Goal: Task Accomplishment & Management: Use online tool/utility

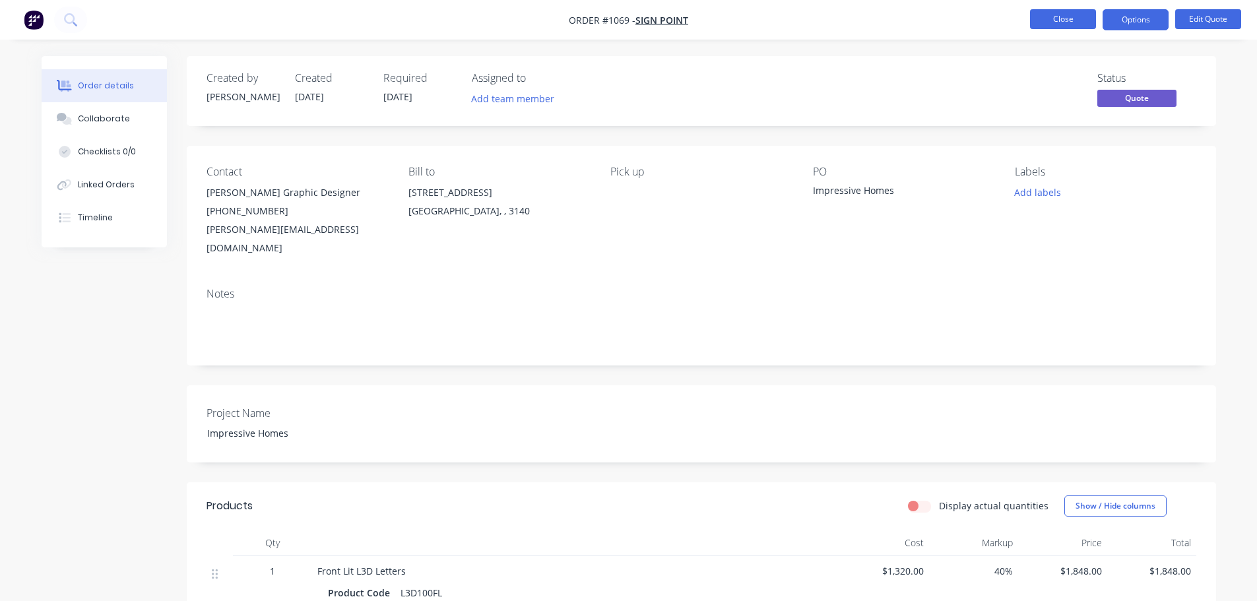
click at [1074, 18] on button "Close" at bounding box center [1063, 19] width 66 height 20
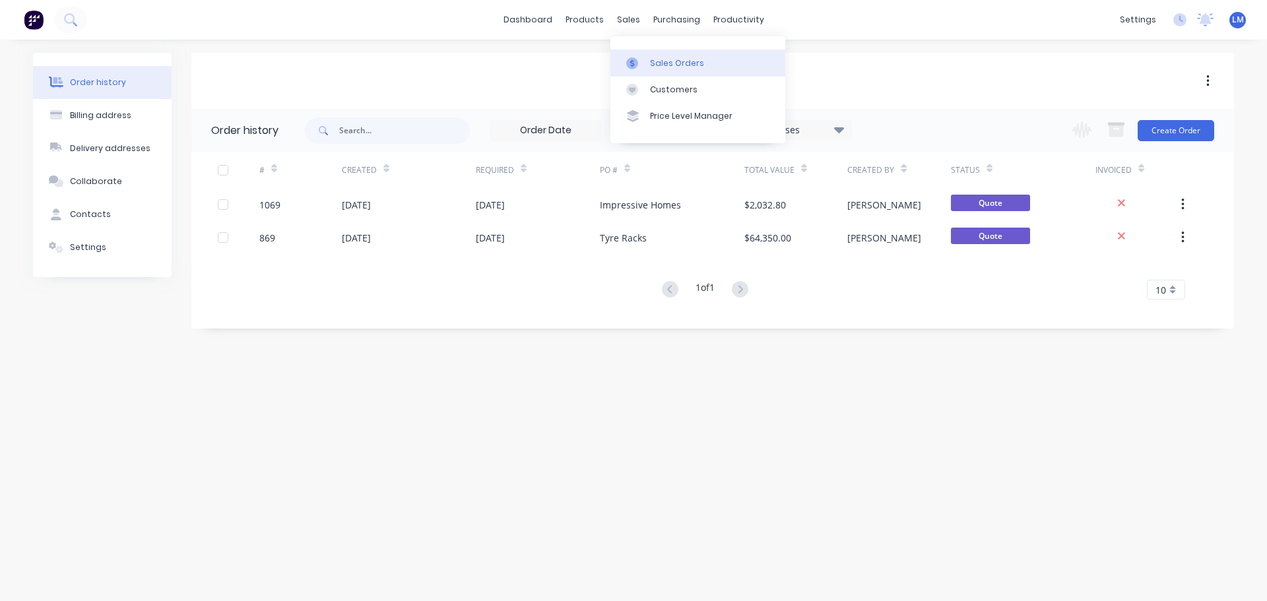
click at [669, 67] on div "Sales Orders" at bounding box center [677, 63] width 54 height 12
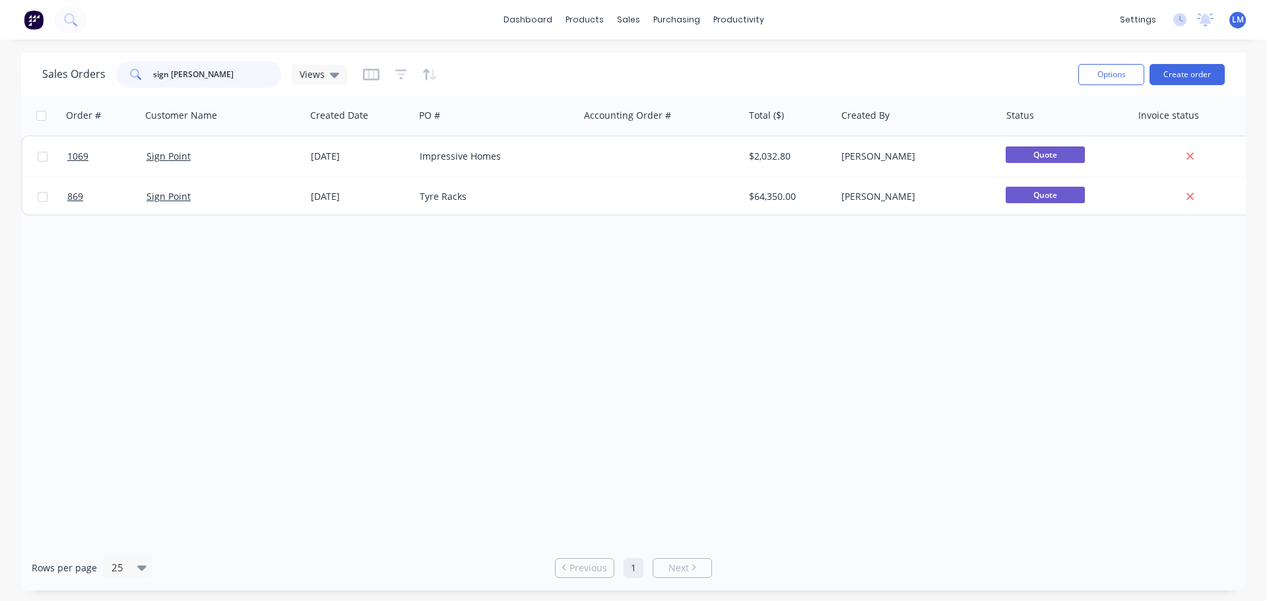
drag, startPoint x: 215, startPoint y: 69, endPoint x: 128, endPoint y: 70, distance: 87.1
click at [128, 70] on div "sign [PERSON_NAME]" at bounding box center [198, 74] width 165 height 26
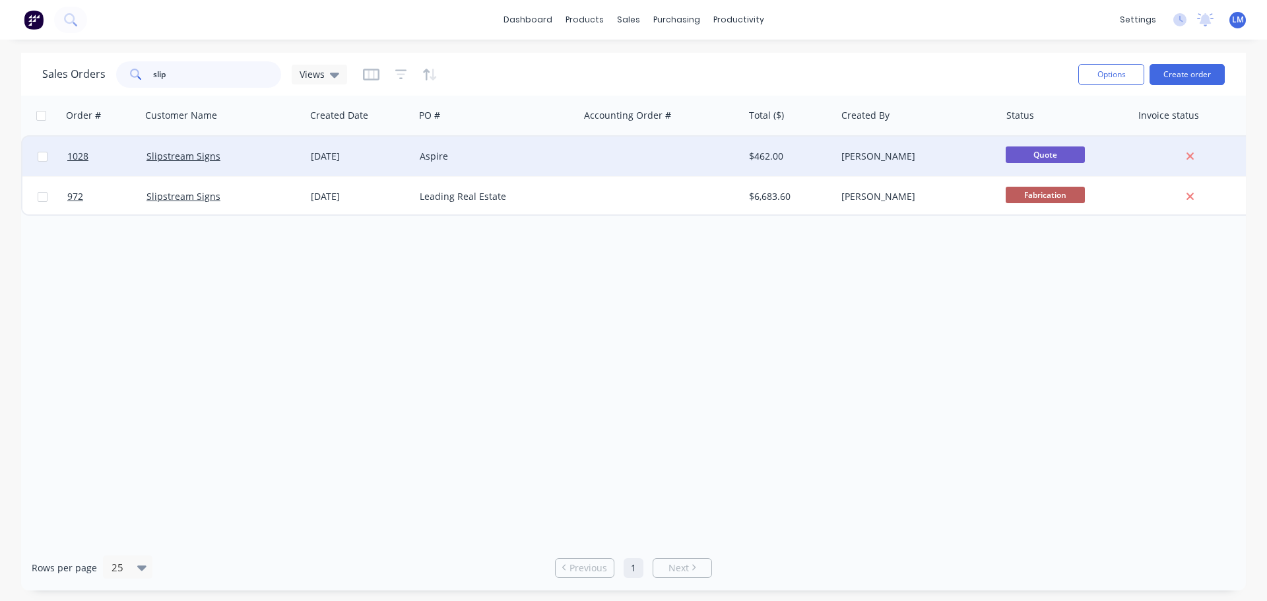
type input "slip"
click at [665, 156] on div at bounding box center [661, 157] width 164 height 40
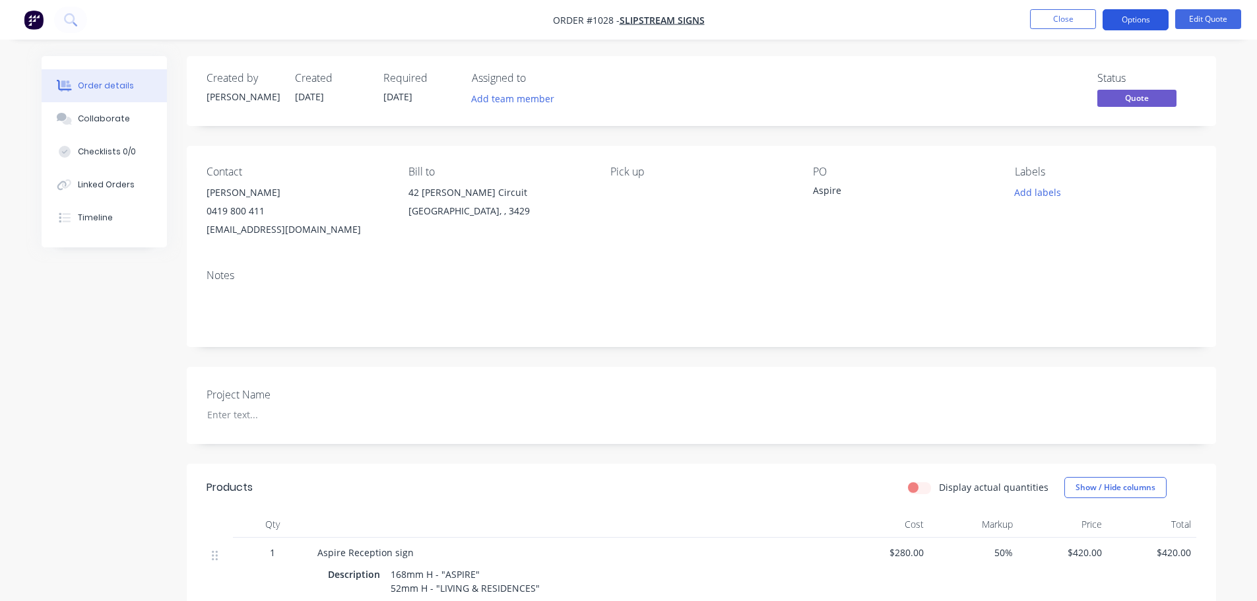
click at [1131, 21] on button "Options" at bounding box center [1136, 19] width 66 height 21
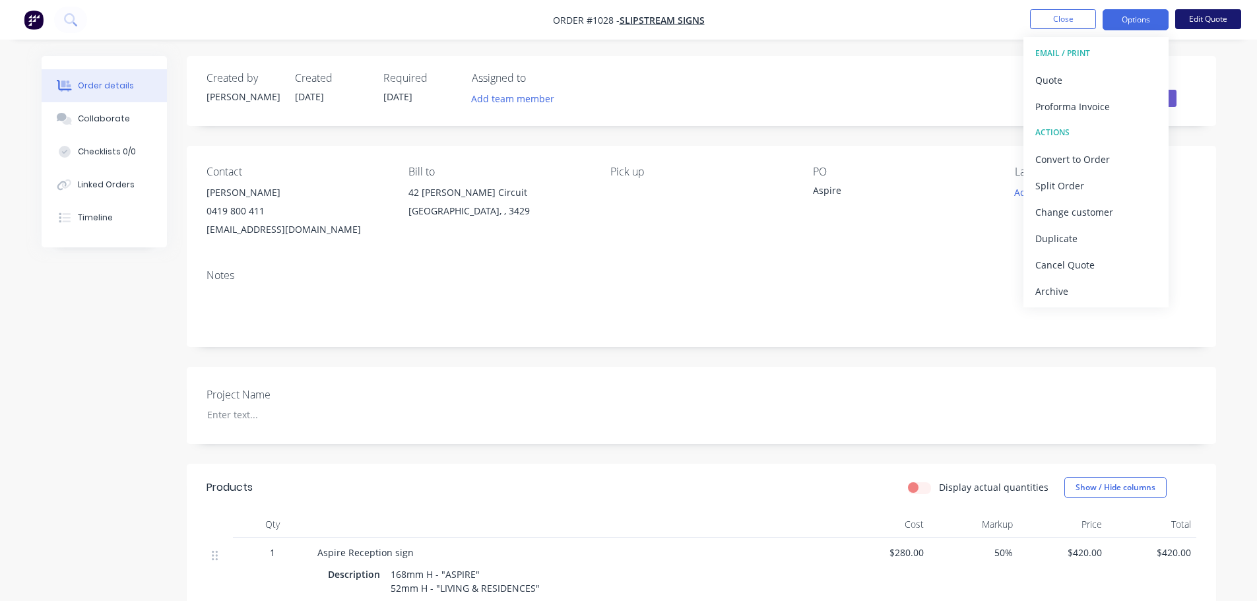
click at [1213, 17] on button "Edit Quote" at bounding box center [1208, 19] width 66 height 20
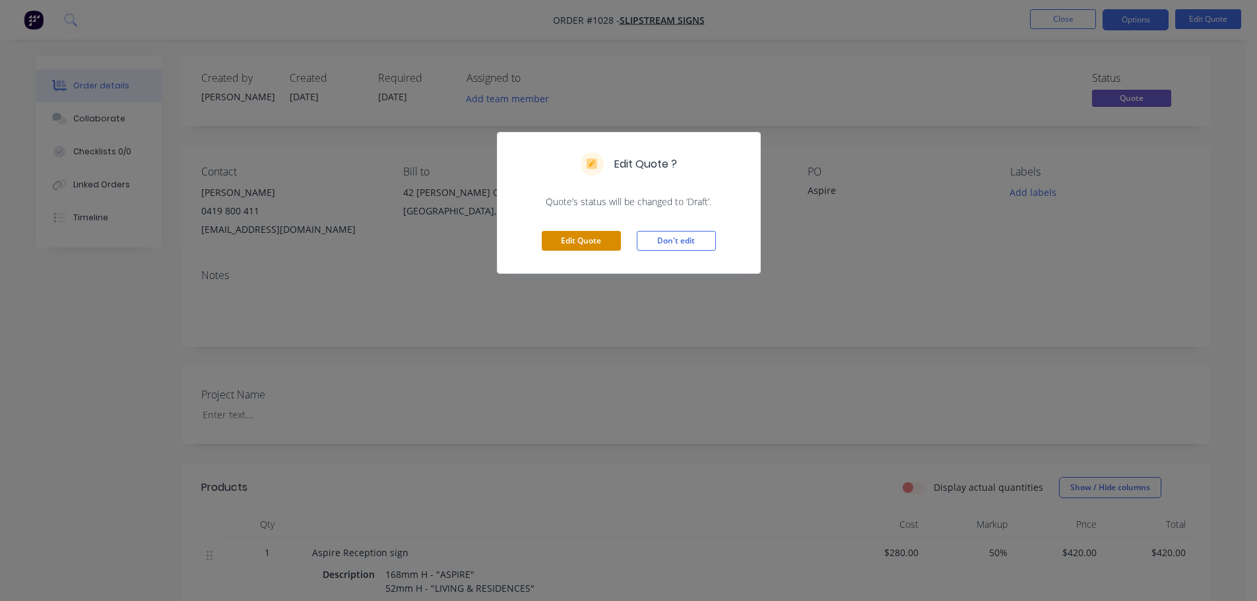
click at [583, 244] on button "Edit Quote" at bounding box center [581, 241] width 79 height 20
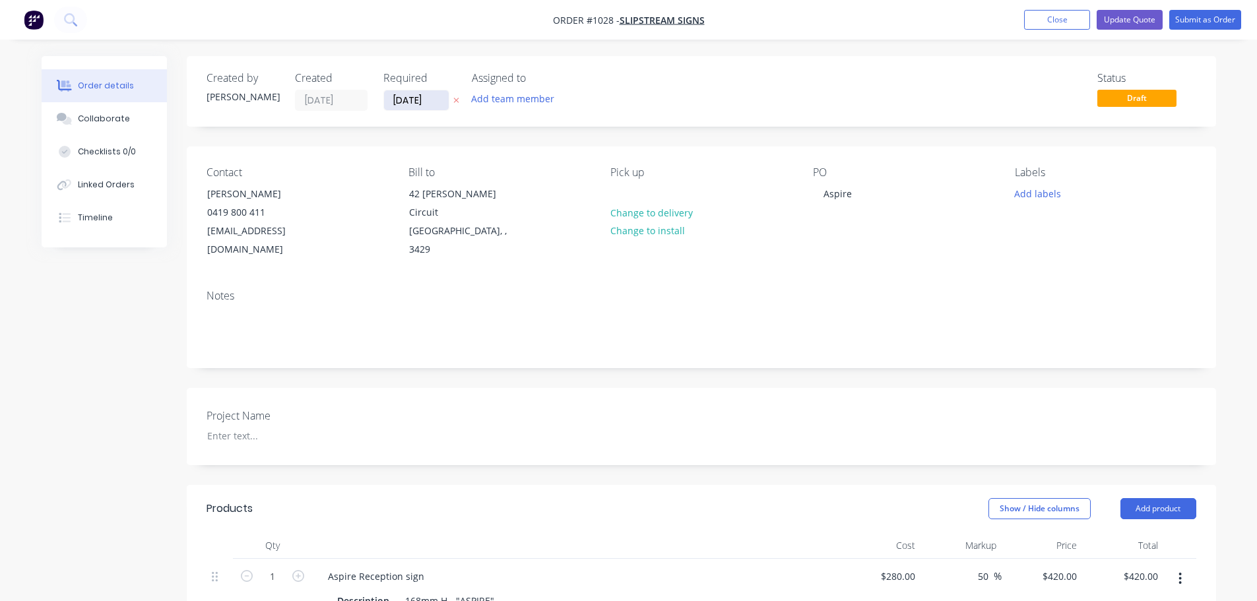
click at [429, 107] on input "[DATE]" at bounding box center [416, 100] width 65 height 20
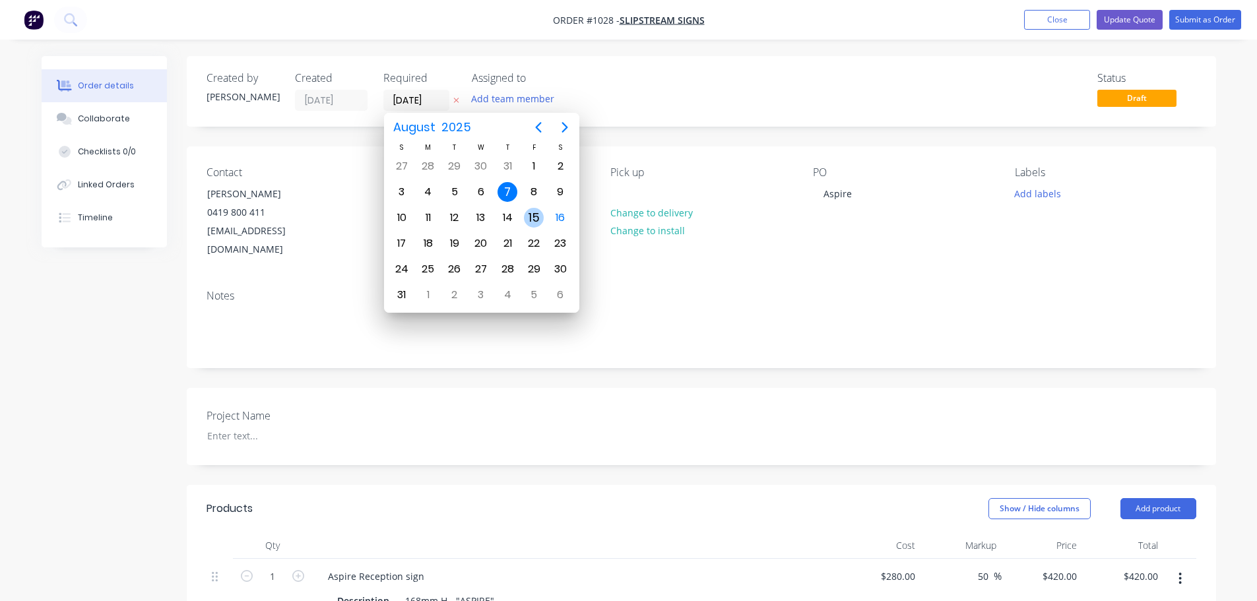
click at [540, 214] on div "15" at bounding box center [534, 218] width 20 height 20
type input "[DATE]"
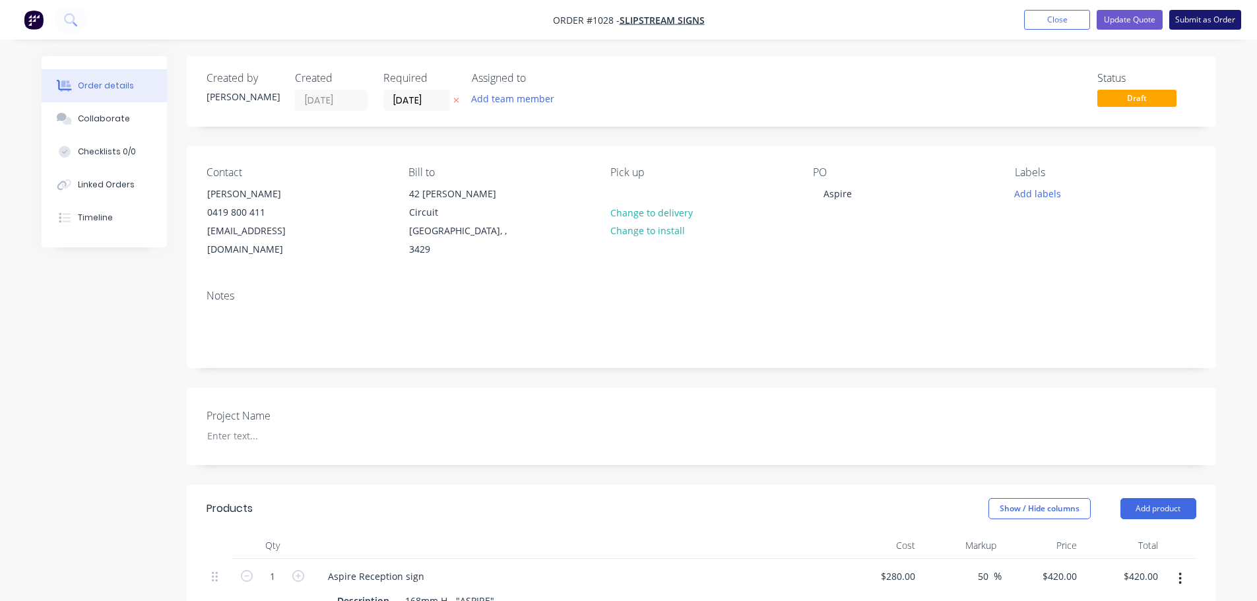
click at [1201, 22] on button "Submit as Order" at bounding box center [1205, 20] width 72 height 20
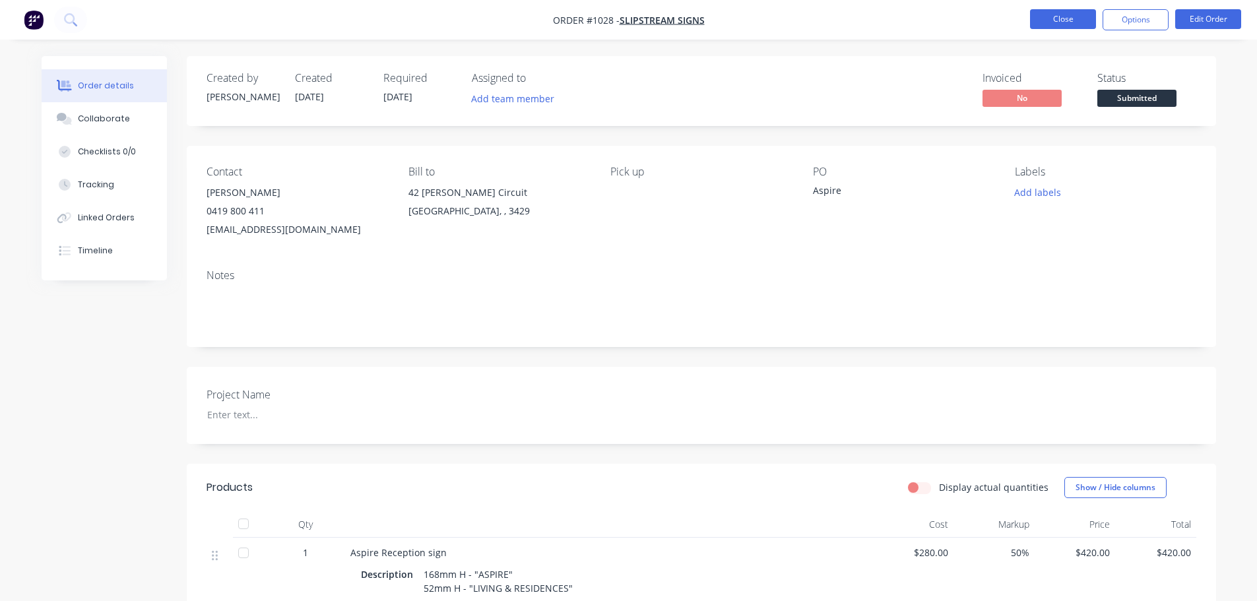
click at [1052, 16] on button "Close" at bounding box center [1063, 19] width 66 height 20
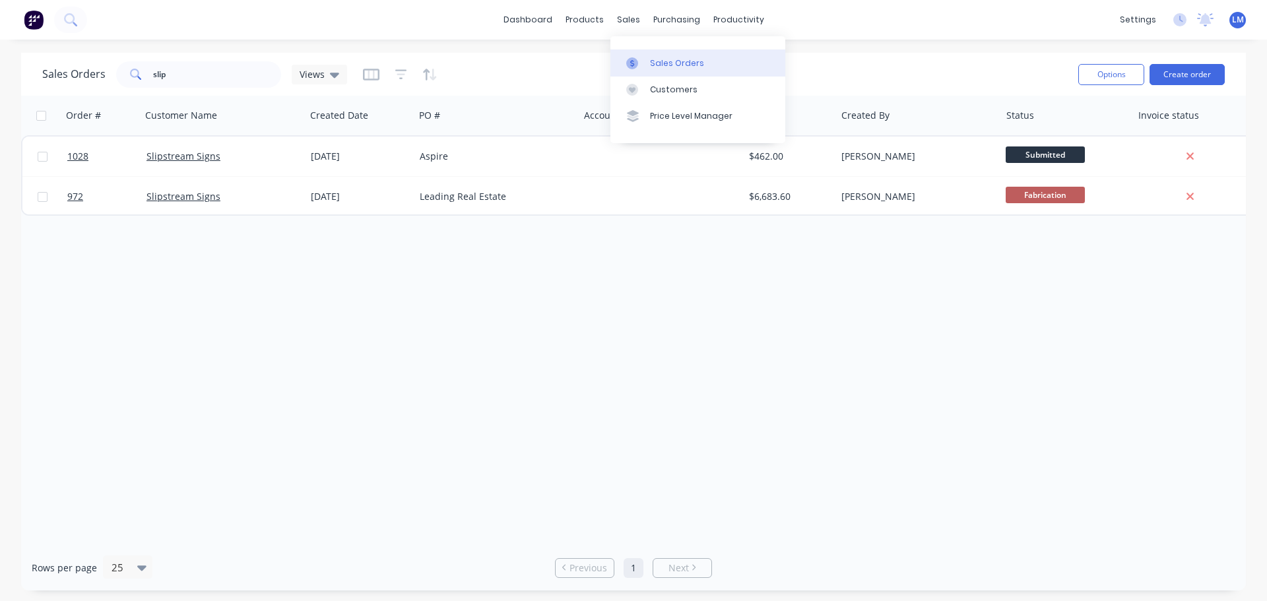
click at [657, 58] on div "Sales Orders" at bounding box center [677, 63] width 54 height 12
drag, startPoint x: 176, startPoint y: 69, endPoint x: 119, endPoint y: 69, distance: 56.1
click at [119, 69] on div "slip" at bounding box center [198, 74] width 165 height 26
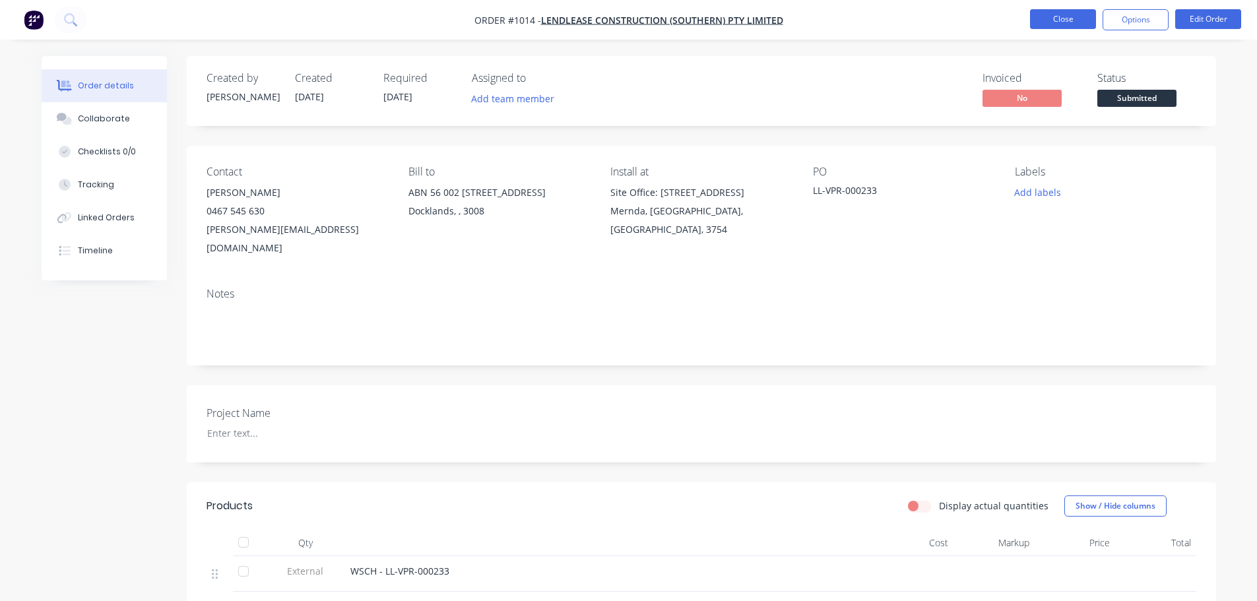
click at [1064, 9] on nav "Order #1014 - Lendlease Construction (Southern) Pty Limited Close Options Edit …" at bounding box center [628, 20] width 1257 height 40
click at [1062, 19] on button "Close" at bounding box center [1063, 19] width 66 height 20
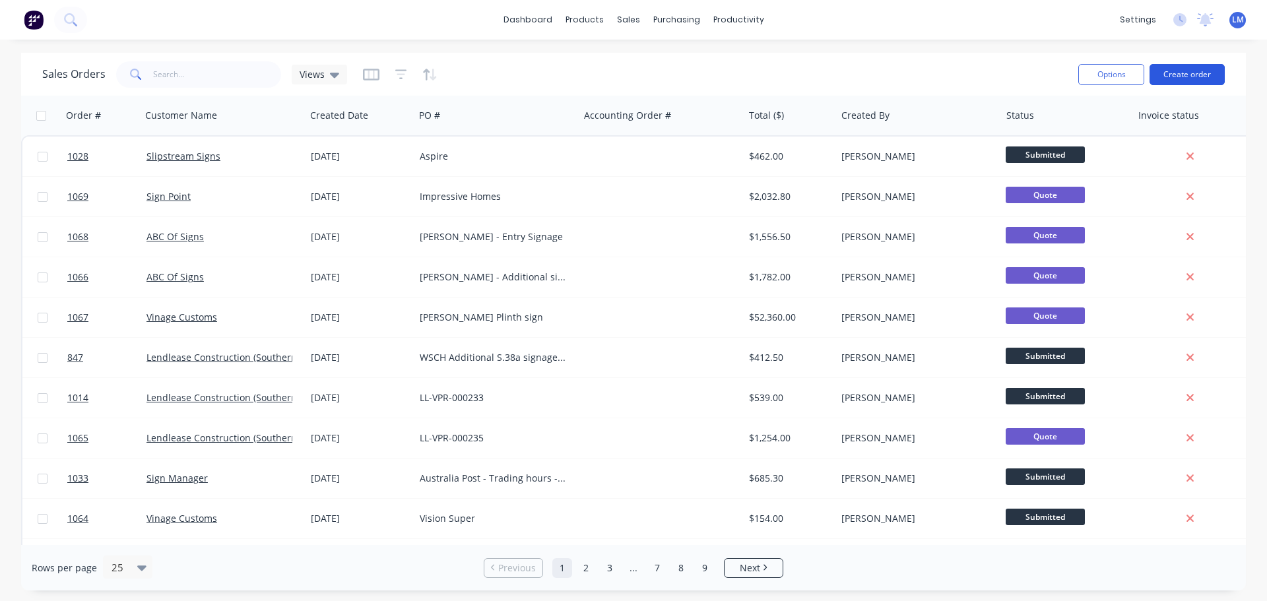
click at [1176, 79] on button "Create order" at bounding box center [1186, 74] width 75 height 21
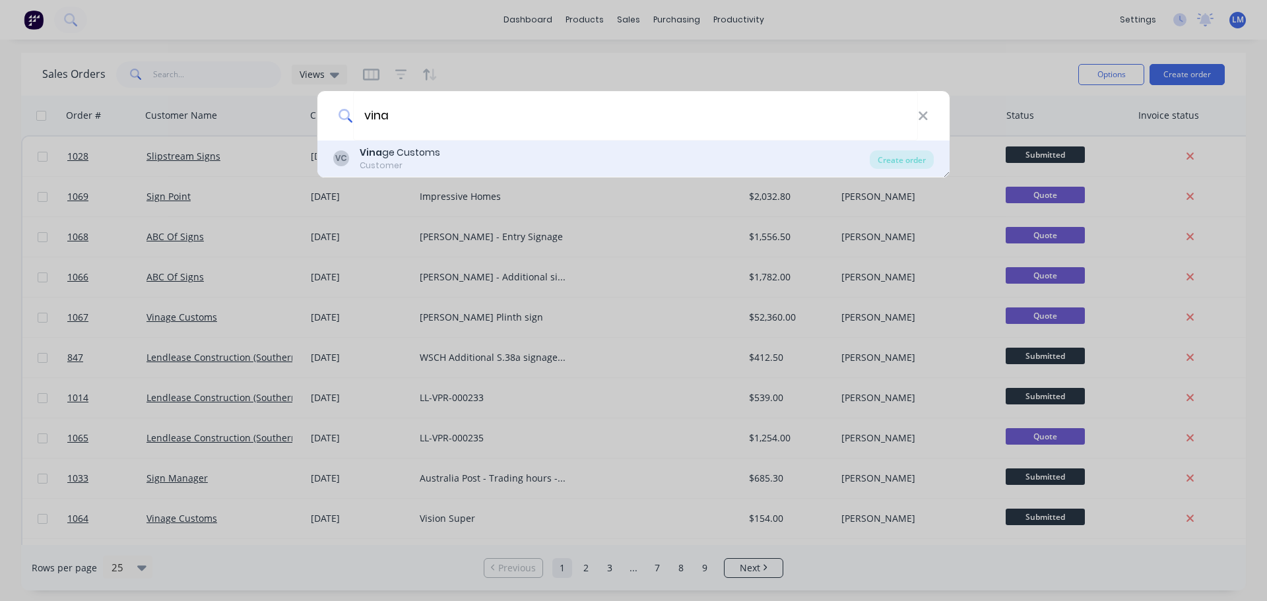
type input "vina"
click at [421, 149] on div "Vina ge Customs" at bounding box center [400, 153] width 80 height 14
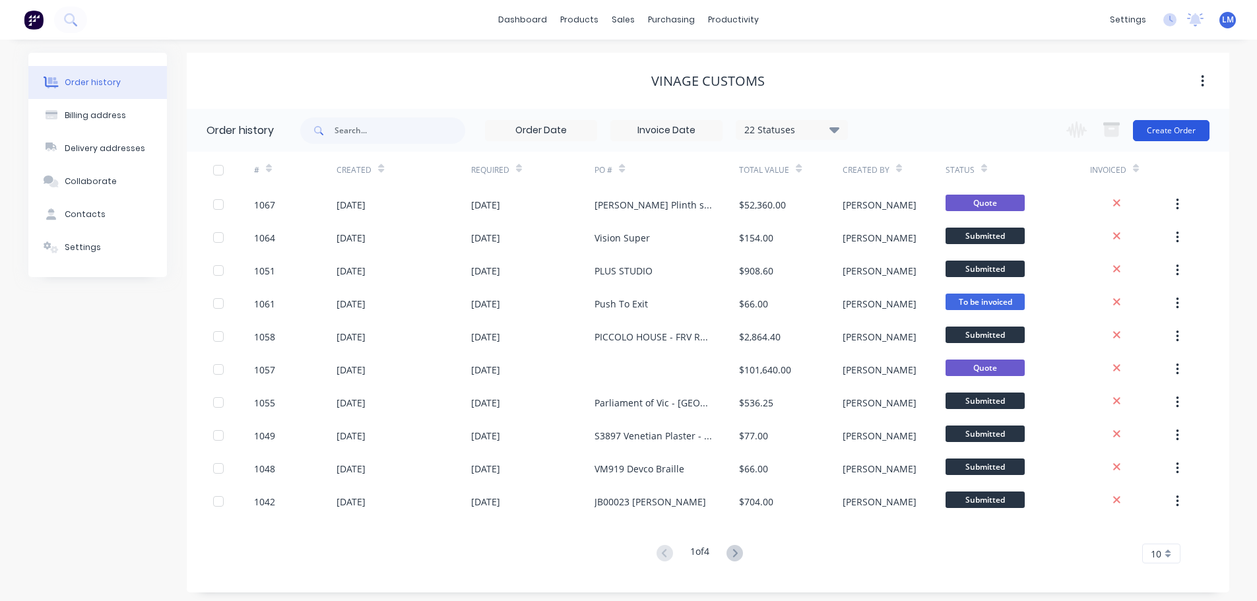
click at [1178, 126] on button "Create Order" at bounding box center [1171, 130] width 77 height 21
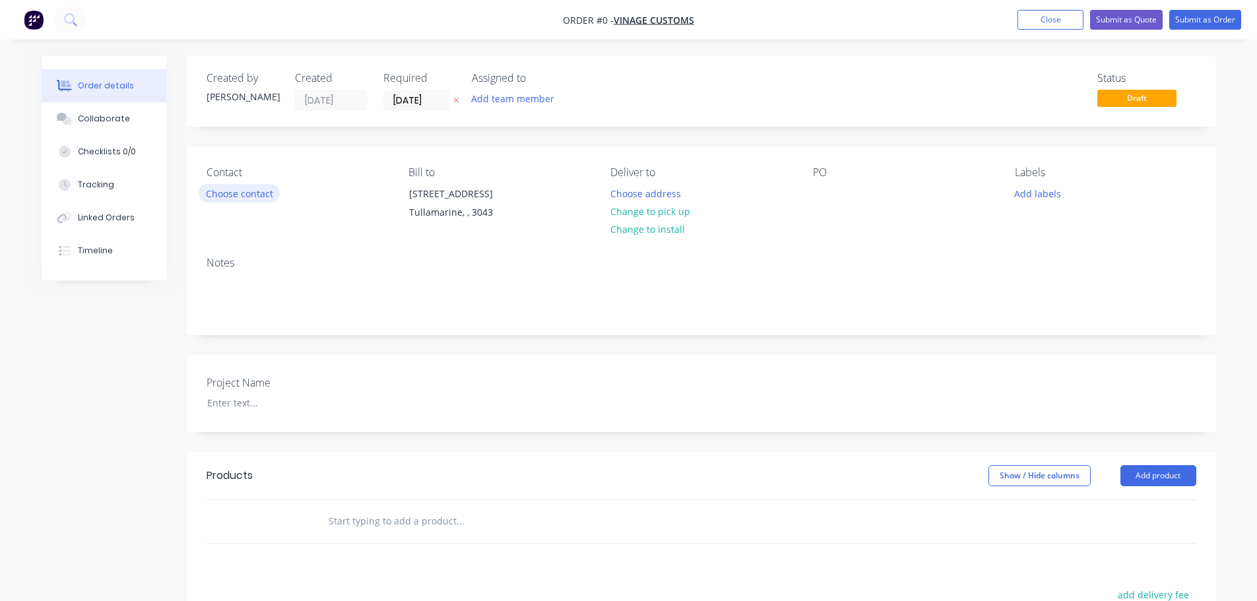
click at [251, 193] on button "Choose contact" at bounding box center [239, 193] width 81 height 18
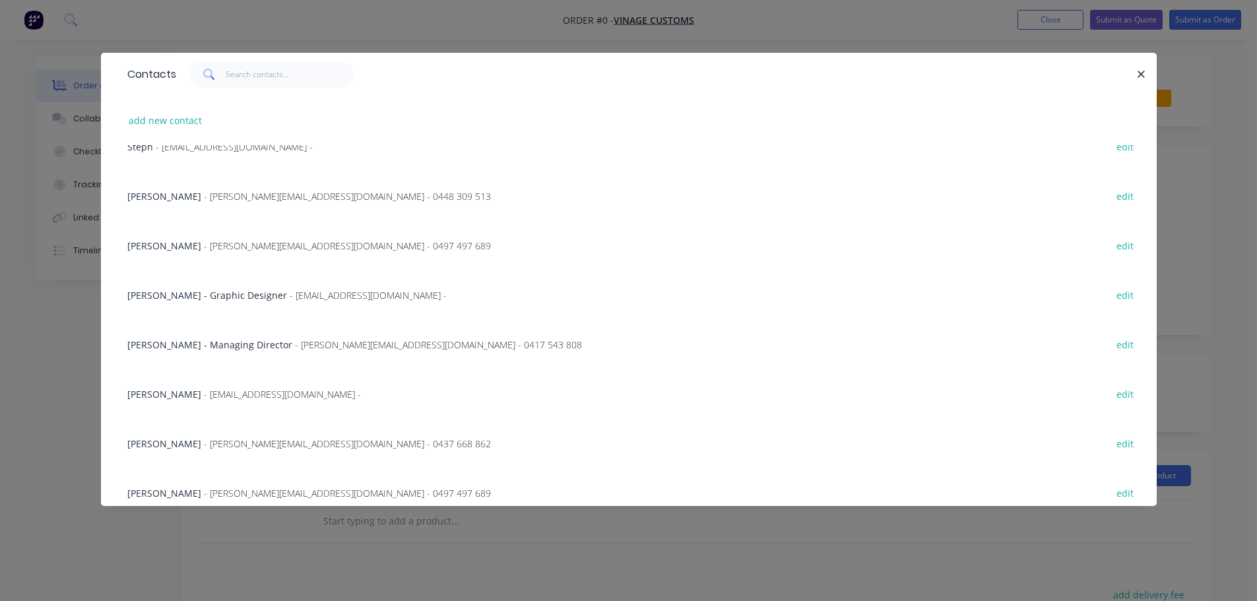
scroll to position [198, 0]
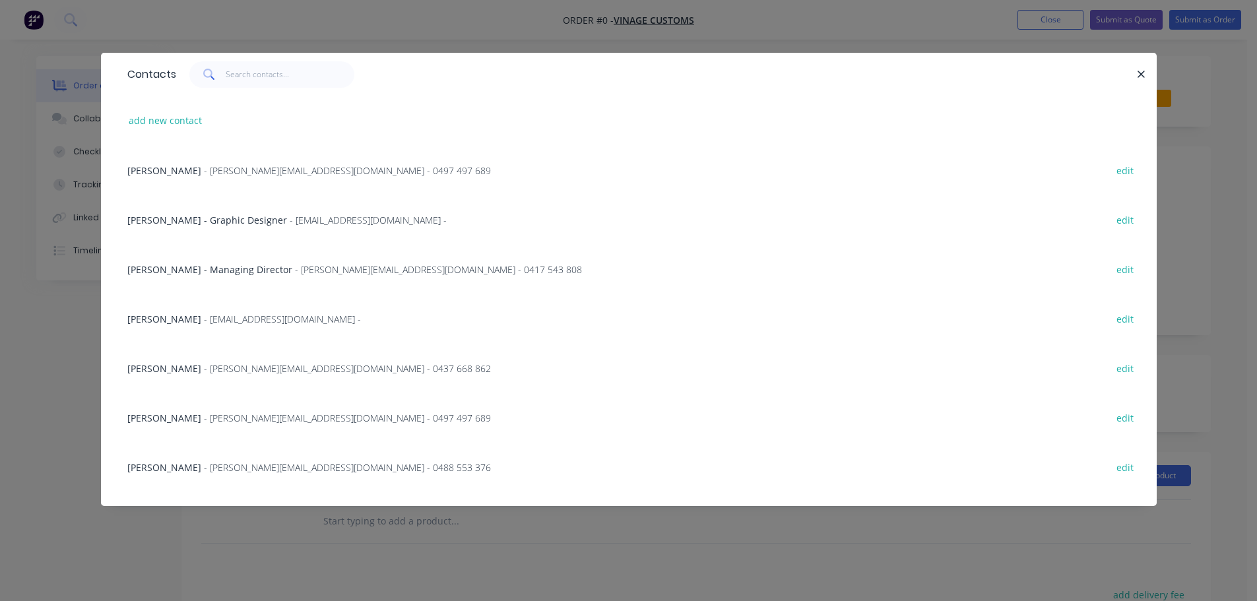
click at [238, 412] on span "- [PERSON_NAME][EMAIL_ADDRESS][DOMAIN_NAME] - 0497 497 689" at bounding box center [347, 418] width 287 height 13
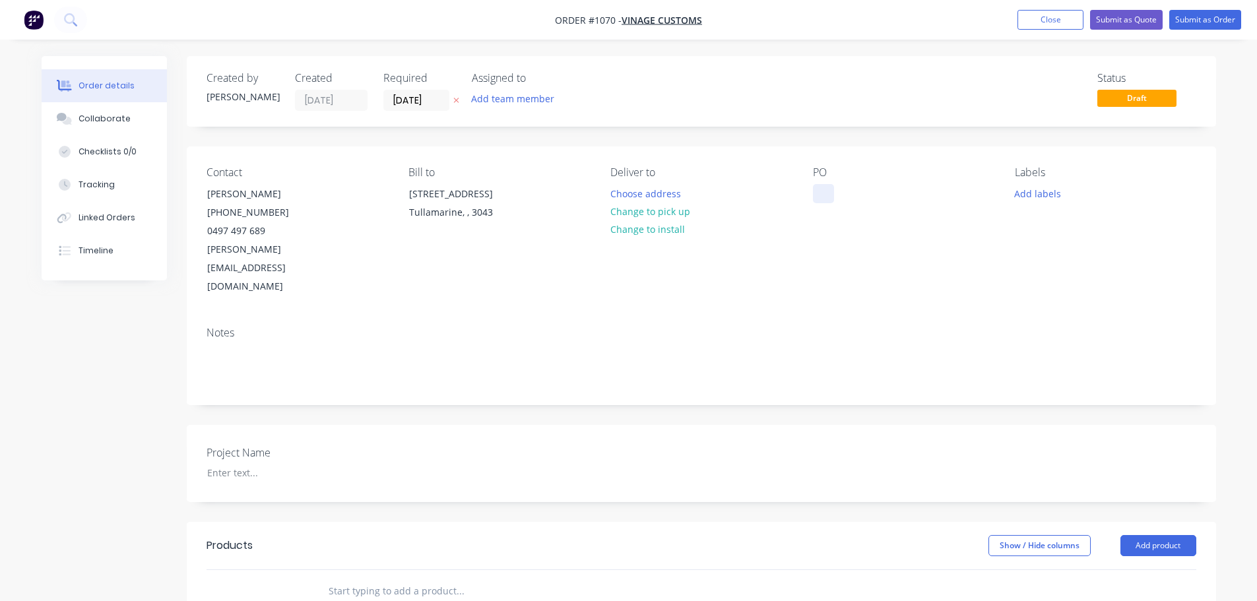
click at [819, 195] on div at bounding box center [823, 193] width 21 height 19
drag, startPoint x: 910, startPoint y: 193, endPoint x: 796, endPoint y: 185, distance: 114.4
click at [796, 185] on div "Contact [PERSON_NAME] [PHONE_NUMBER] [EMAIL_ADDRESS][DOMAIN_NAME] Bill to [STRE…" at bounding box center [701, 231] width 1029 height 170
copy div "The Switch Signage"
click at [250, 446] on div "Project Name" at bounding box center [701, 463] width 1029 height 77
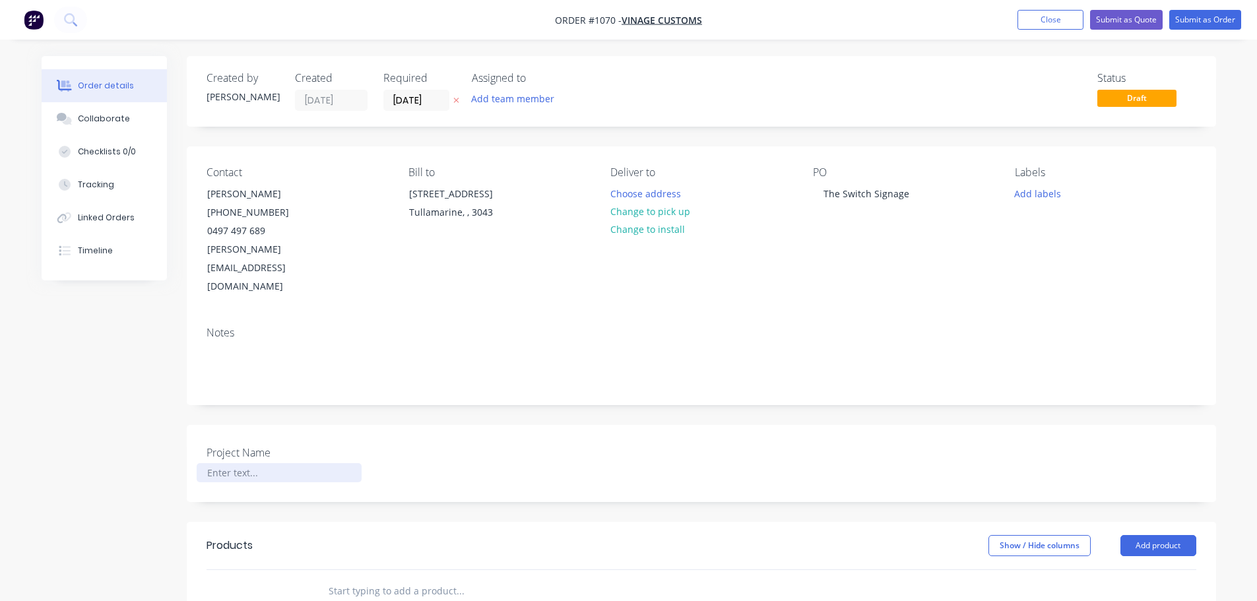
click at [249, 463] on div at bounding box center [279, 472] width 165 height 19
paste div
click at [386, 578] on input "text" at bounding box center [460, 591] width 264 height 26
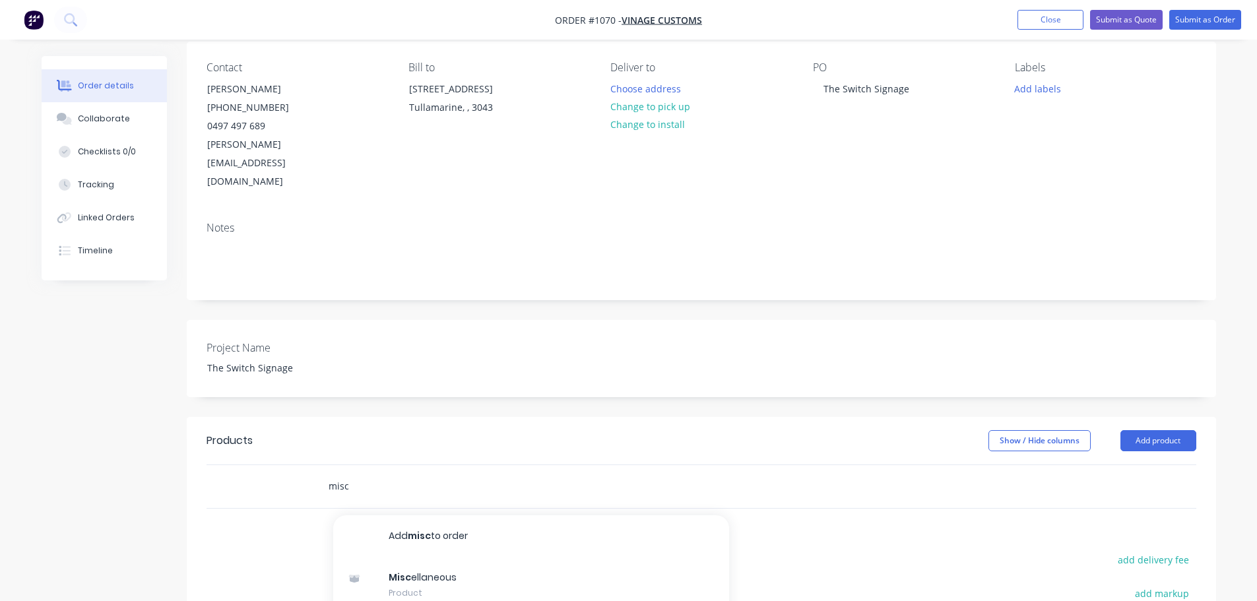
scroll to position [312, 0]
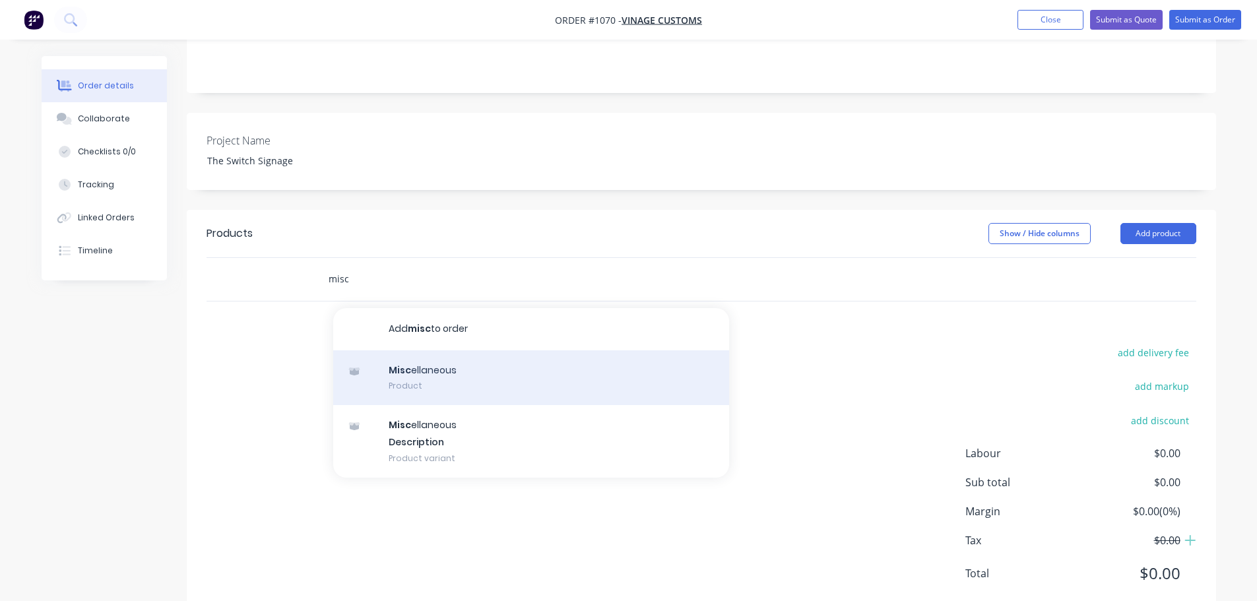
type input "misc"
click at [485, 350] on div "Misc ellaneous Product" at bounding box center [531, 377] width 396 height 55
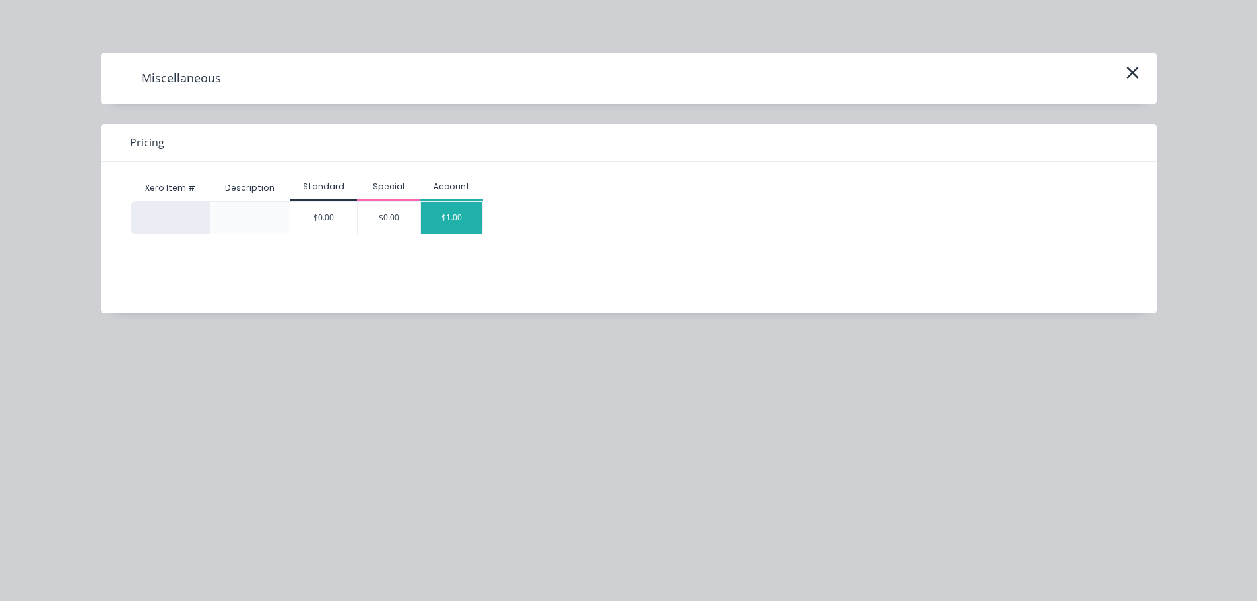
click at [457, 212] on div "$1.00" at bounding box center [452, 218] width 62 height 32
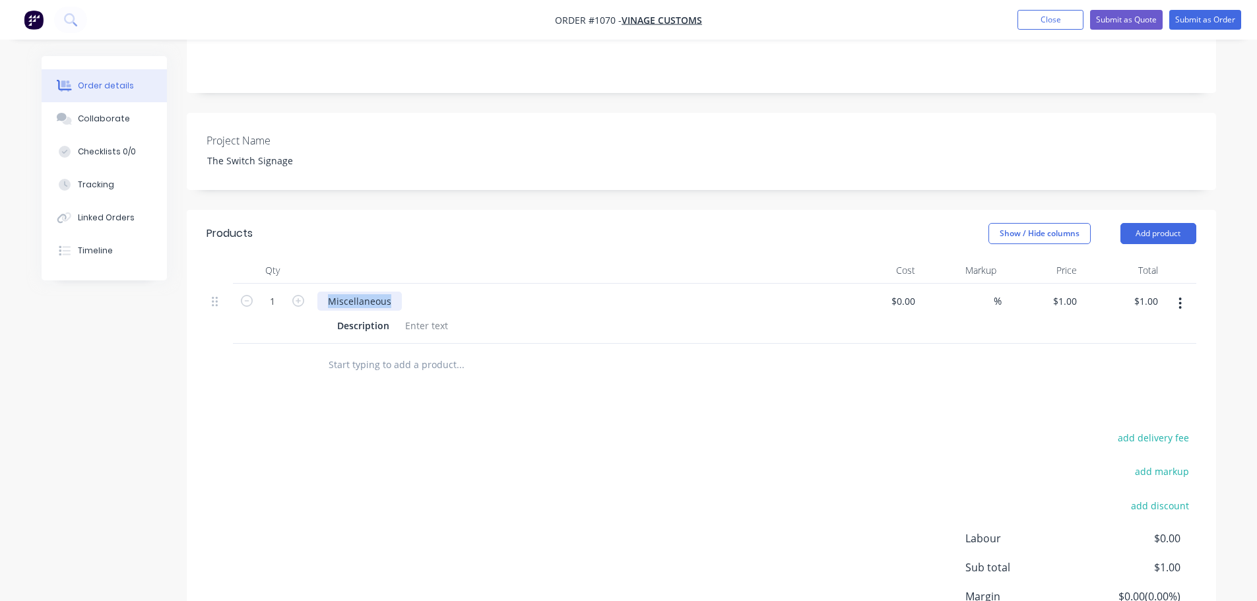
drag, startPoint x: 388, startPoint y: 267, endPoint x: 297, endPoint y: 272, distance: 91.2
click at [297, 284] on div "1 Miscellaneous Description $0.00 $0.00 % $1.00 $1.00 $1.00 $1.00" at bounding box center [702, 314] width 990 height 60
click at [405, 316] on div at bounding box center [426, 325] width 53 height 19
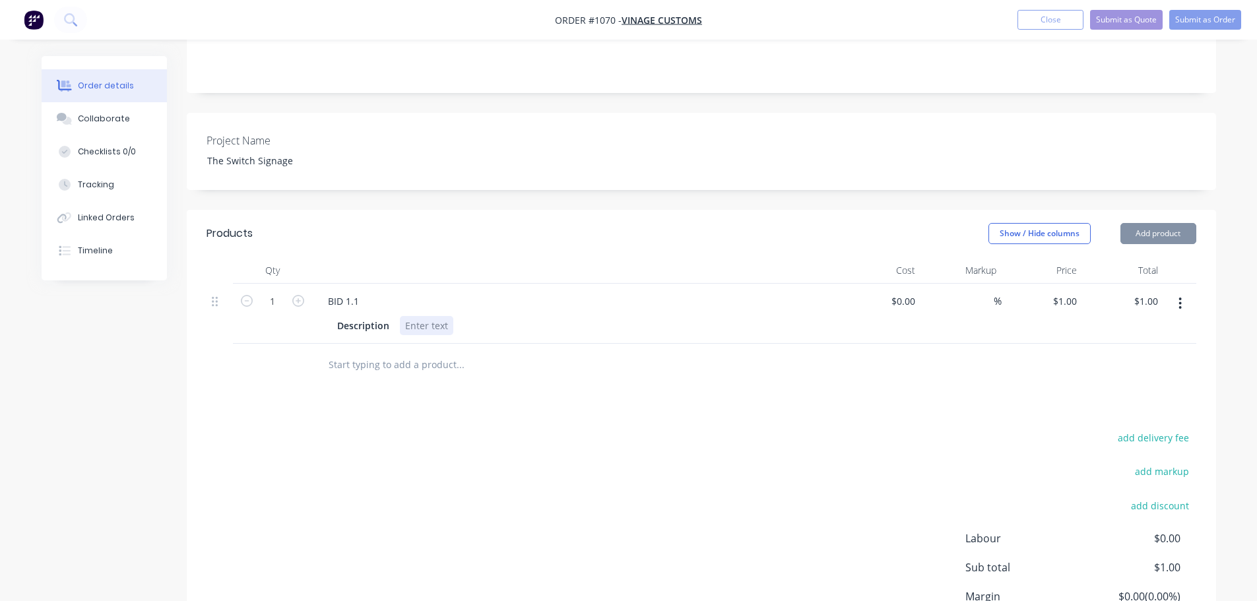
paste div
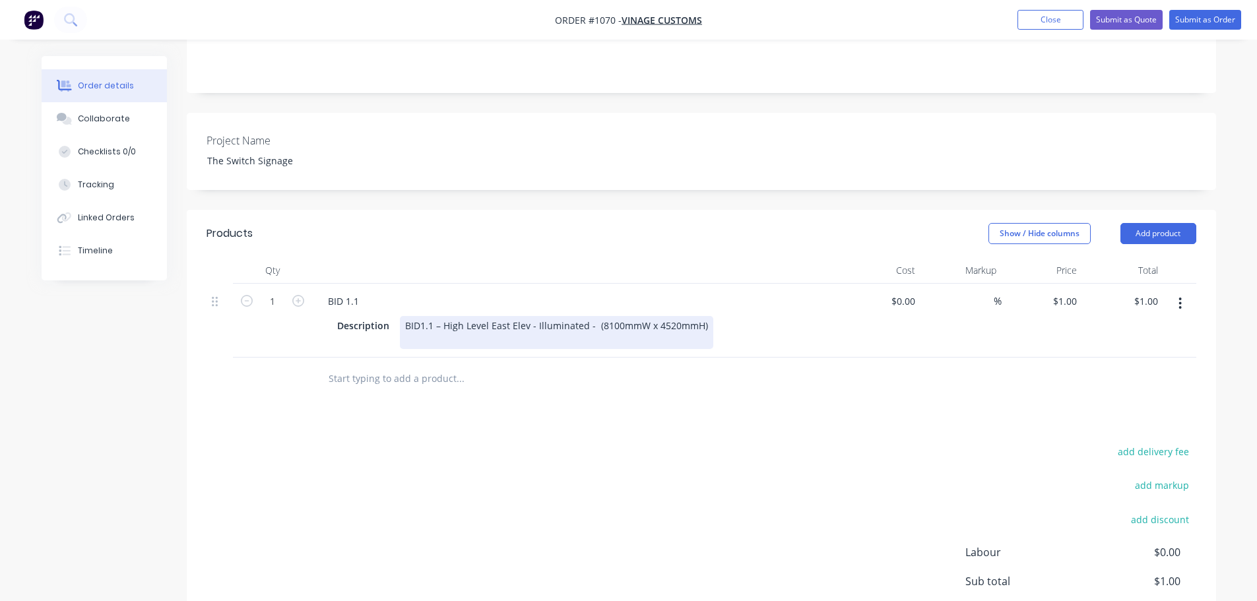
click at [701, 316] on div "BID1.1 – High Level East Elev - Illuminated - (8100mmW x 4520mmH)" at bounding box center [556, 332] width 313 height 33
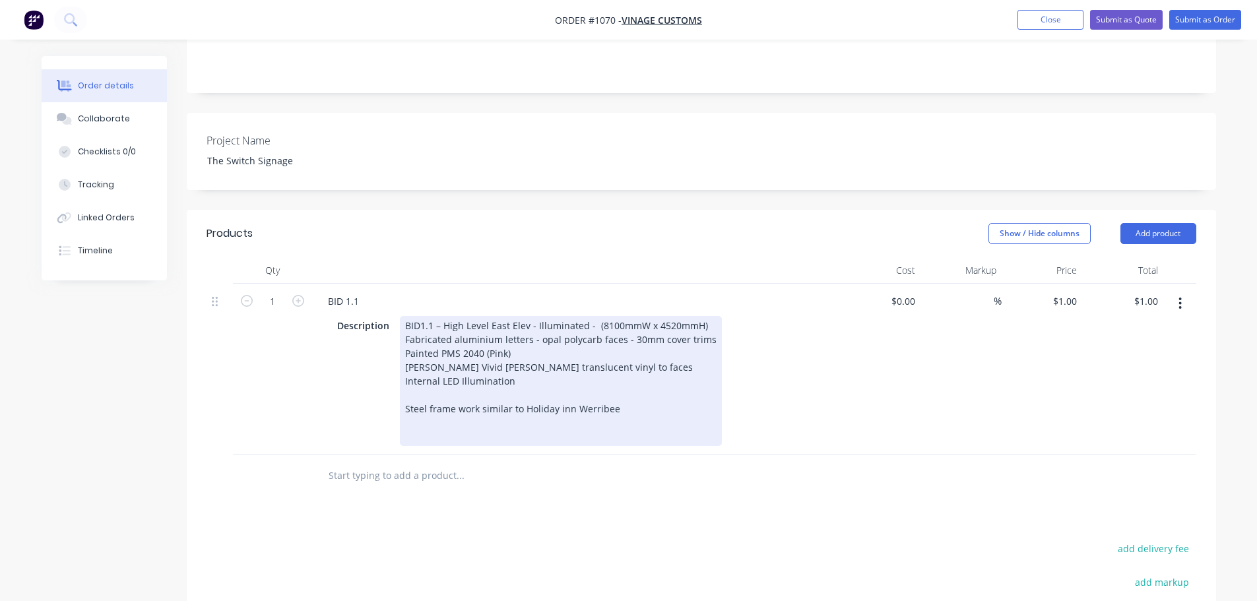
click at [701, 316] on div "BID1.1 – High Level East Elev - Illuminated - (8100mmW x 4520mmH) Fabricated al…" at bounding box center [561, 381] width 322 height 130
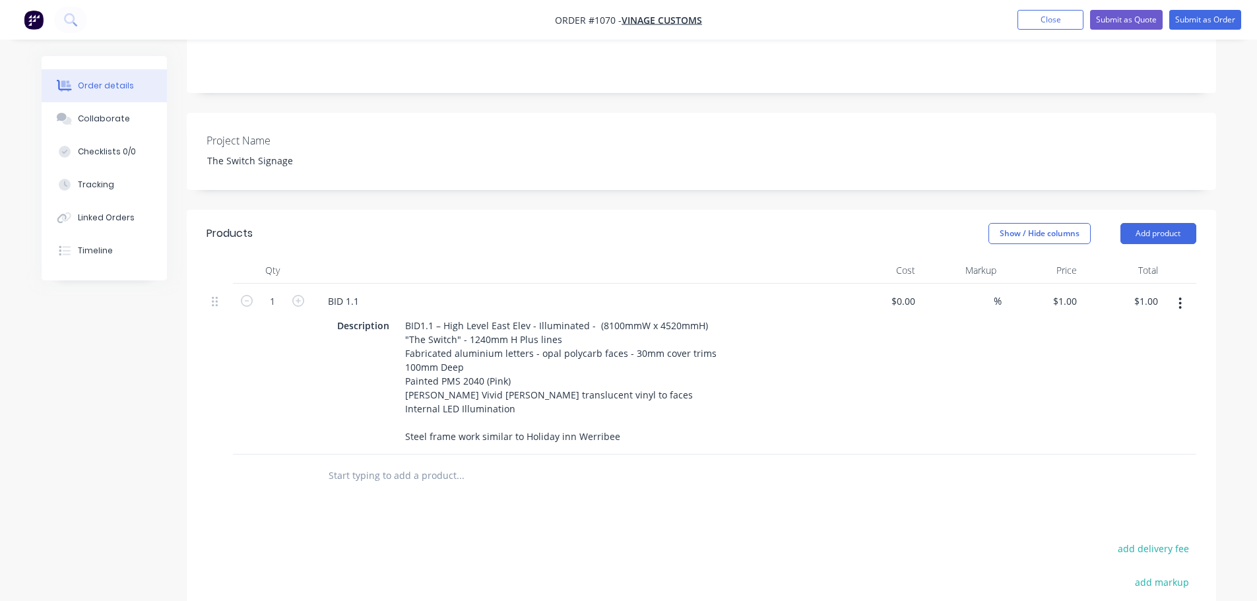
click at [1072, 373] on div "$1.00 $1.00" at bounding box center [1042, 369] width 81 height 171
click at [1124, 17] on button "Submit as Quote" at bounding box center [1126, 20] width 73 height 20
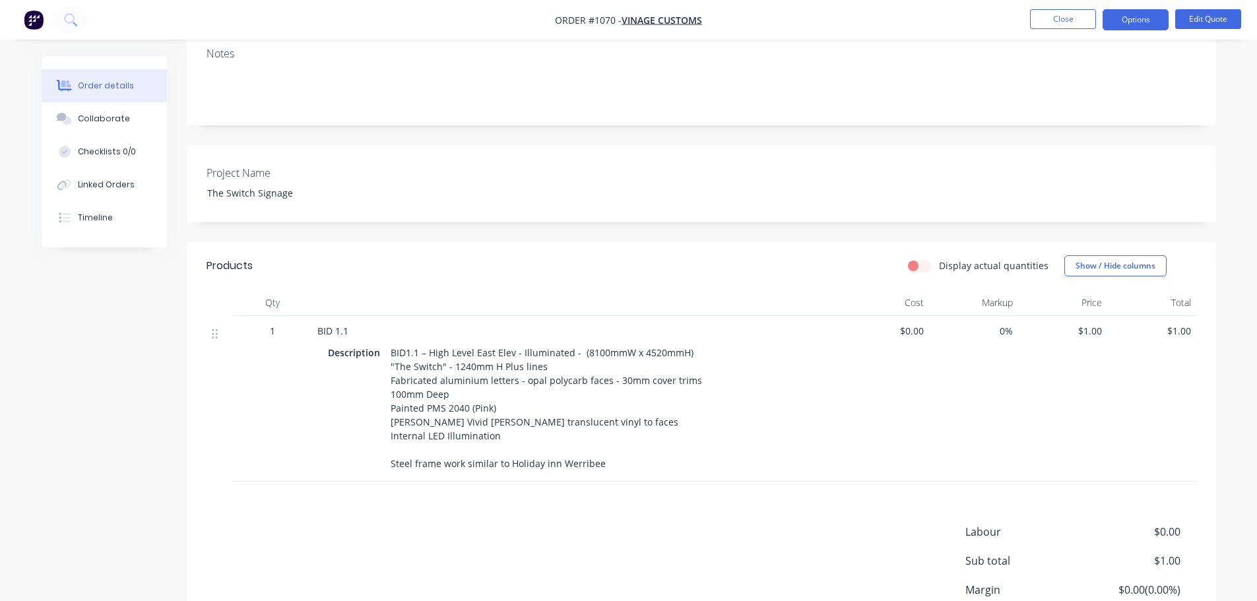
scroll to position [264, 0]
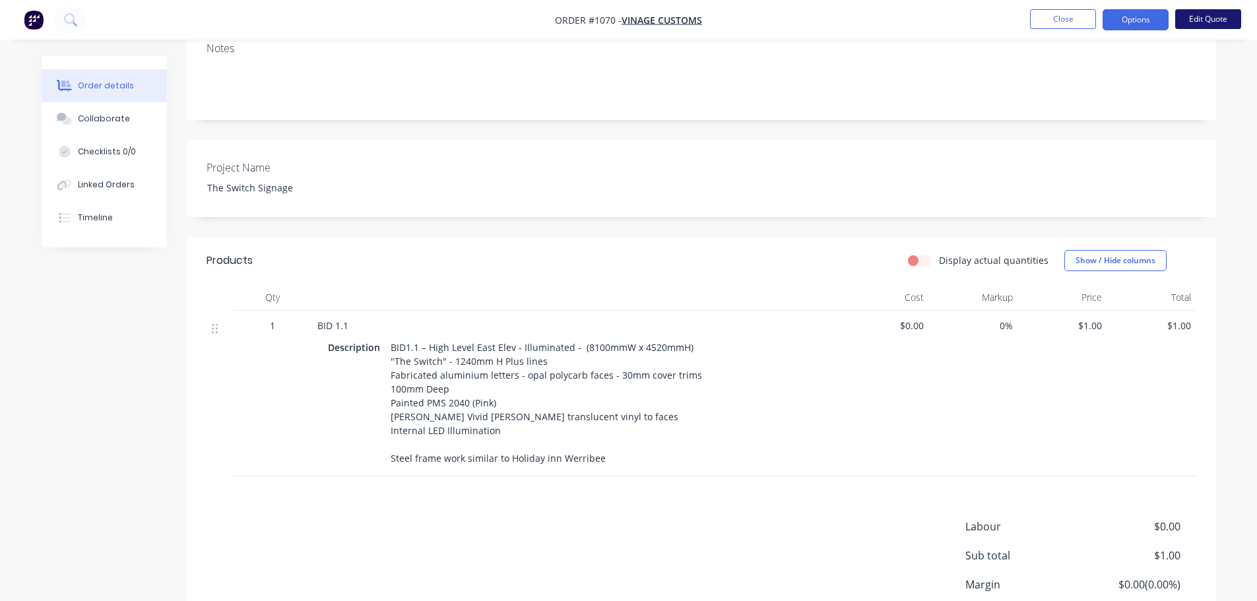
click at [1205, 19] on button "Edit Quote" at bounding box center [1208, 19] width 66 height 20
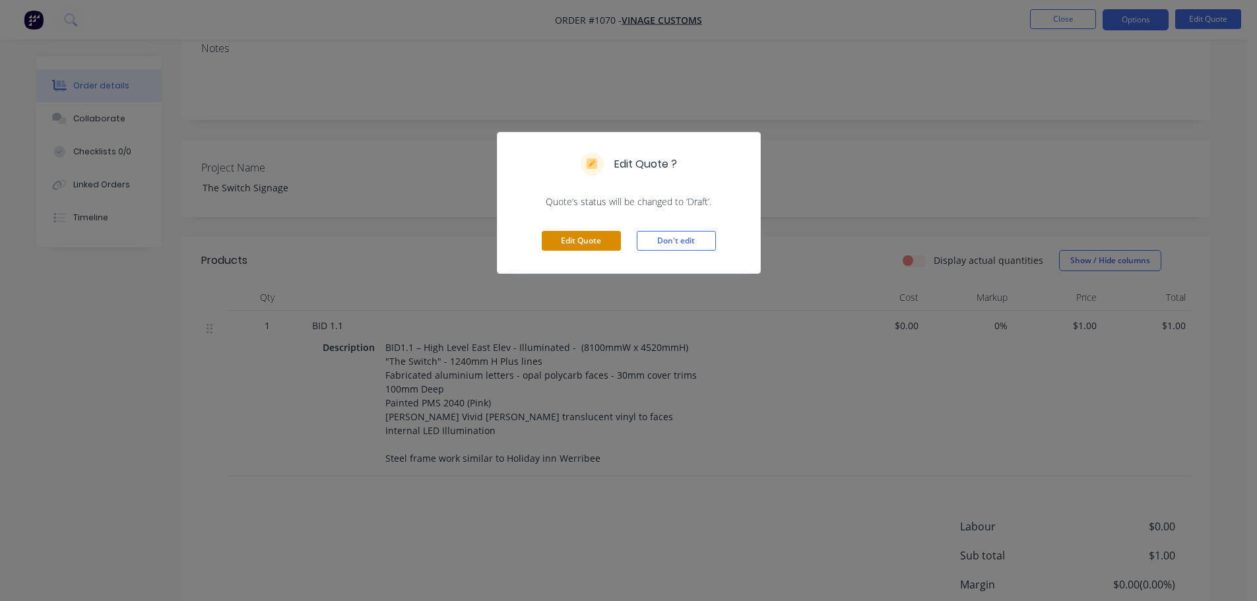
click at [582, 238] on button "Edit Quote" at bounding box center [581, 241] width 79 height 20
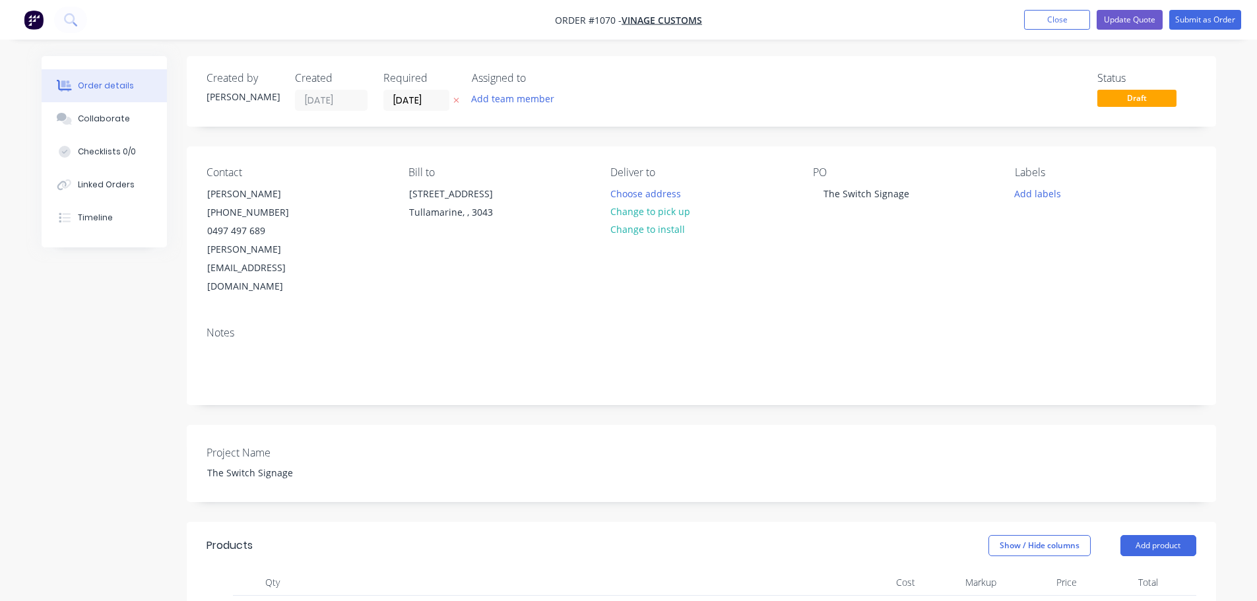
click at [903, 600] on div "0 $0.00" at bounding box center [903, 613] width 36 height 19
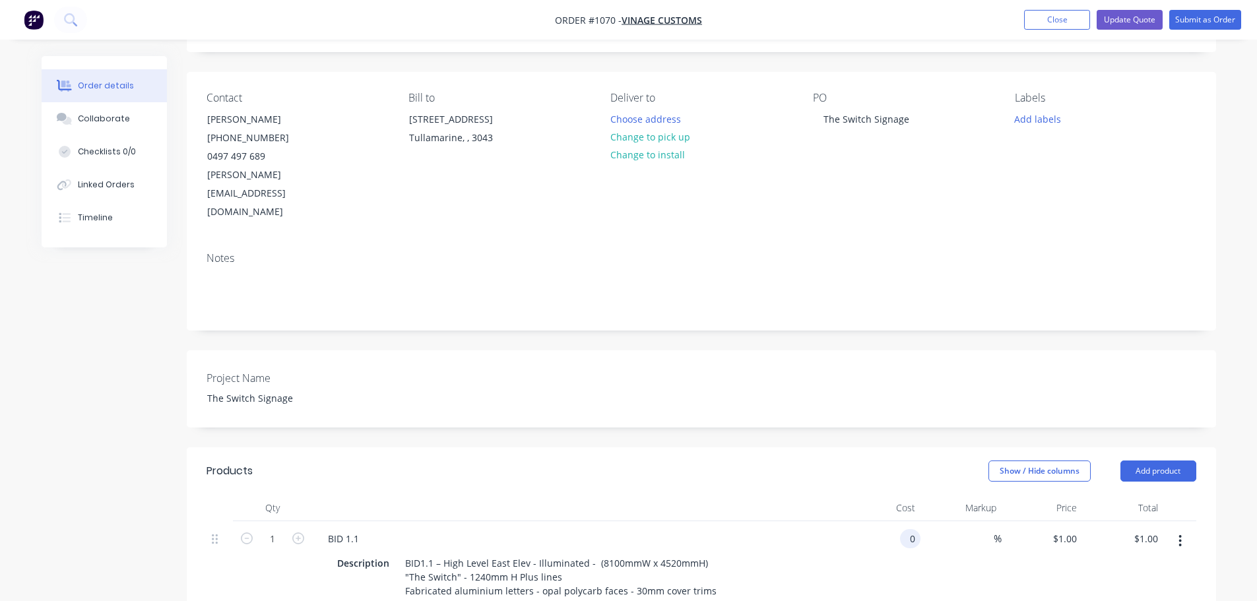
scroll to position [132, 0]
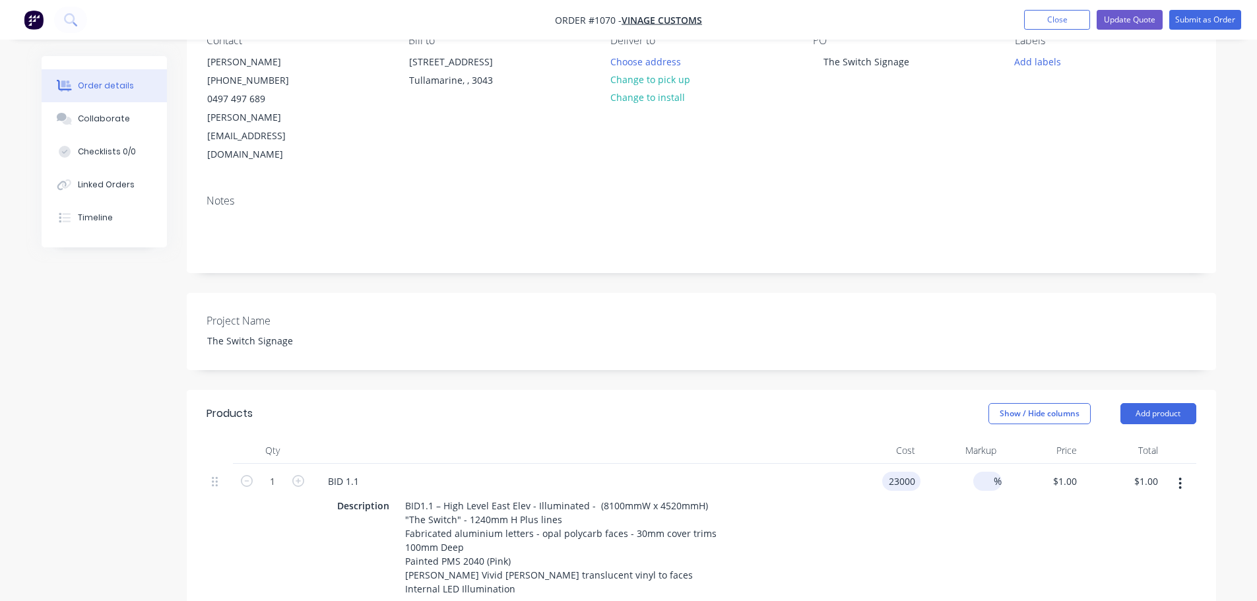
type input "$23,000.00"
click at [983, 472] on input at bounding box center [985, 481] width 15 height 19
type input "45"
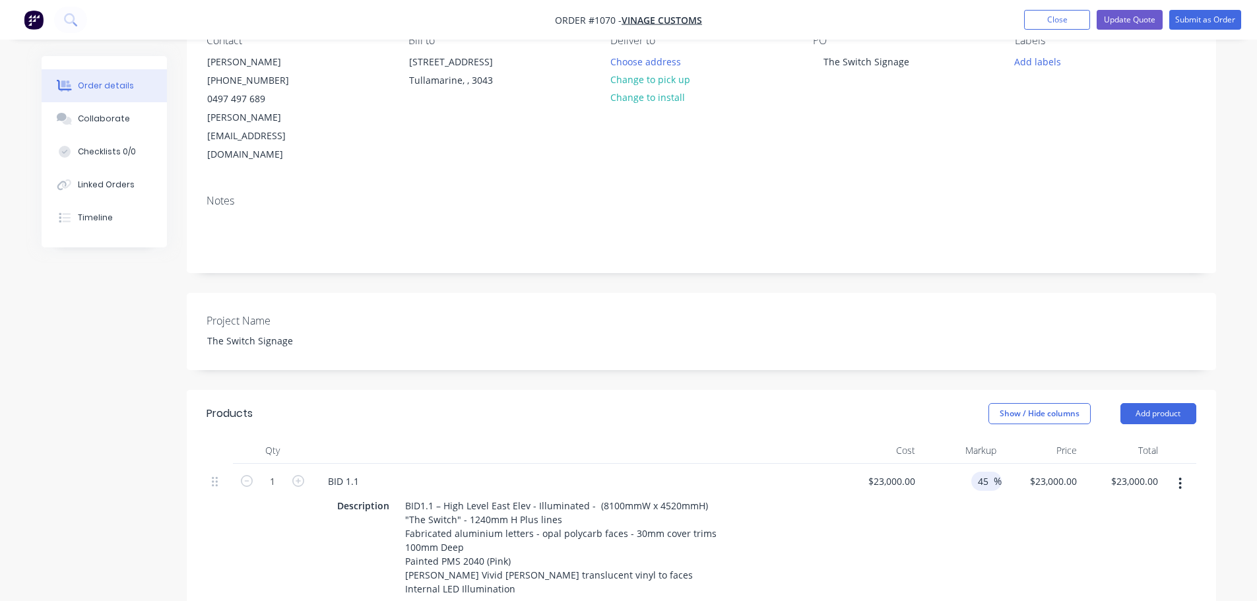
type input "$33,350.00"
click at [973, 514] on div "45 45 %" at bounding box center [960, 549] width 81 height 171
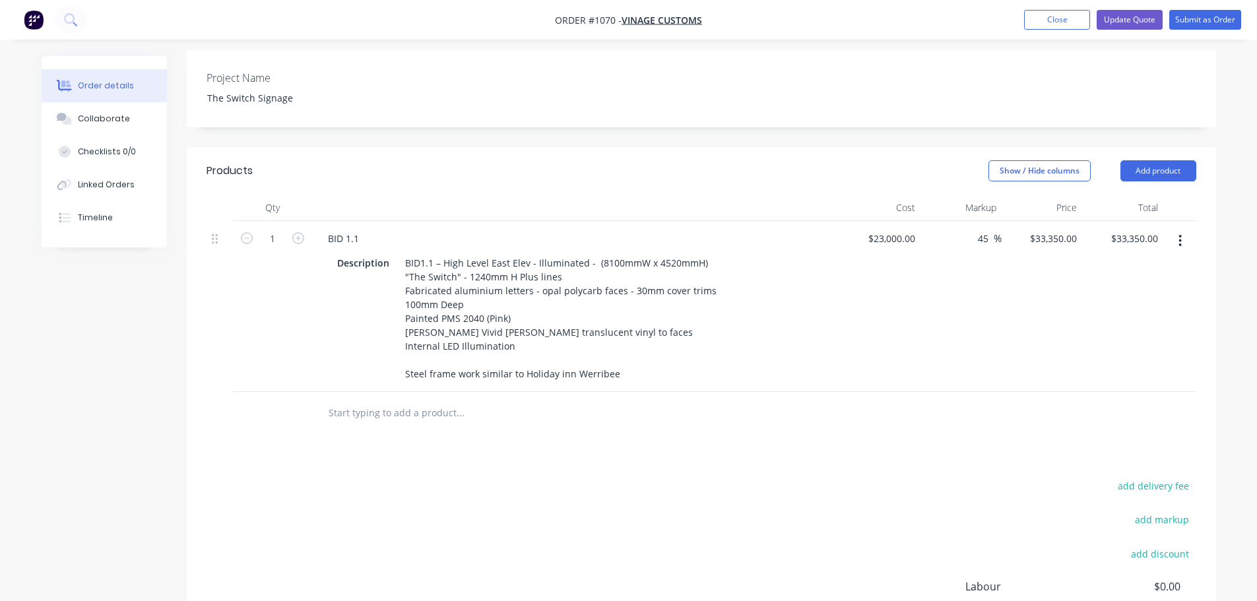
scroll to position [396, 0]
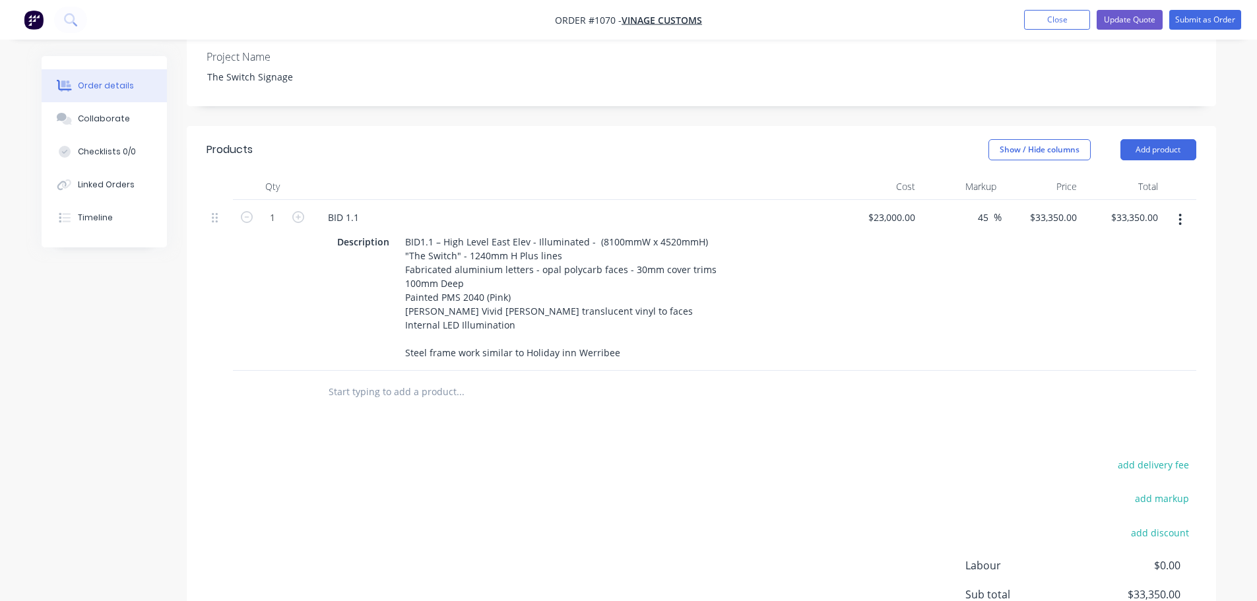
click at [1179, 212] on icon "button" at bounding box center [1179, 219] width 3 height 15
click at [1136, 271] on div "Duplicate" at bounding box center [1134, 280] width 102 height 19
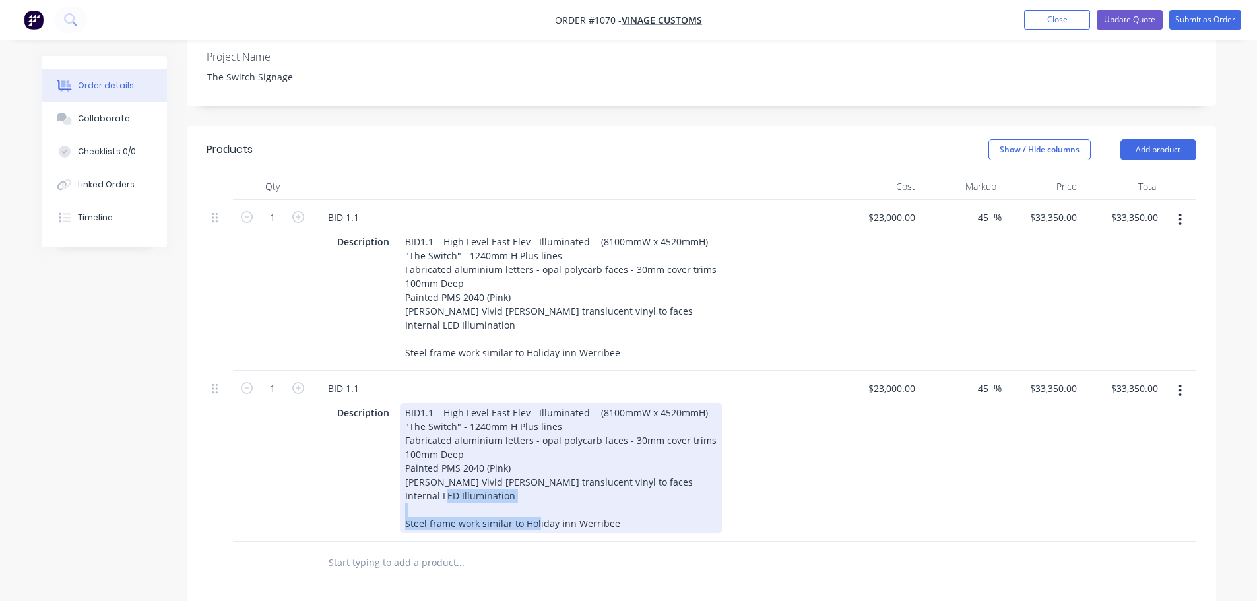
drag, startPoint x: 401, startPoint y: 515, endPoint x: 701, endPoint y: 519, distance: 300.9
click at [701, 519] on div "BID1.1 – High Level East Elev - Illuminated - (8100mmW x 4520mmH) "The Switch" …" at bounding box center [561, 468] width 322 height 130
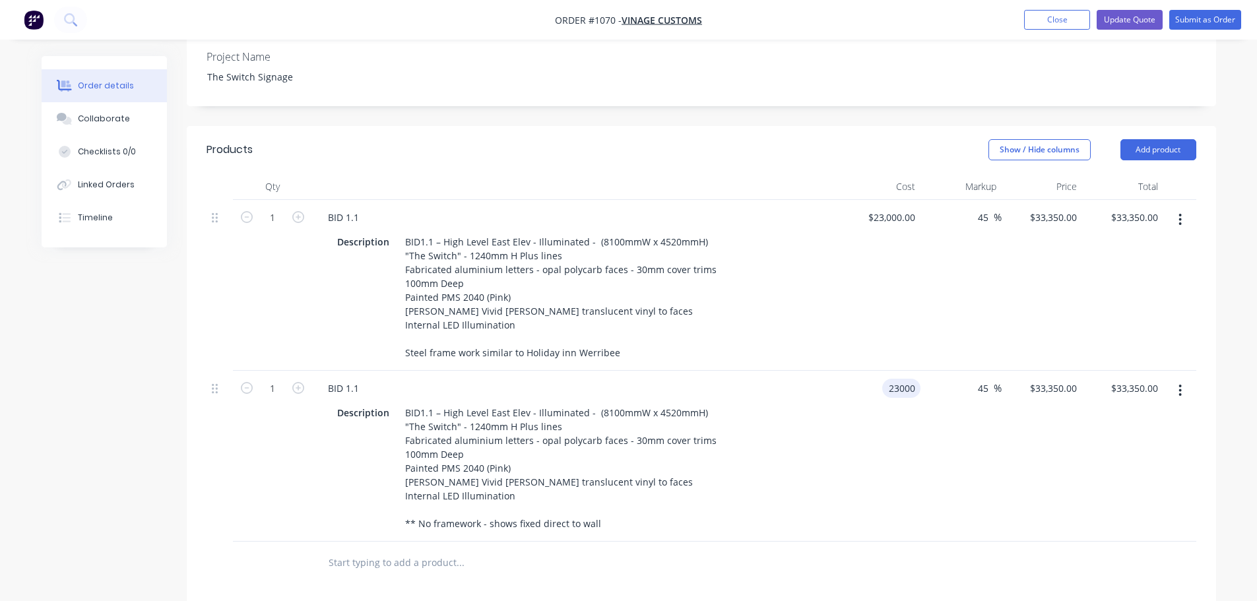
drag, startPoint x: 874, startPoint y: 380, endPoint x: 947, endPoint y: 387, distance: 73.5
click at [946, 387] on div "1 BID 1.1 Description BID1.1 – High Level East Elev - Illuminated - (8100mmW x …" at bounding box center [702, 456] width 990 height 171
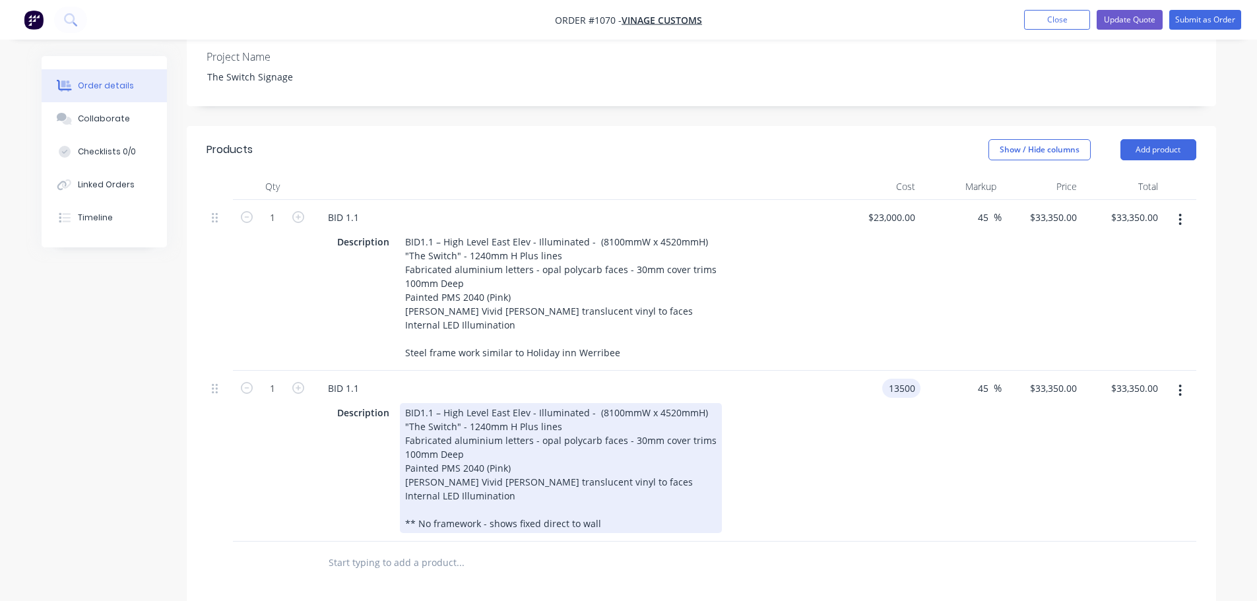
type input "$13,500.00"
type input "$19,575.00"
click at [792, 494] on div "Description BID1.1 – High Level East Elev - Illuminated - (8100mmW x 4520mmH) "…" at bounding box center [573, 468] width 483 height 130
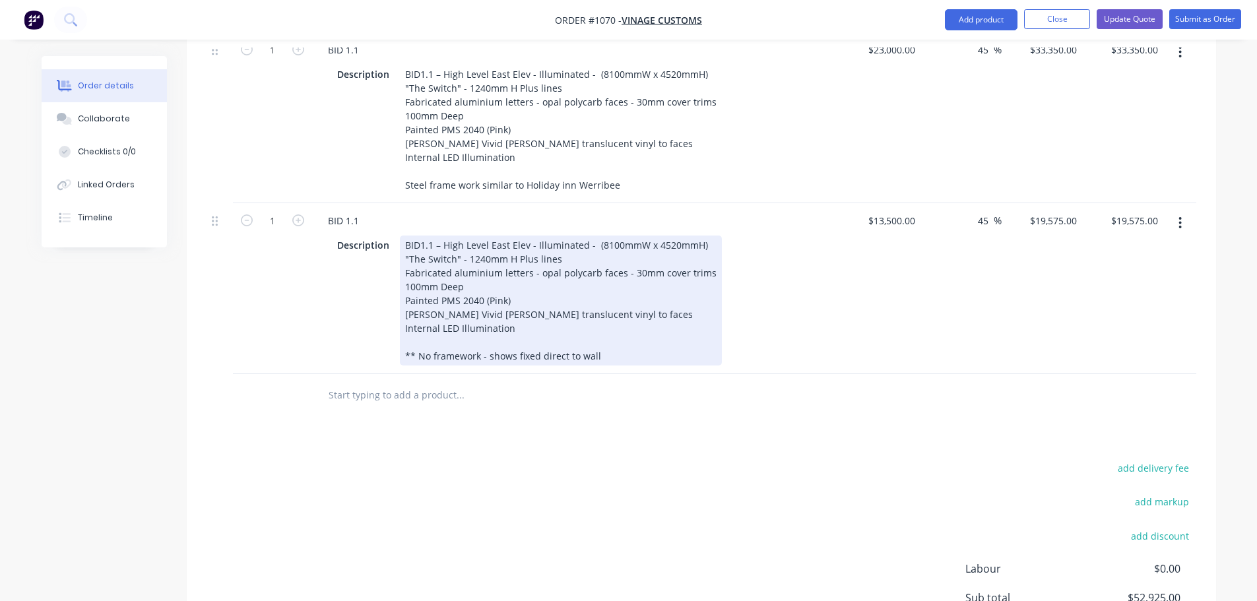
scroll to position [594, 0]
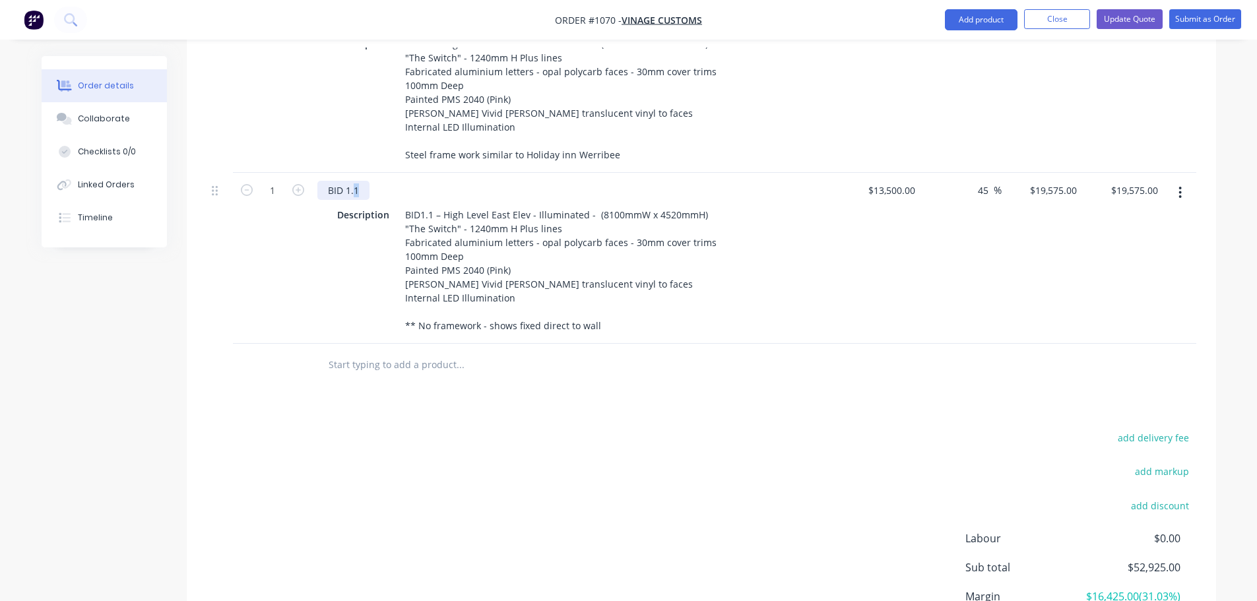
click at [362, 181] on div "BID 1.1" at bounding box center [343, 190] width 52 height 19
click at [575, 503] on div "add delivery fee add markup add discount Labour $0.00 Sub total $52,925.00 Marg…" at bounding box center [702, 556] width 990 height 255
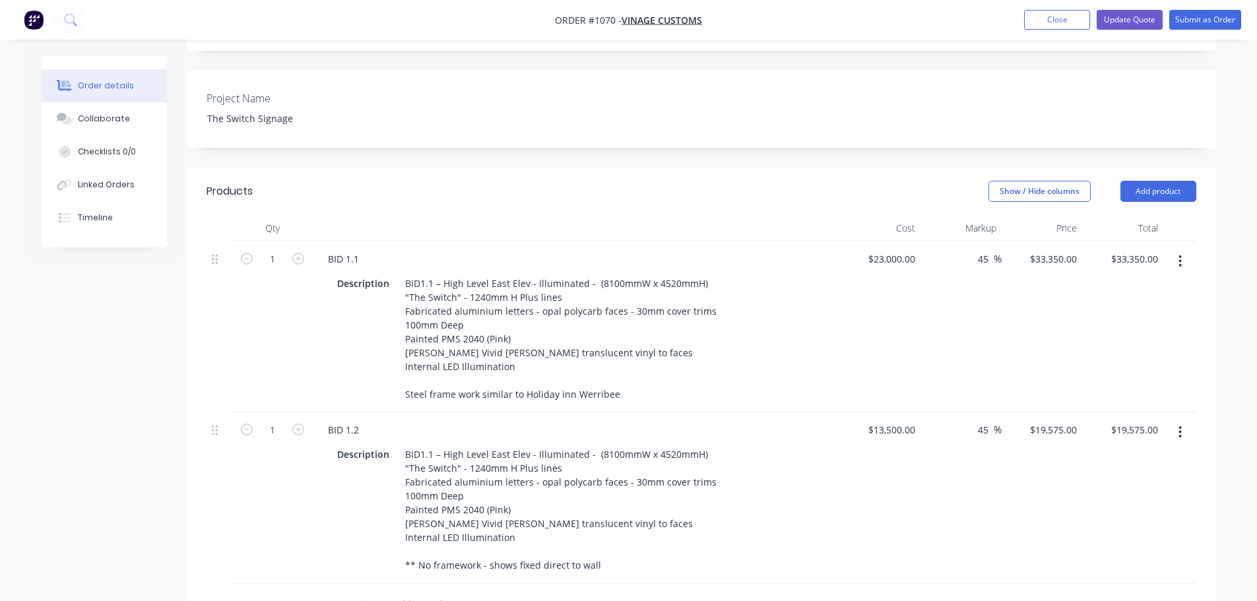
scroll to position [330, 0]
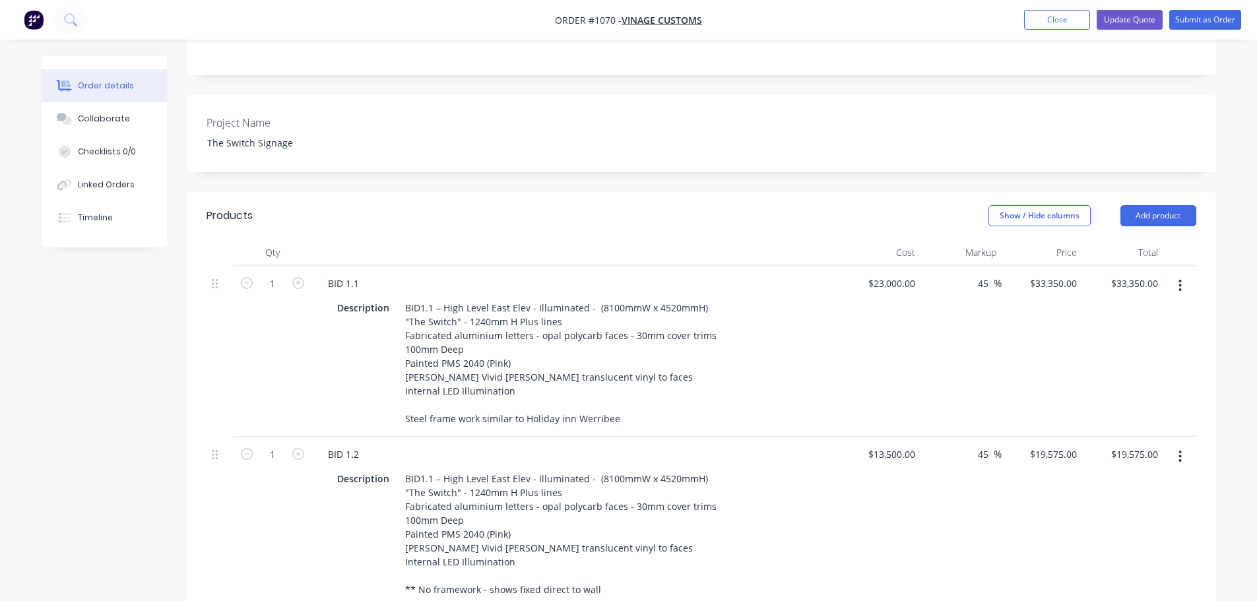
click at [1187, 274] on button "button" at bounding box center [1180, 286] width 31 height 24
click at [1130, 337] on div "Duplicate" at bounding box center [1134, 346] width 102 height 19
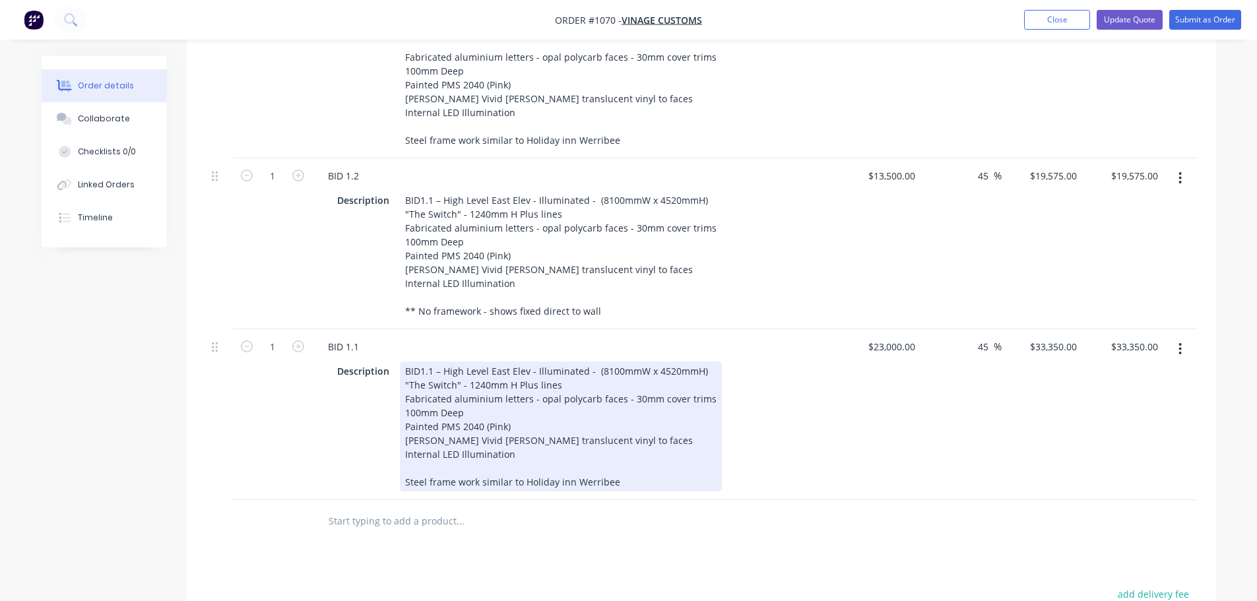
scroll to position [726, 0]
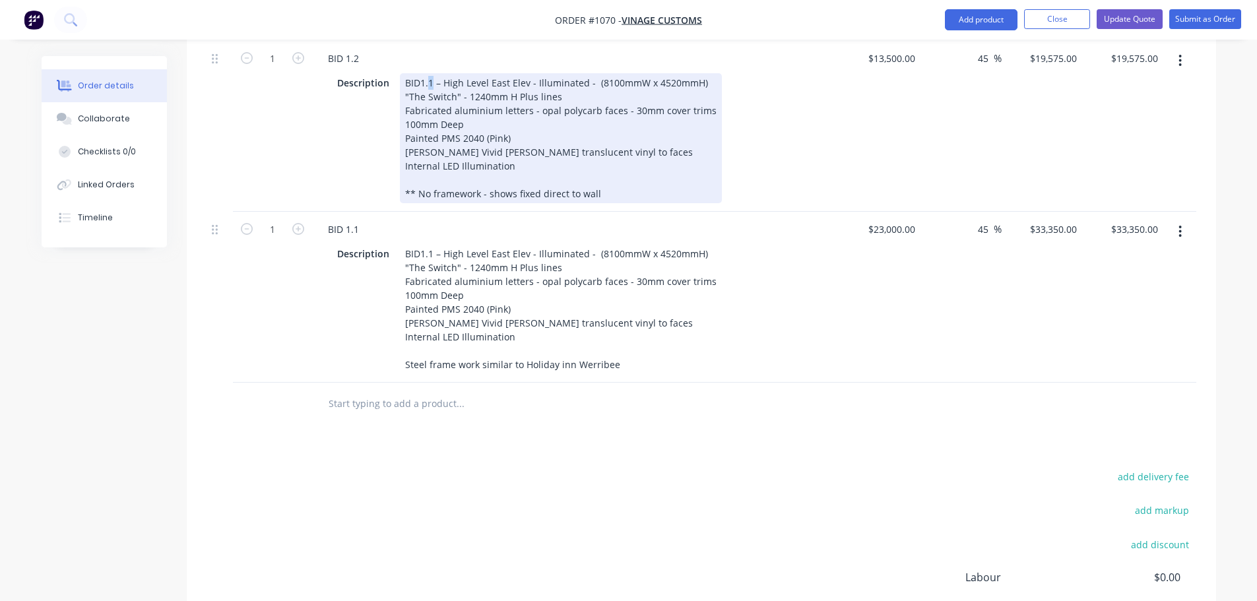
click at [433, 73] on div "BID1.1 – High Level East Elev - Illuminated - (8100mmW x 4520mmH) "The Switch" …" at bounding box center [561, 138] width 322 height 130
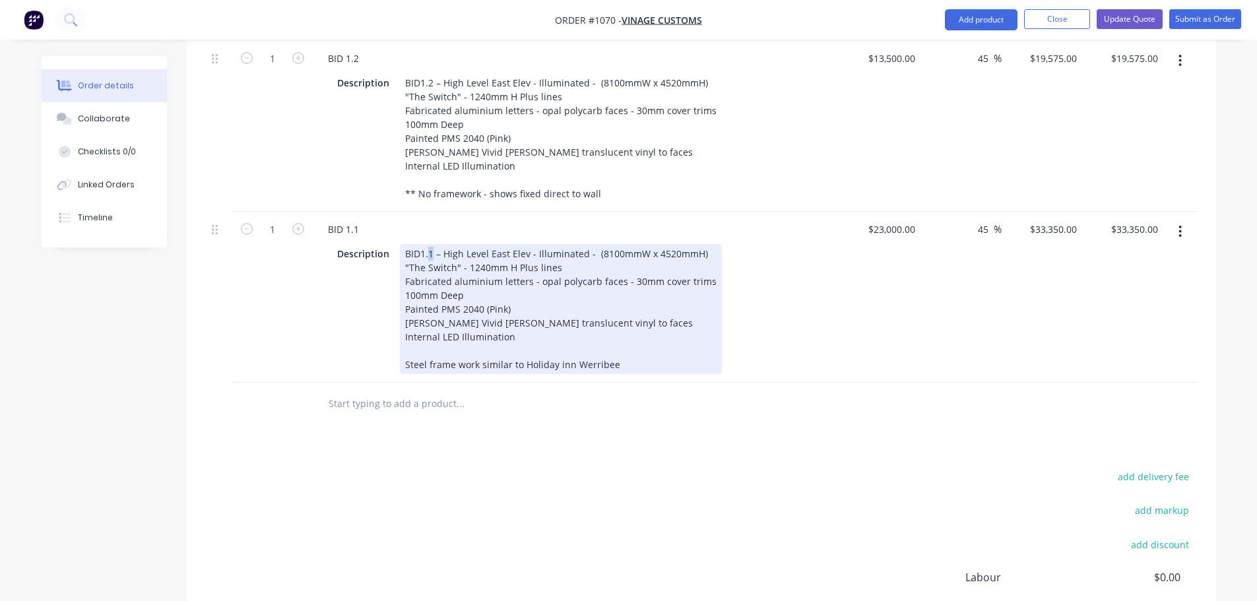
click at [432, 273] on div "BID1.1 – High Level East Elev - Illuminated - (8100mmW x 4520mmH) "The Switch" …" at bounding box center [561, 309] width 322 height 130
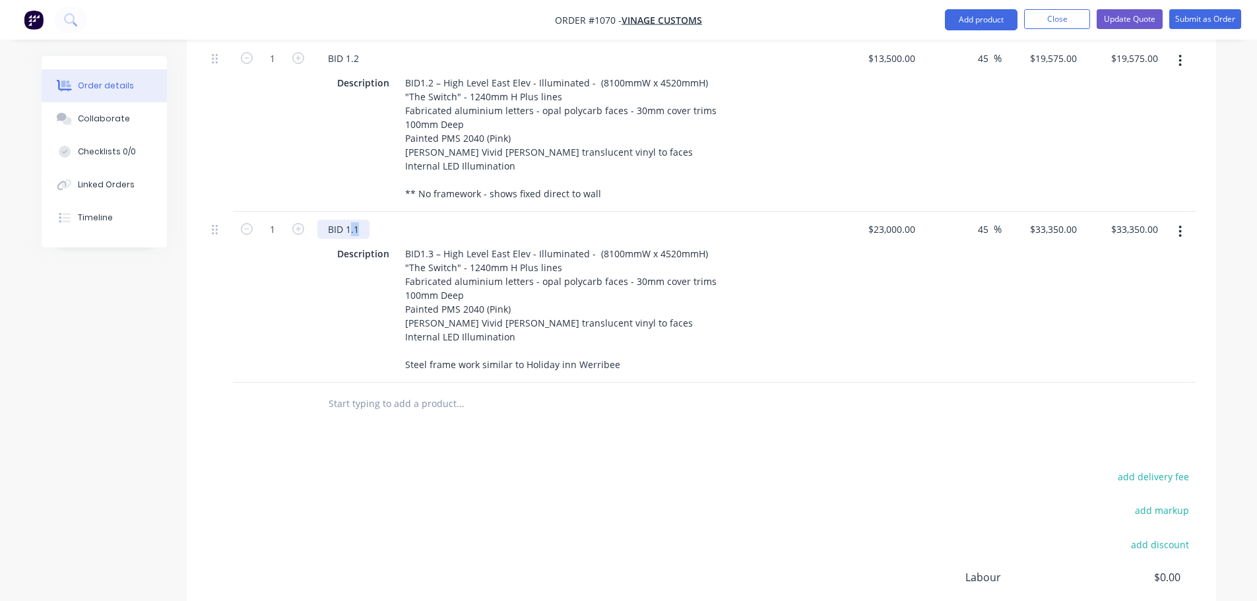
drag, startPoint x: 350, startPoint y: 247, endPoint x: 360, endPoint y: 248, distance: 9.3
click at [360, 239] on div "BID 1.1" at bounding box center [343, 229] width 52 height 19
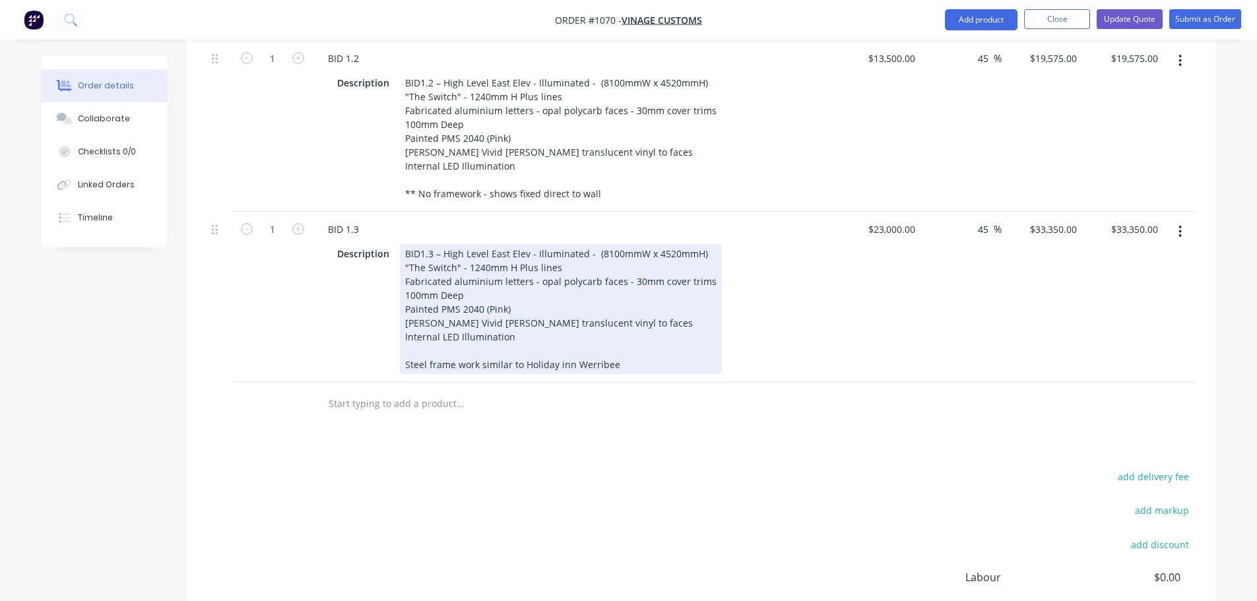
click at [775, 374] on div "Description BID1.3 – High Level East Elev - Illuminated - (8100mmW x 4520mmH) "…" at bounding box center [573, 309] width 483 height 130
drag, startPoint x: 466, startPoint y: 282, endPoint x: 486, endPoint y: 285, distance: 19.3
click at [486, 285] on div "BID1.3 – High Level East Elev - Illuminated - (8100mmW x 4520mmH) "The Switch" …" at bounding box center [561, 309] width 322 height 130
click at [828, 374] on div "Description BID1.3 – High Level East Elev - Illuminated - (8100mmW x 4520mmH) "…" at bounding box center [575, 307] width 517 height 133
drag, startPoint x: 596, startPoint y: 273, endPoint x: 695, endPoint y: 267, distance: 99.1
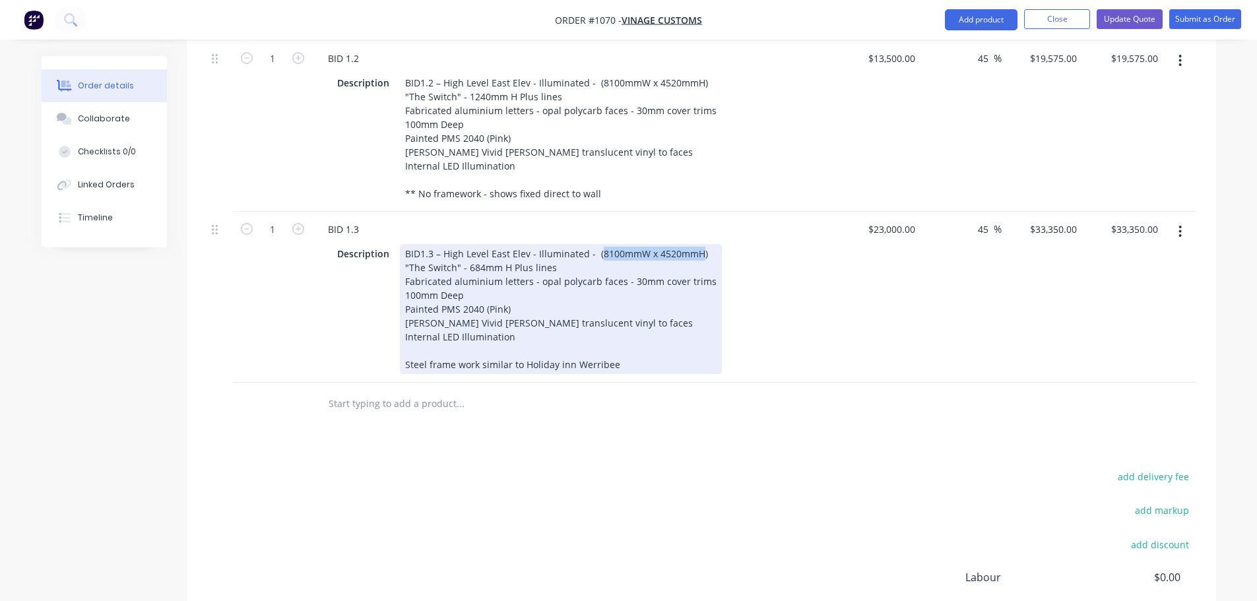
click at [695, 267] on div "BID1.3 – High Level East Elev - Illuminated - (8100mmW x 4520mmH) "The Switch" …" at bounding box center [561, 309] width 322 height 130
click at [775, 374] on div "Description BID1.3 – High Level East Elev - Illuminated - (4500mmW x 2512mmH) "…" at bounding box center [573, 309] width 483 height 130
drag, startPoint x: 416, startPoint y: 314, endPoint x: 404, endPoint y: 313, distance: 11.9
click at [404, 313] on div "BID1.3 – High Level East Elev - Illuminated - (4500mmW x 2512mmH) "The Switch" …" at bounding box center [561, 309] width 322 height 130
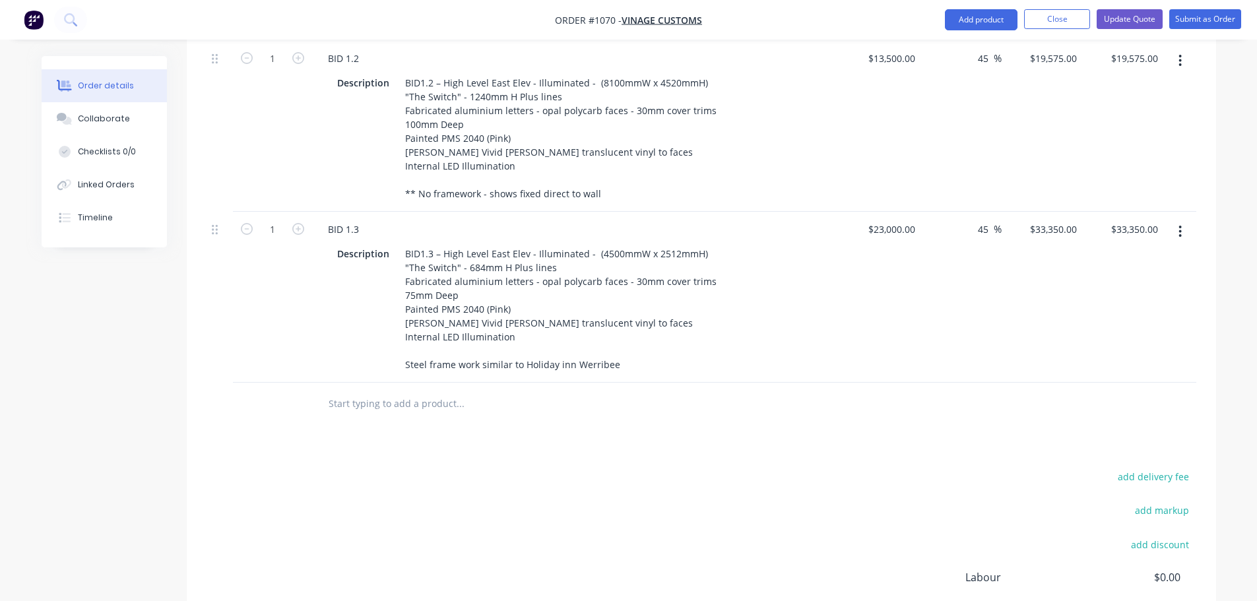
click at [868, 340] on div "$23,000.00 $23,000.00" at bounding box center [880, 297] width 81 height 171
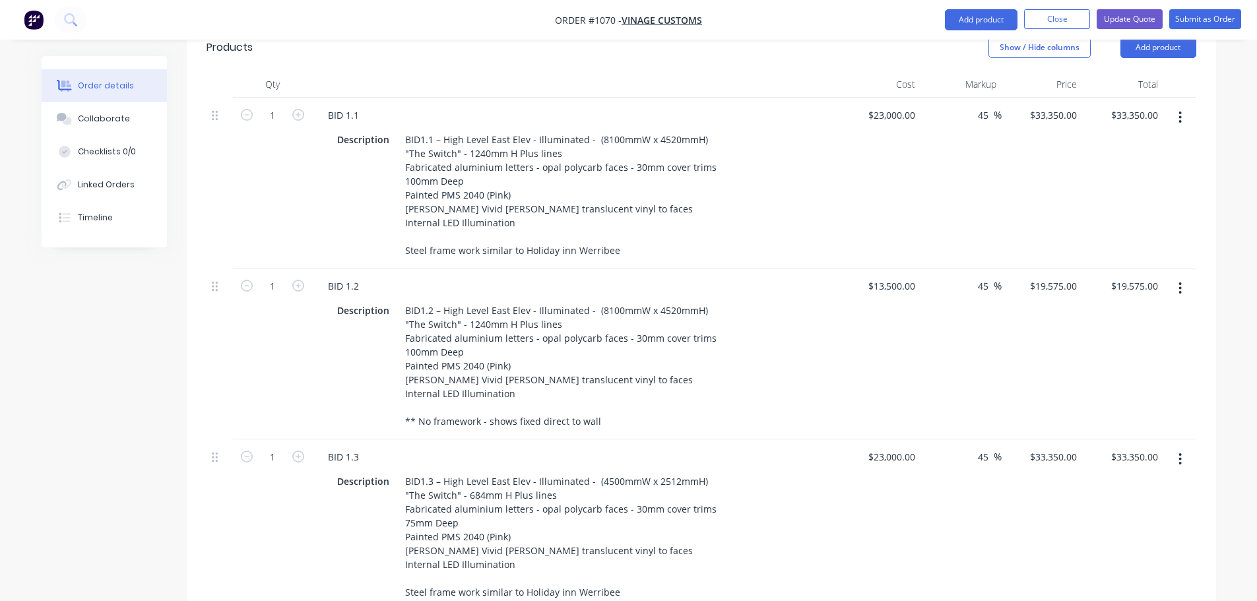
scroll to position [528, 0]
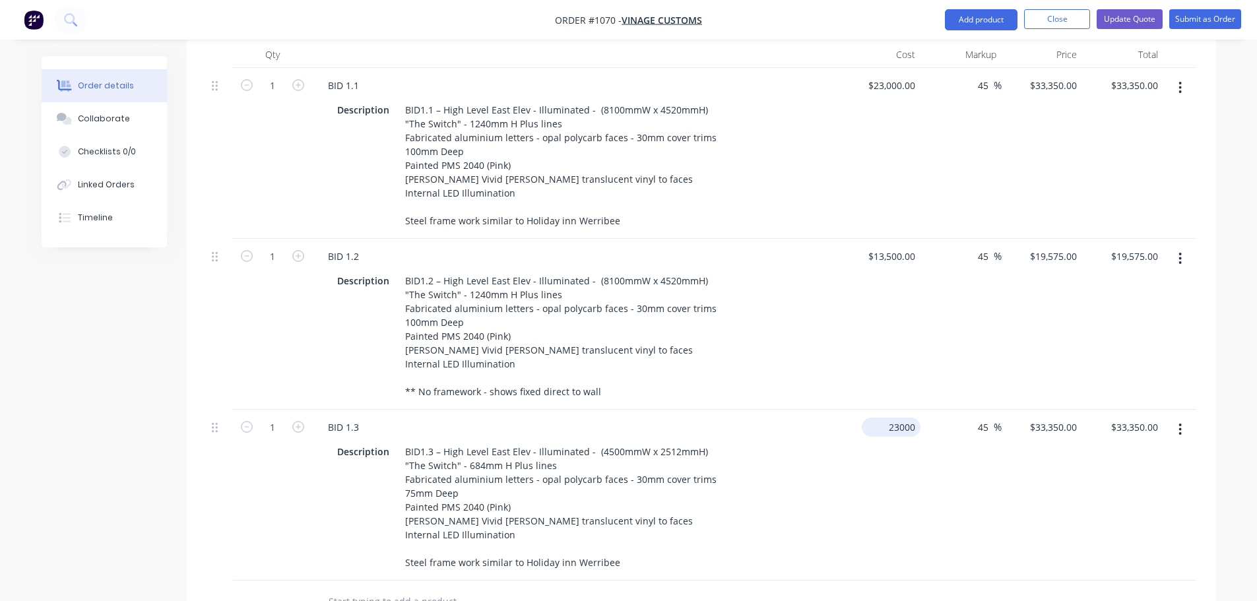
click at [886, 437] on div "23000 $23,000.00" at bounding box center [891, 427] width 59 height 19
type input "$14,000.00"
type input "$20,300.00"
click at [877, 470] on div "$14,000.00 $14,000.00" at bounding box center [880, 495] width 81 height 171
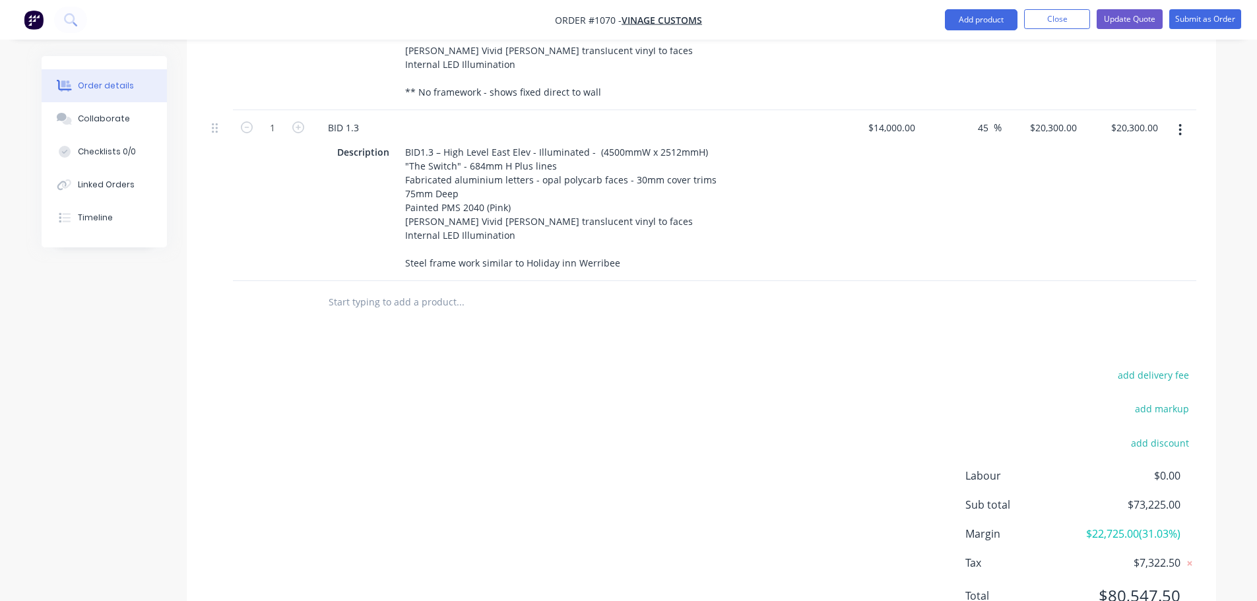
scroll to position [858, 0]
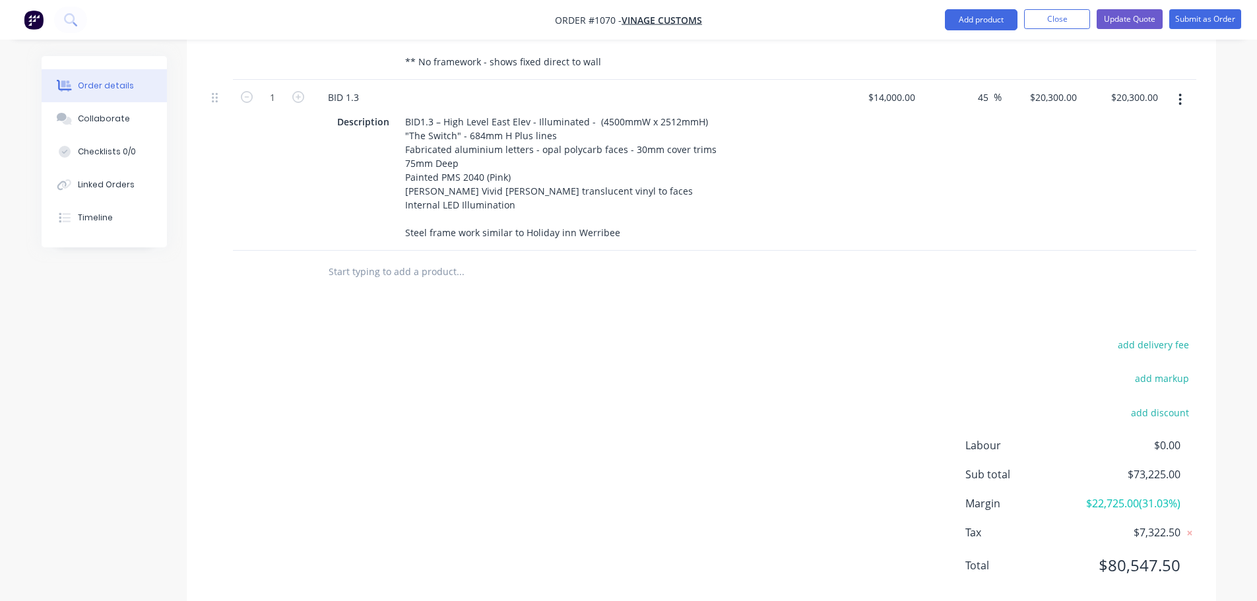
click at [1180, 107] on icon "button" at bounding box center [1179, 99] width 3 height 15
click at [1125, 170] on div "Duplicate" at bounding box center [1134, 160] width 102 height 19
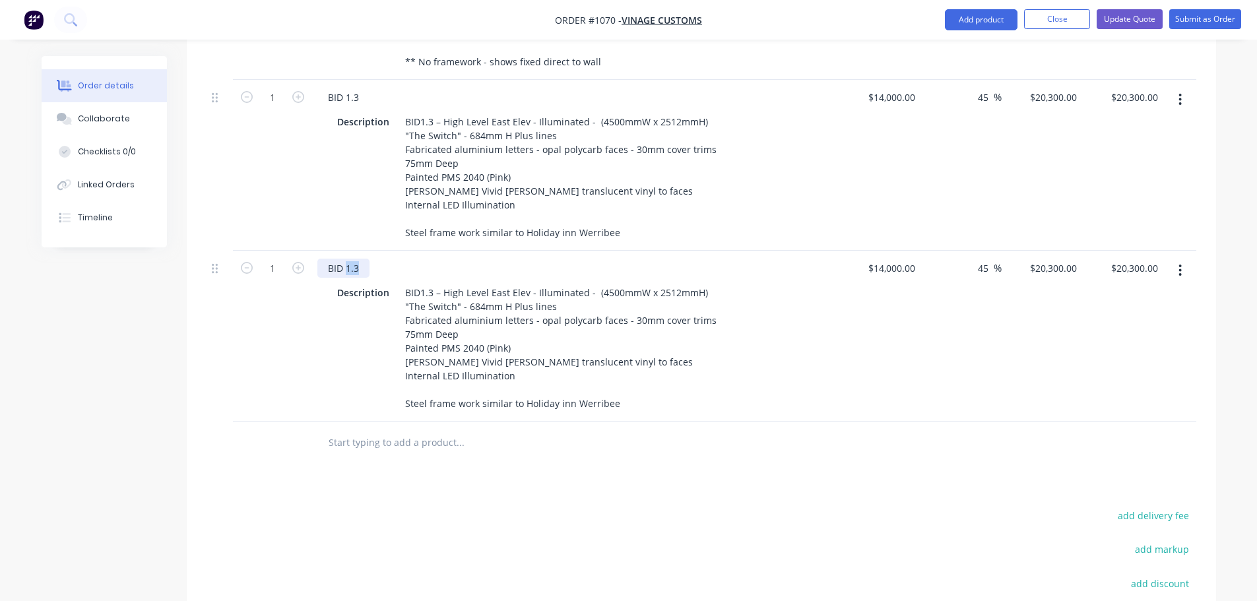
drag, startPoint x: 345, startPoint y: 313, endPoint x: 371, endPoint y: 319, distance: 26.4
click at [377, 278] on div "BID 1.3" at bounding box center [575, 268] width 517 height 19
click at [307, 422] on div "1" at bounding box center [272, 336] width 79 height 171
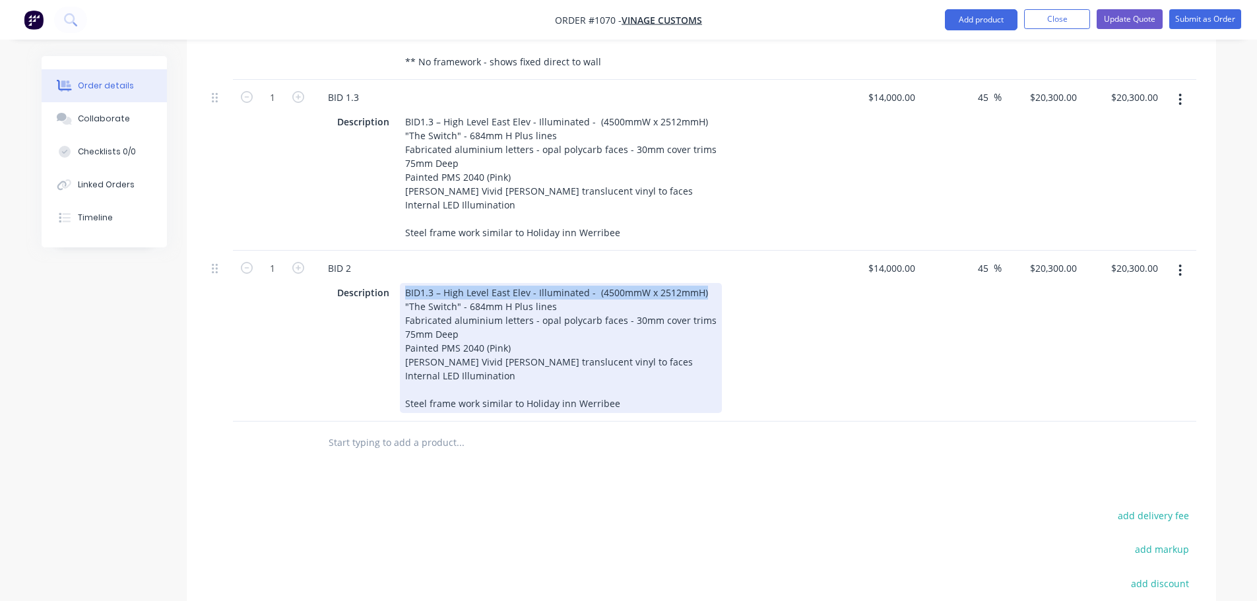
drag, startPoint x: 404, startPoint y: 337, endPoint x: 793, endPoint y: 326, distance: 389.4
click at [793, 326] on div "Description BID1.3 – High Level East Elev - Illuminated - (4500mmW x 2512mmH) "…" at bounding box center [575, 346] width 517 height 133
paste div
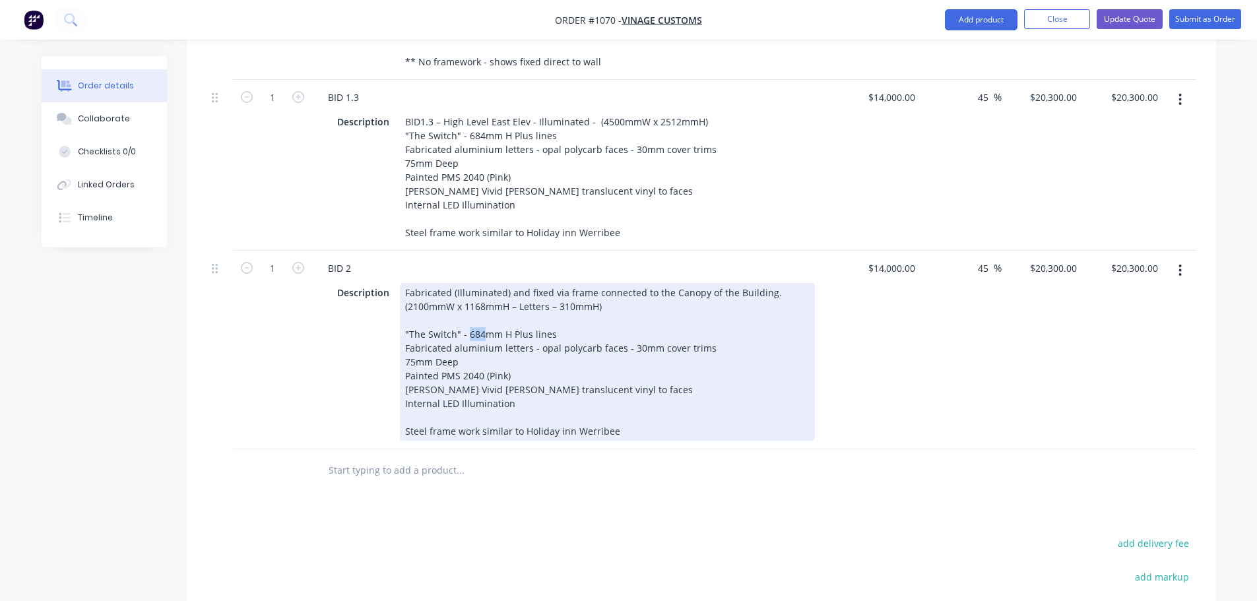
drag, startPoint x: 466, startPoint y: 380, endPoint x: 485, endPoint y: 381, distance: 19.2
click at [485, 382] on div "Fabricated (Illuminated) and fixed via frame connected to the Canopy of the Bui…" at bounding box center [607, 362] width 415 height 158
drag, startPoint x: 414, startPoint y: 404, endPoint x: 388, endPoint y: 413, distance: 27.3
click at [388, 413] on div "Description Fabricated (Illuminated) and fixed via frame connected to the Canop…" at bounding box center [573, 362] width 483 height 158
click at [669, 441] on div "Fabricated (Illuminated) and fixed via frame connected to the Canopy of the Bui…" at bounding box center [607, 362] width 415 height 158
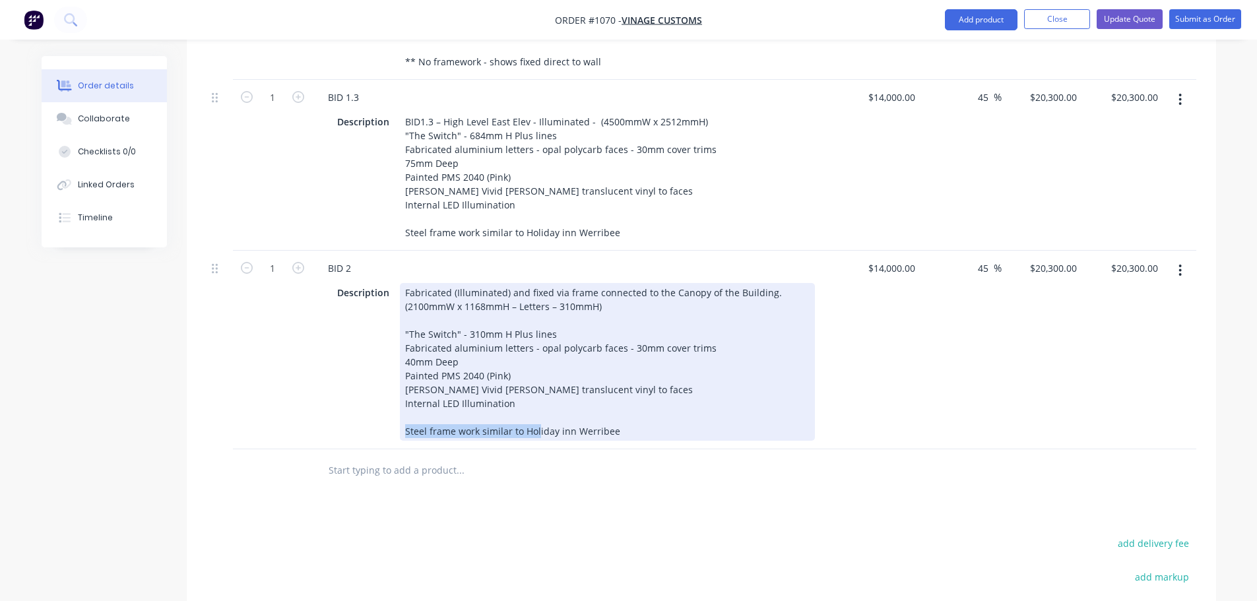
drag, startPoint x: 480, startPoint y: 477, endPoint x: 641, endPoint y: 477, distance: 161.0
click at [641, 441] on div "Fabricated (Illuminated) and fixed via frame connected to the Canopy of the Bui…" at bounding box center [607, 362] width 415 height 158
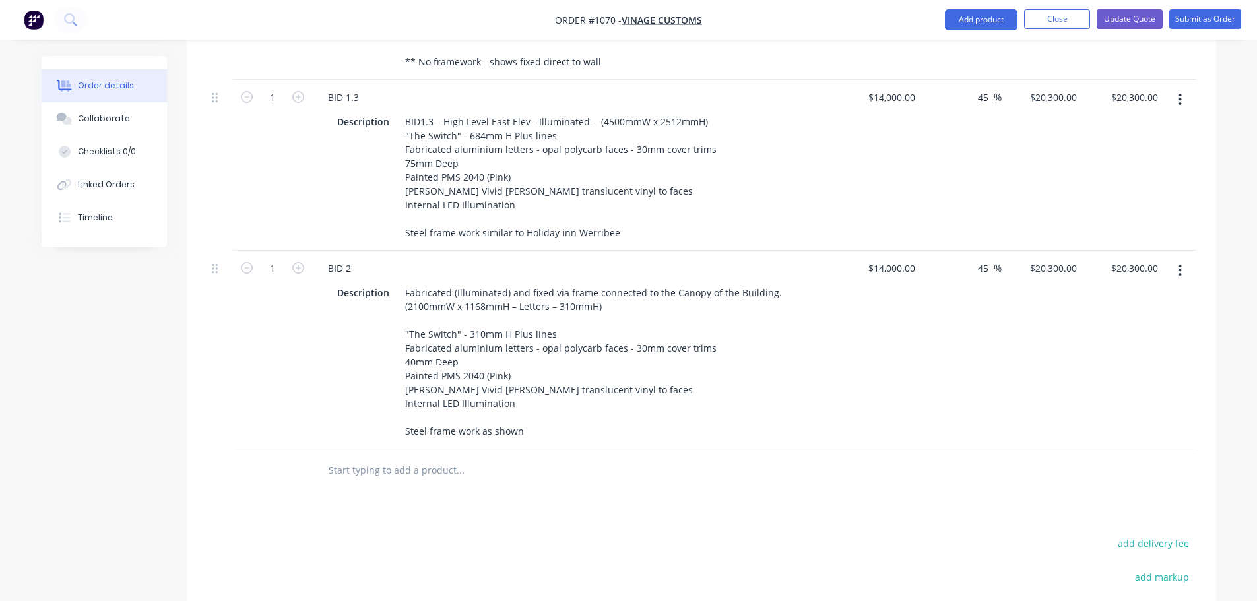
click at [947, 402] on div "45 45 %" at bounding box center [960, 350] width 81 height 199
click at [377, 484] on input "text" at bounding box center [460, 470] width 264 height 26
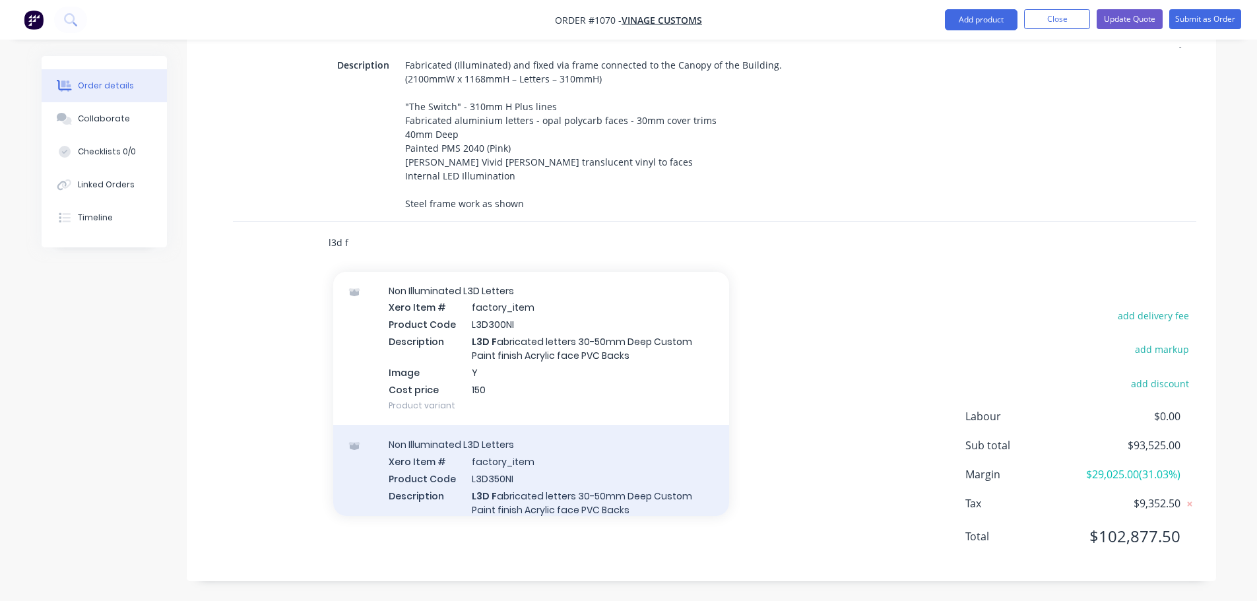
scroll to position [726, 0]
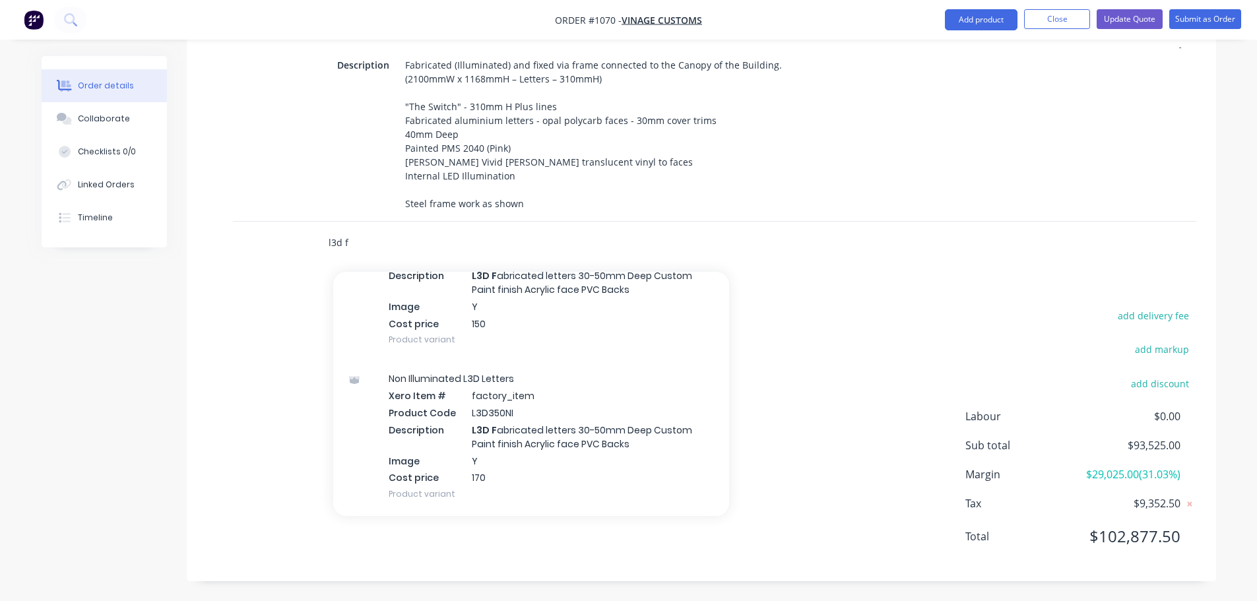
type input "l3d f"
click at [860, 337] on div "Products Show / Hide columns Add product Qty Cost Markup Price Total 1 BID 1.1 …" at bounding box center [701, 9] width 1029 height 1145
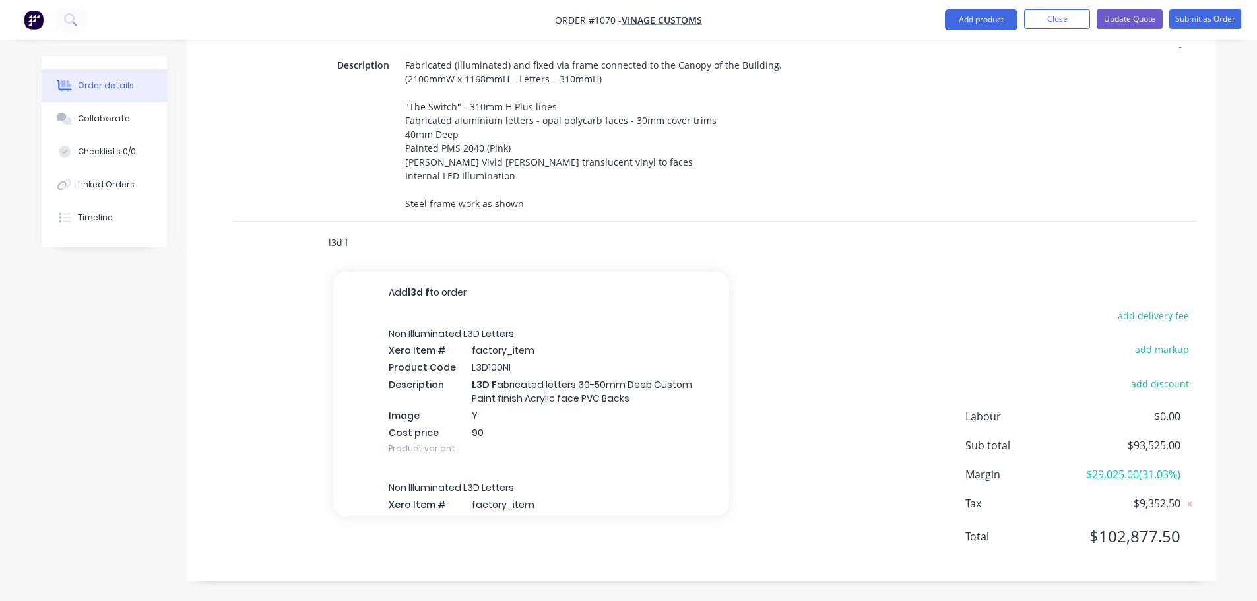
drag, startPoint x: 362, startPoint y: 283, endPoint x: 292, endPoint y: 283, distance: 69.9
click at [292, 265] on div "l3d f Add l3d f to order Non Illuminated L3D Letters Xero Item # factory_item P…" at bounding box center [702, 243] width 990 height 43
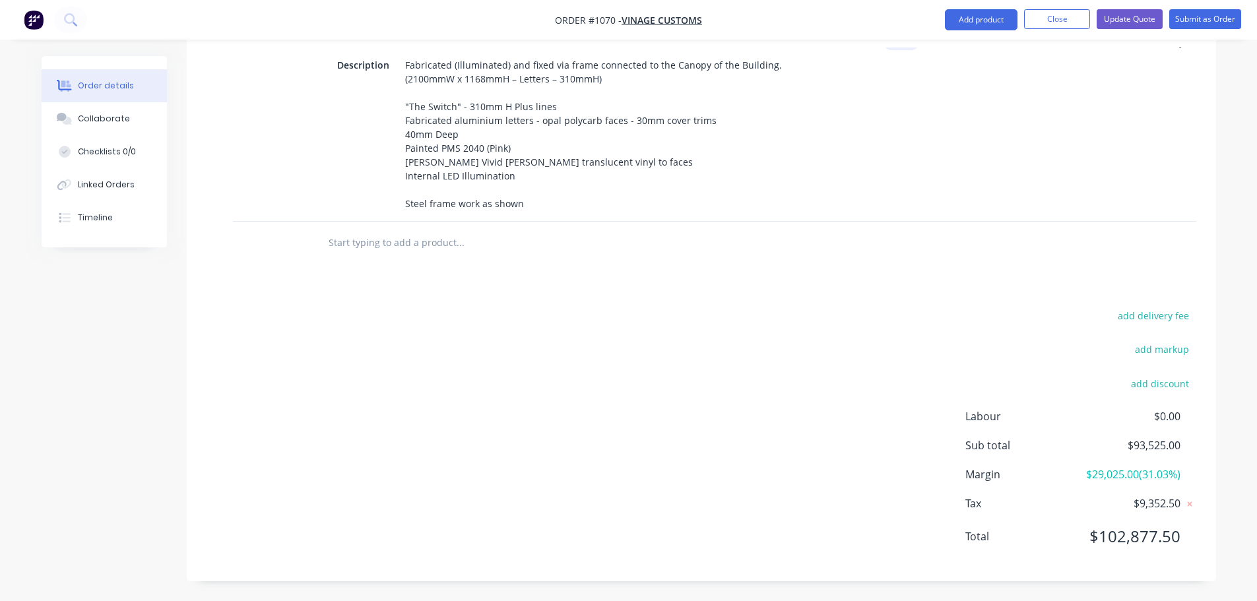
click at [895, 50] on input "14000" at bounding box center [903, 40] width 33 height 19
type input "$2,900.00"
type input "$4,205.00"
click at [761, 329] on div "Products Show / Hide columns Add product Qty Cost Markup Price Total 1 BID 1.1 …" at bounding box center [701, 9] width 1029 height 1145
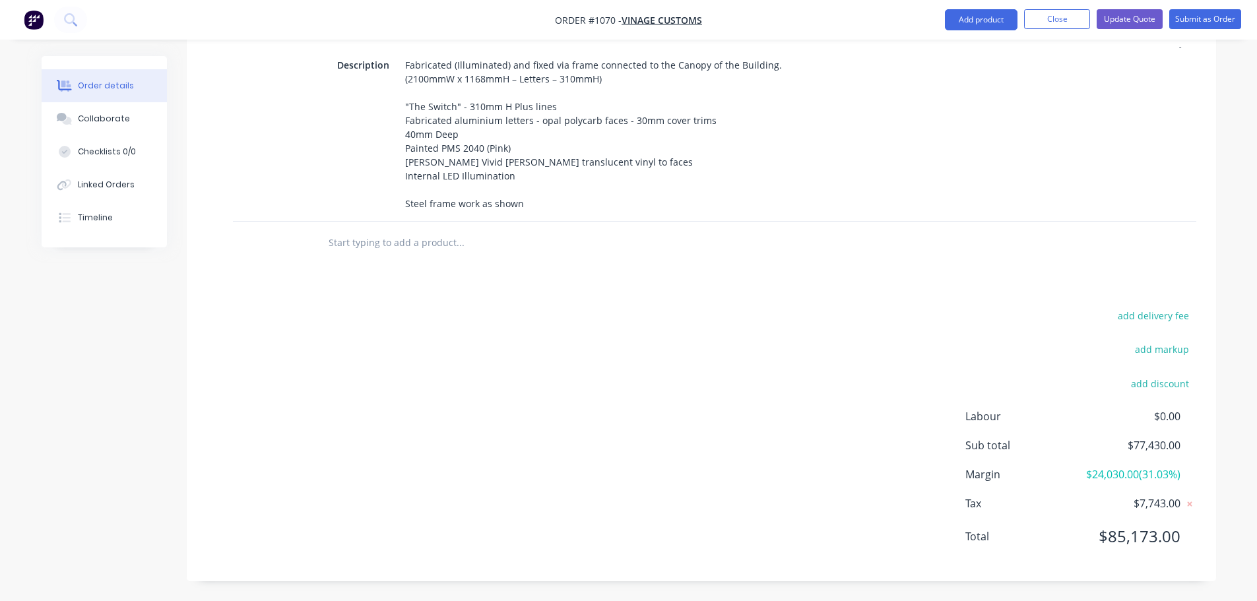
click at [1178, 55] on button "button" at bounding box center [1180, 43] width 31 height 24
click at [1137, 113] on div "Duplicate" at bounding box center [1134, 103] width 102 height 19
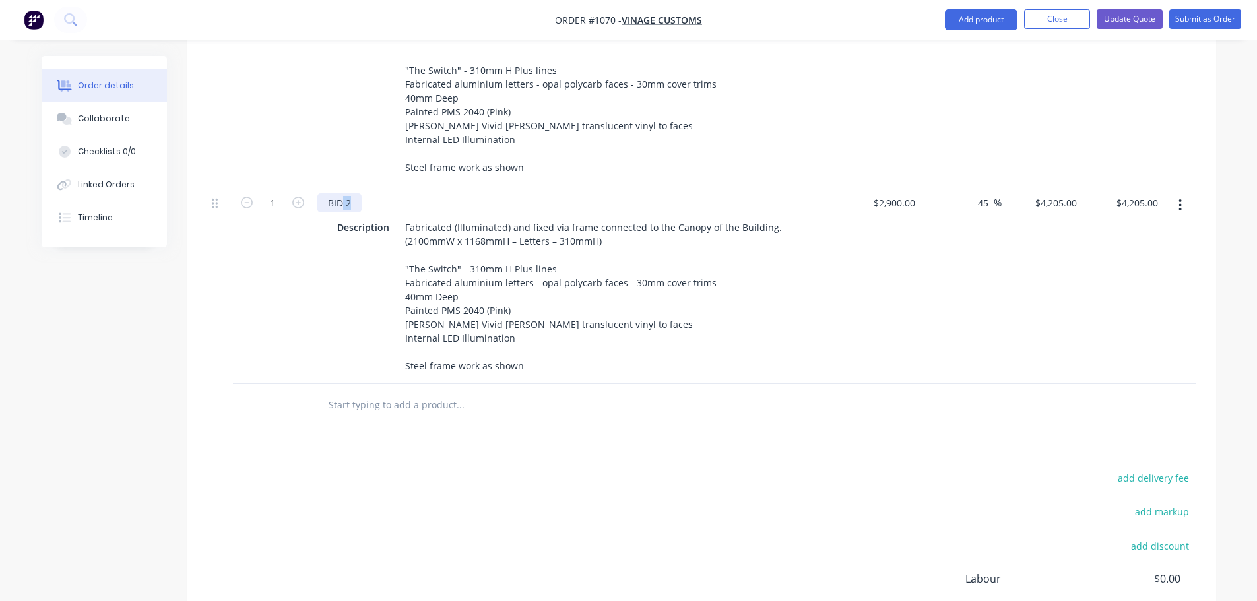
drag, startPoint x: 344, startPoint y: 278, endPoint x: 360, endPoint y: 277, distance: 15.8
click at [360, 212] on div "BID 2" at bounding box center [339, 202] width 44 height 19
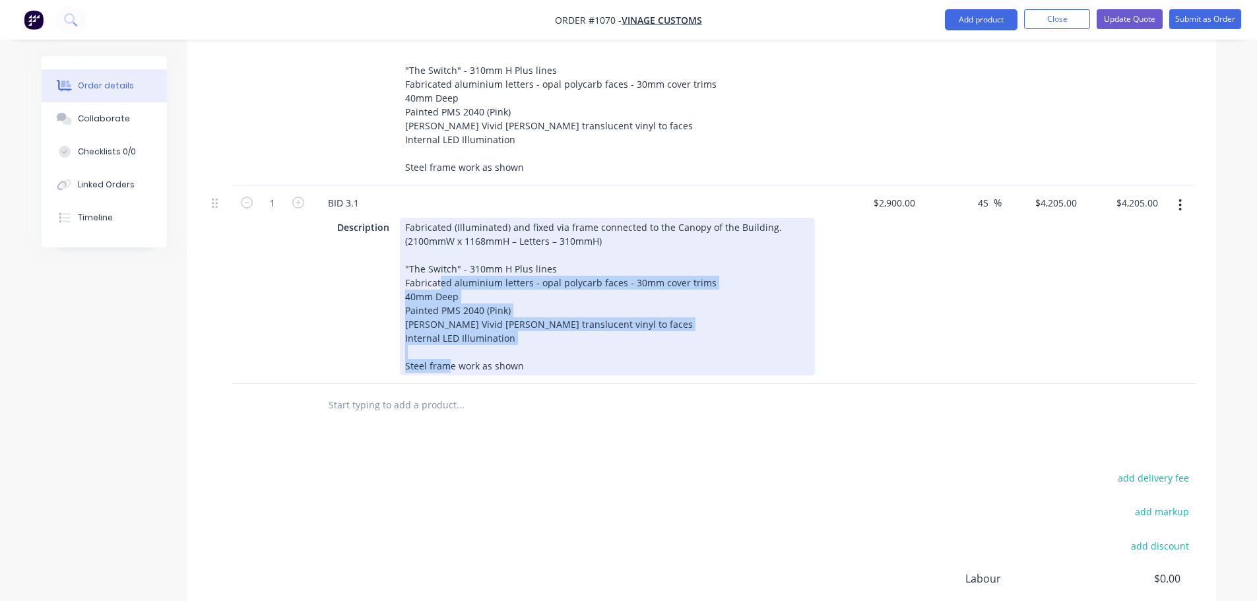
drag, startPoint x: 402, startPoint y: 303, endPoint x: 540, endPoint y: 451, distance: 202.2
click at [543, 375] on div "Fabricated (Illuminated) and fixed via frame connected to the Canopy of the Bui…" at bounding box center [607, 297] width 415 height 158
click at [493, 375] on div "Fabricated (Illuminated) and fixed via frame connected to the Canopy of the Bui…" at bounding box center [607, 297] width 415 height 158
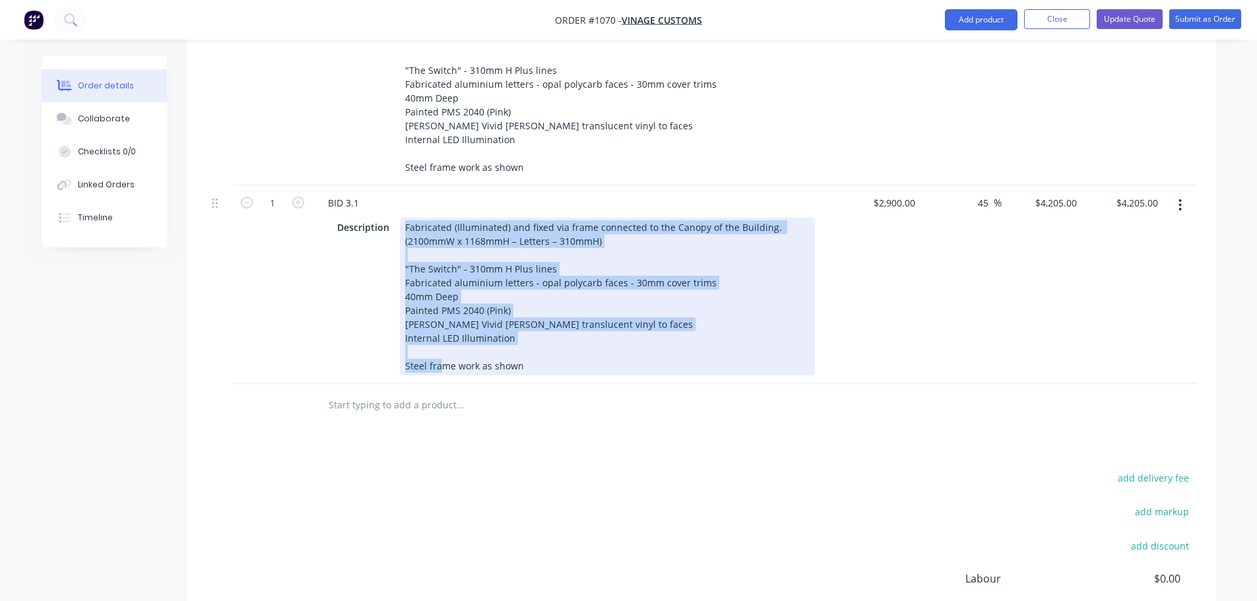
drag, startPoint x: 406, startPoint y: 300, endPoint x: 537, endPoint y: 457, distance: 204.2
click at [537, 375] on div "Fabricated (Illuminated) and fixed via frame connected to the Canopy of the Bui…" at bounding box center [607, 297] width 415 height 158
paste div
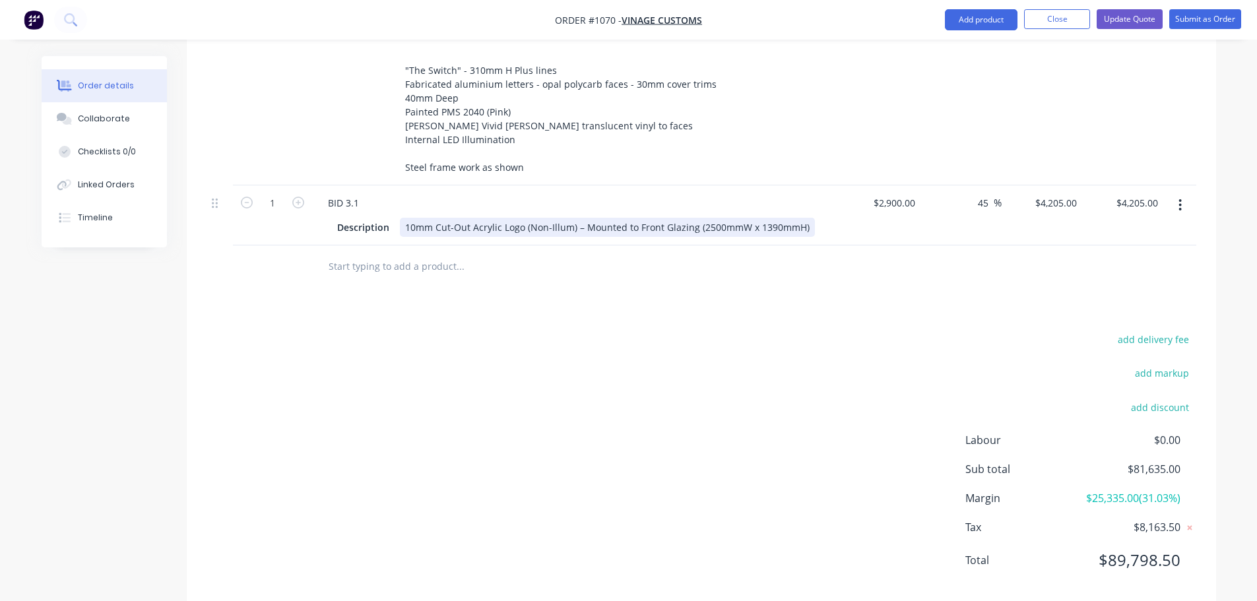
drag, startPoint x: 575, startPoint y: 302, endPoint x: 583, endPoint y: 311, distance: 13.1
click at [578, 237] on div "10mm Cut-Out Acrylic Logo (Non-Illum) – Mounted to Front Glazing (2500mmW x 139…" at bounding box center [607, 227] width 415 height 19
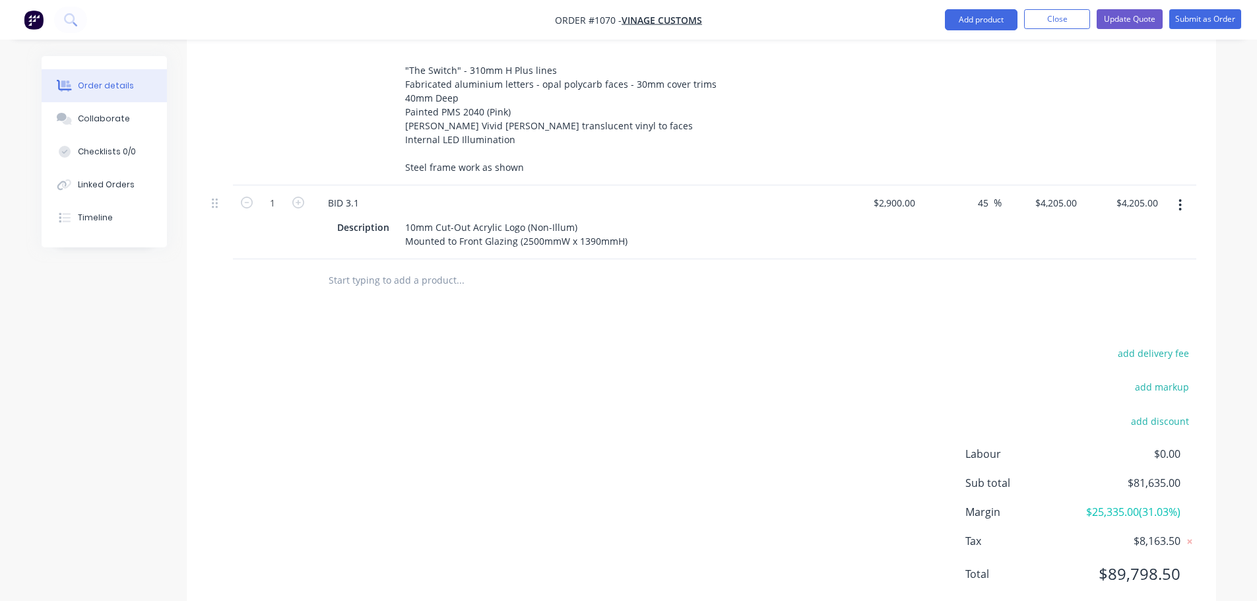
click at [578, 302] on div at bounding box center [549, 280] width 475 height 43
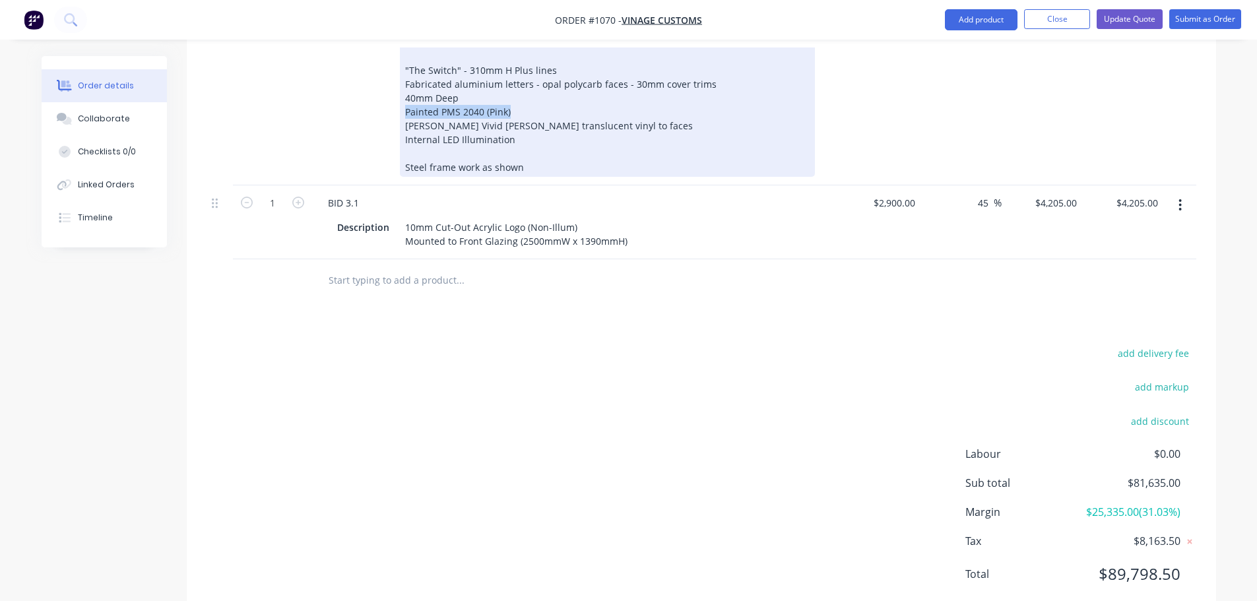
drag, startPoint x: 529, startPoint y: 158, endPoint x: 389, endPoint y: 156, distance: 139.9
click at [389, 156] on div "Description Fabricated (Illuminated) and fixed via frame connected to the Canop…" at bounding box center [573, 98] width 483 height 158
copy div "Painted PMS 2040 (Pink)"
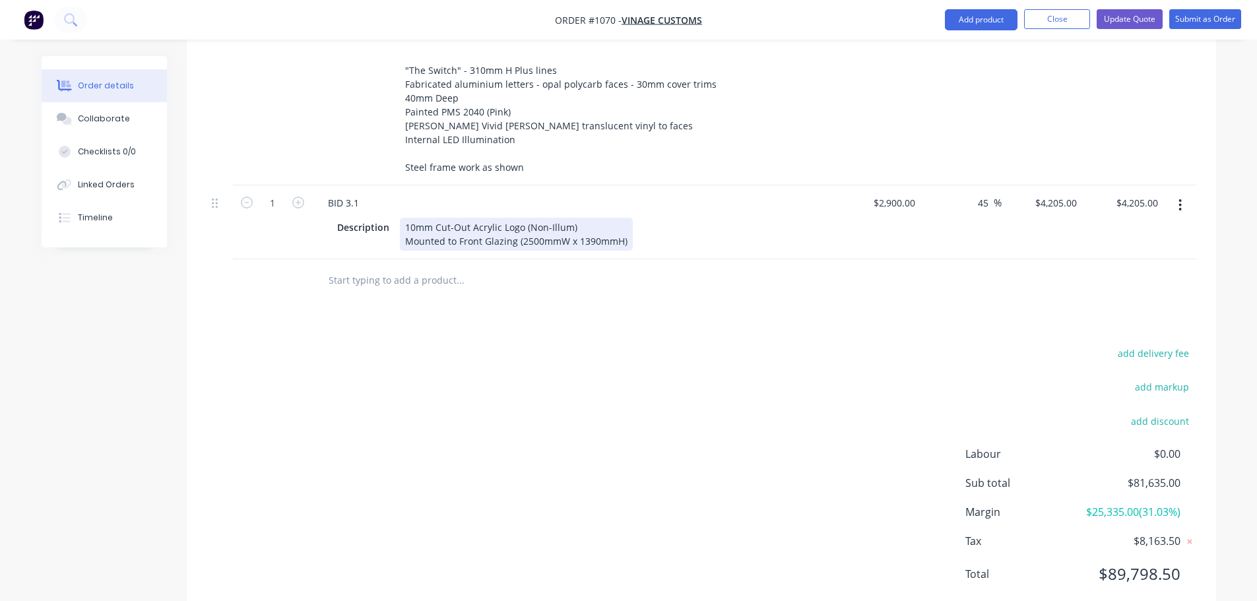
click at [436, 251] on div "10mm Cut-Out Acrylic Logo (Non-Illum) Mounted to Front Glazing (2500mmW x 1390m…" at bounding box center [516, 234] width 233 height 33
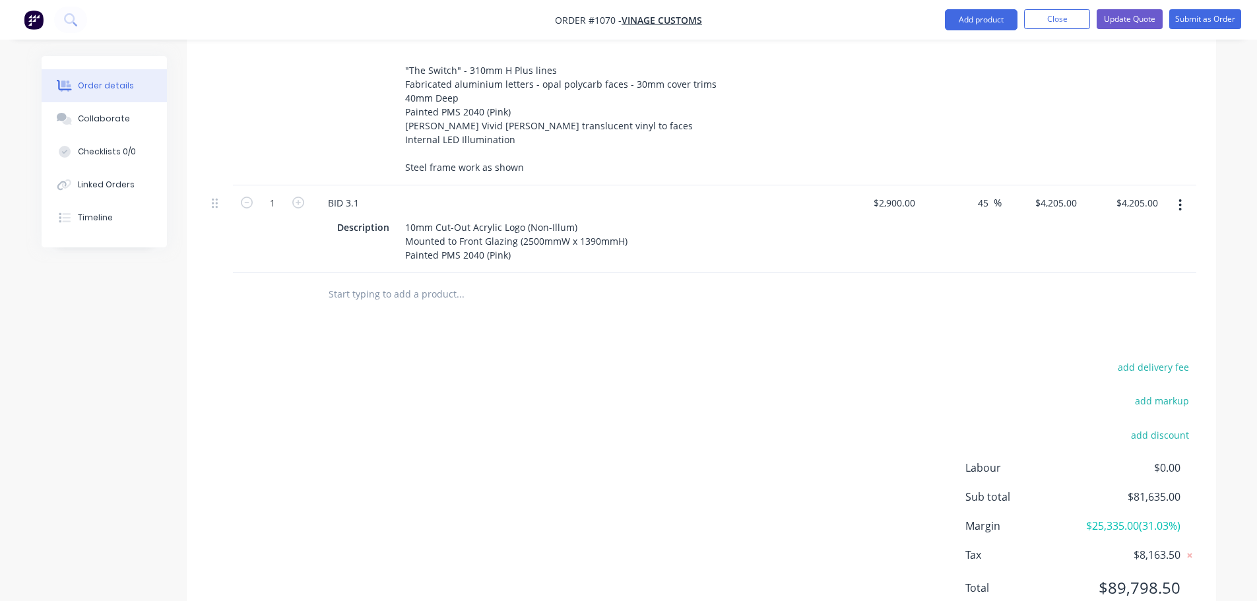
click at [571, 427] on div "Products Show / Hide columns Add product Qty Cost Markup Price Total 1 BID 1.1 …" at bounding box center [701, 16] width 1029 height 1233
drag, startPoint x: 876, startPoint y: 272, endPoint x: 930, endPoint y: 278, distance: 53.9
click at [930, 273] on div "1 BID 3.1 Description 10mm Cut-Out Acrylic Logo (Non-Illum) Mounted to Front Gl…" at bounding box center [702, 229] width 990 height 88
type input "$0.00"
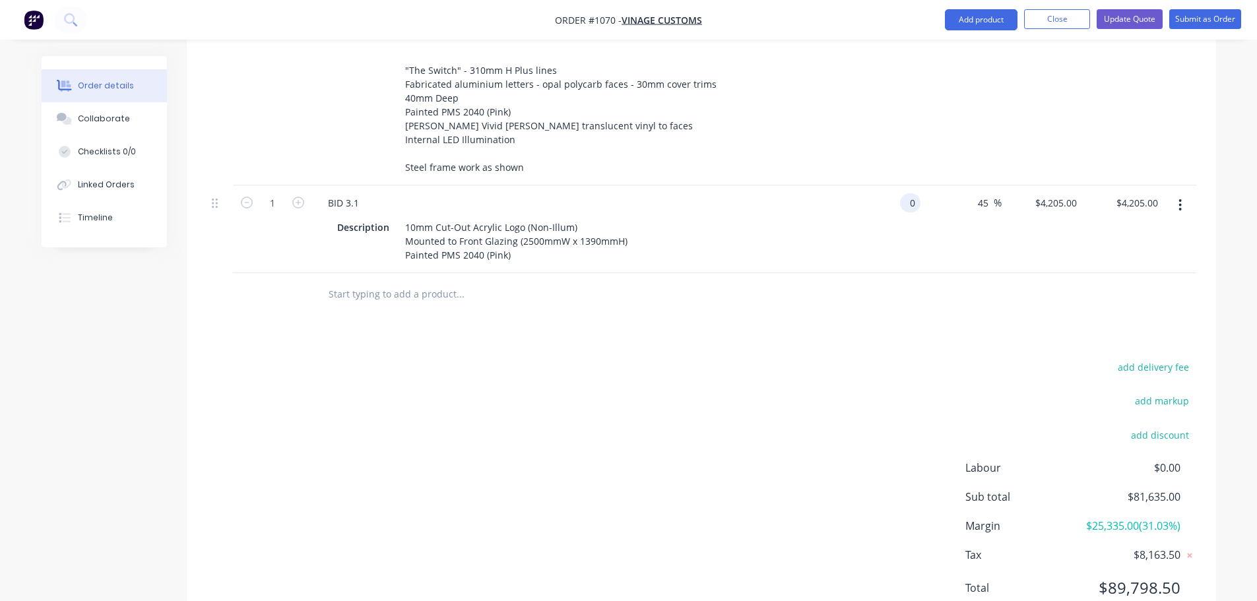
type input "$0.00"
click at [926, 316] on div at bounding box center [702, 294] width 990 height 43
click at [1180, 211] on icon "button" at bounding box center [1180, 205] width 3 height 12
click at [1141, 276] on div "Duplicate" at bounding box center [1134, 266] width 102 height 19
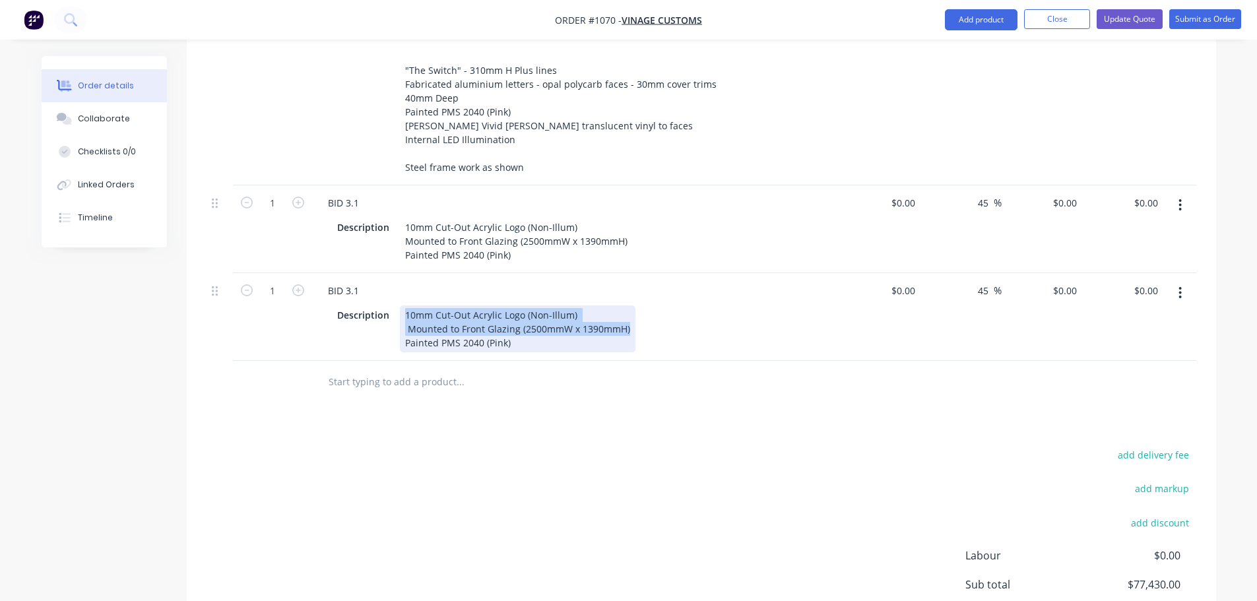
drag, startPoint x: 403, startPoint y: 387, endPoint x: 656, endPoint y: 402, distance: 253.1
click at [656, 352] on div "Description 10mm Cut-Out Acrylic Logo (Non-Illum) Mounted to Front Glazing (250…" at bounding box center [573, 328] width 483 height 47
paste div
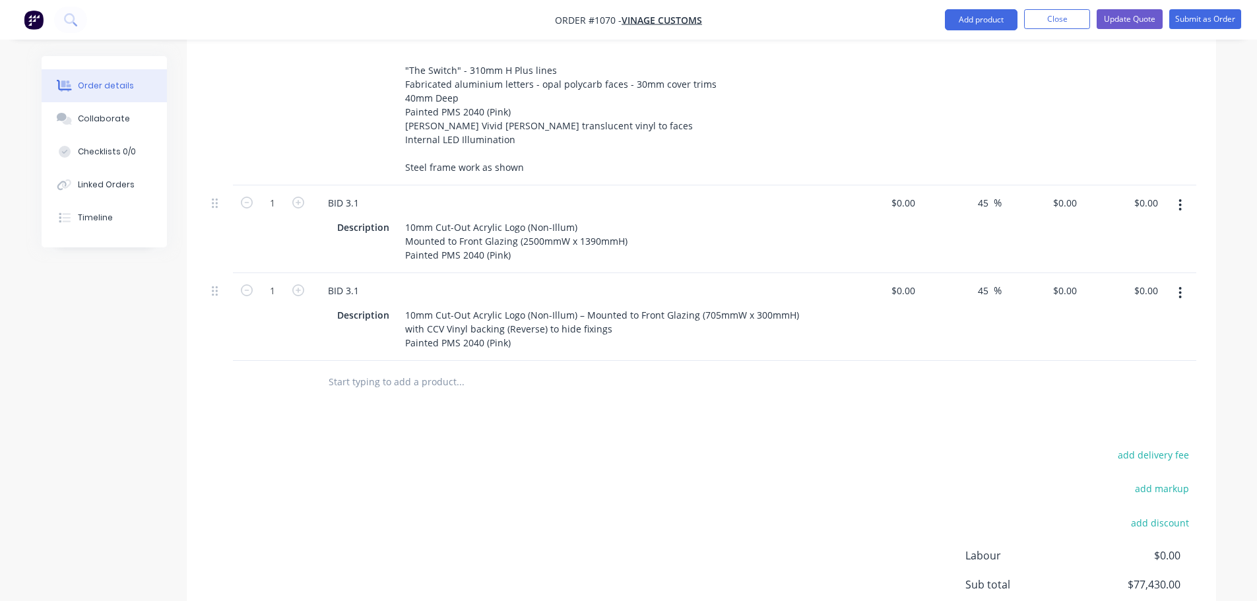
click at [672, 488] on div "Products Show / Hide columns Add product Qty Cost Markup Price Total 1 BID 1.1 …" at bounding box center [701, 60] width 1029 height 1320
click at [1178, 305] on button "button" at bounding box center [1180, 293] width 31 height 24
click at [1136, 364] on div "Duplicate" at bounding box center [1134, 353] width 102 height 19
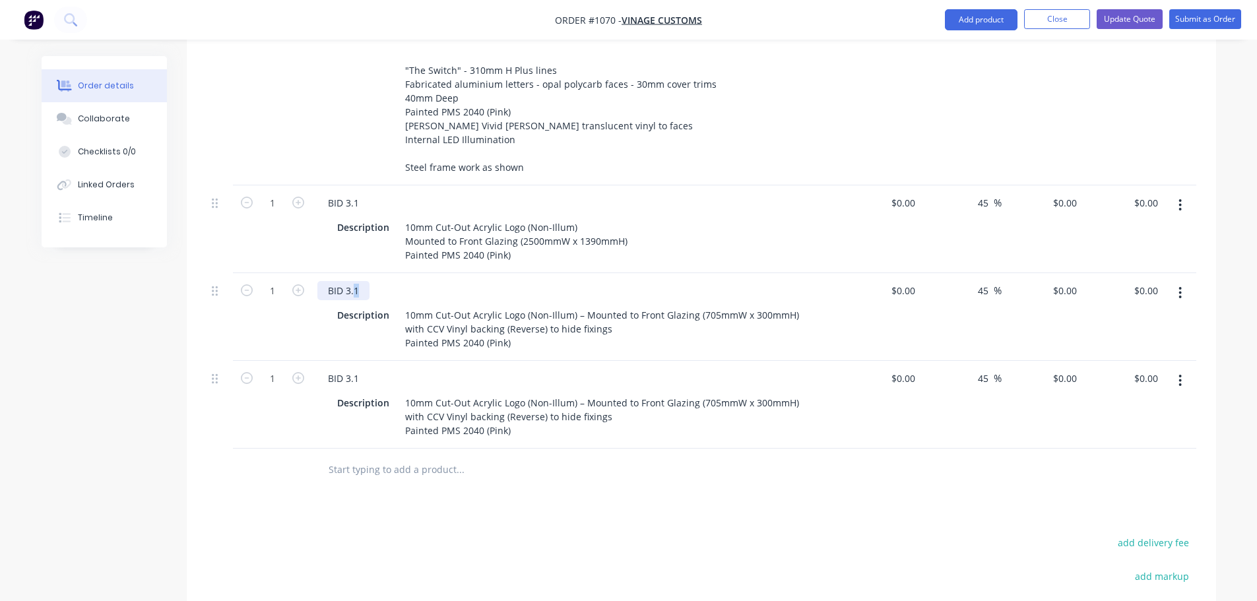
click at [359, 300] on div "BID 3.1" at bounding box center [343, 290] width 52 height 19
click at [358, 388] on div "BID 3.1" at bounding box center [343, 378] width 52 height 19
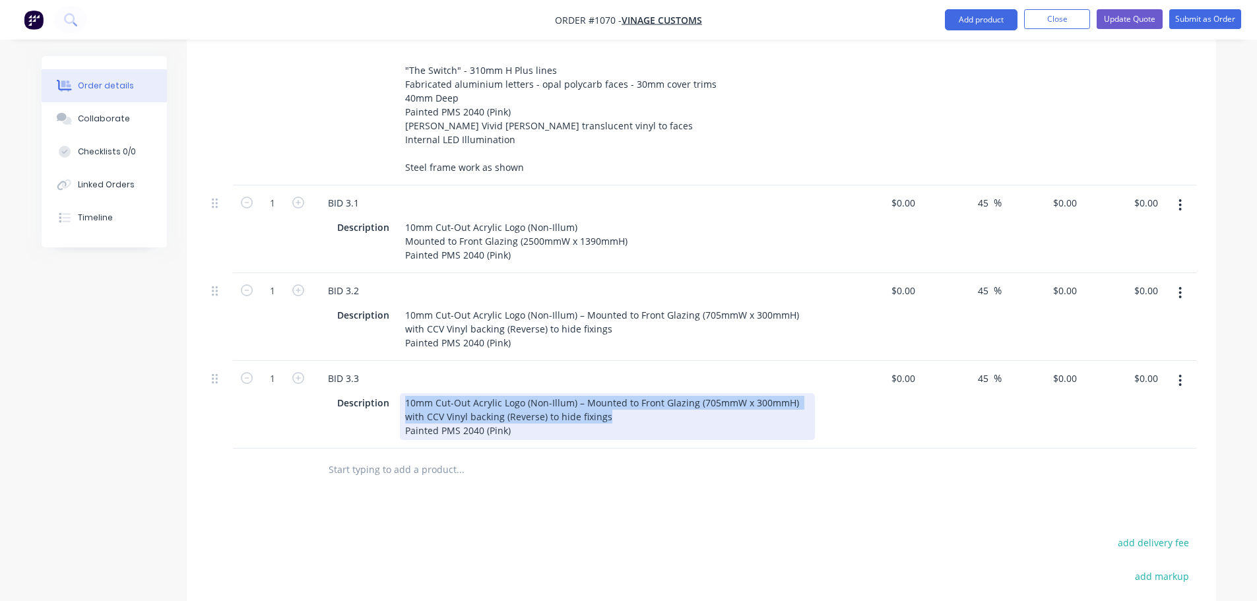
drag, startPoint x: 404, startPoint y: 475, endPoint x: 621, endPoint y: 495, distance: 217.3
click at [621, 440] on div "10mm Cut-Out Acrylic Logo (Non-Illum) – Mounted to Front Glazing (705mmW x 300m…" at bounding box center [607, 416] width 415 height 47
paste div
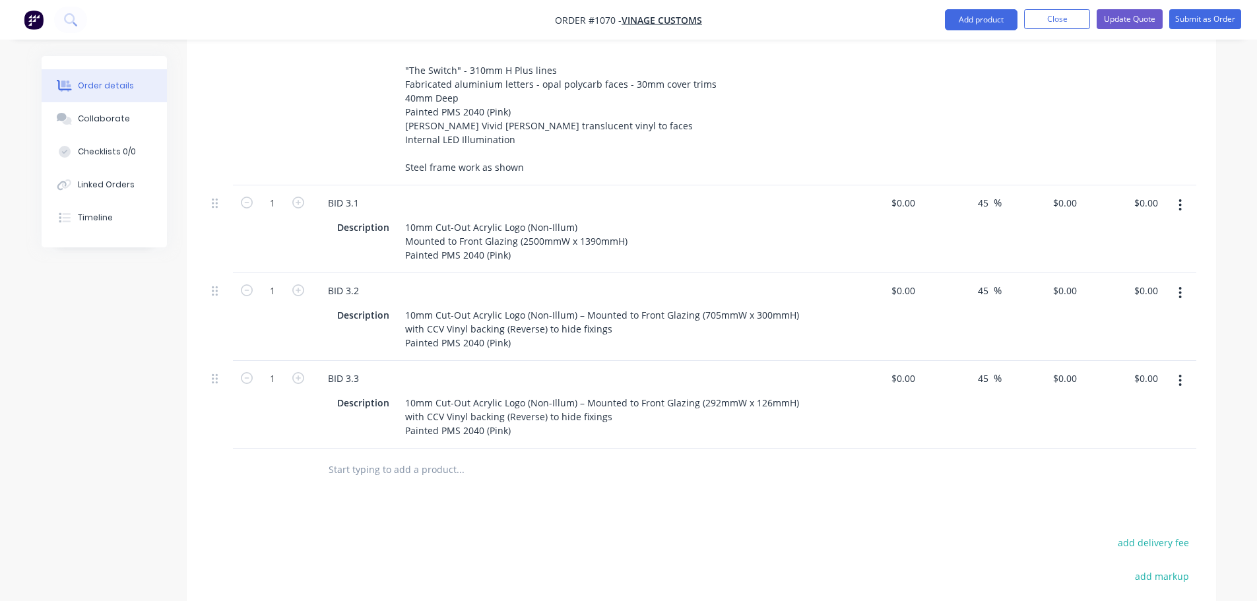
click at [631, 483] on div at bounding box center [515, 470] width 396 height 26
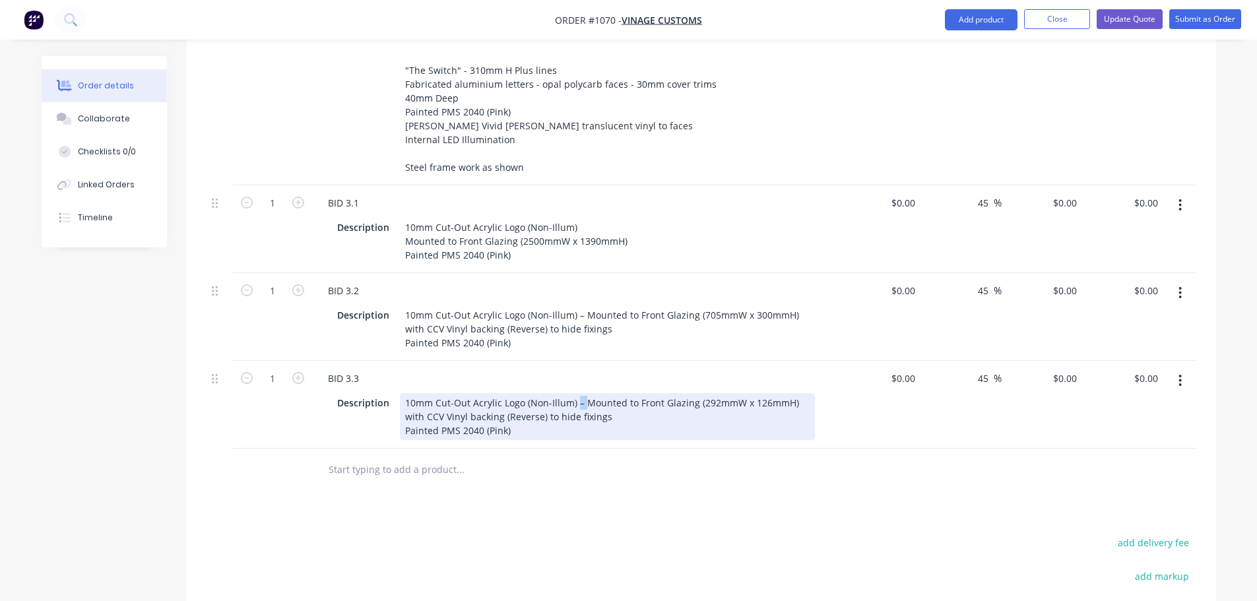
click at [576, 440] on div "10mm Cut-Out Acrylic Logo (Non-Illum) – Mounted to Front Glazing (292mmW x 126m…" at bounding box center [607, 416] width 415 height 47
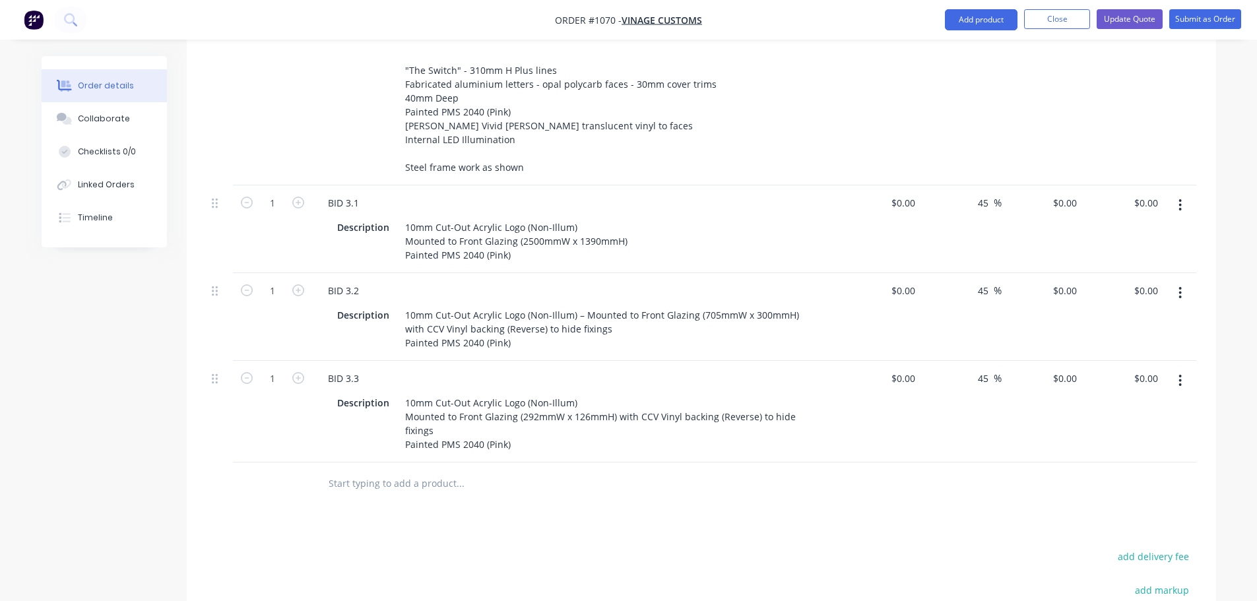
click at [621, 505] on div at bounding box center [549, 484] width 475 height 43
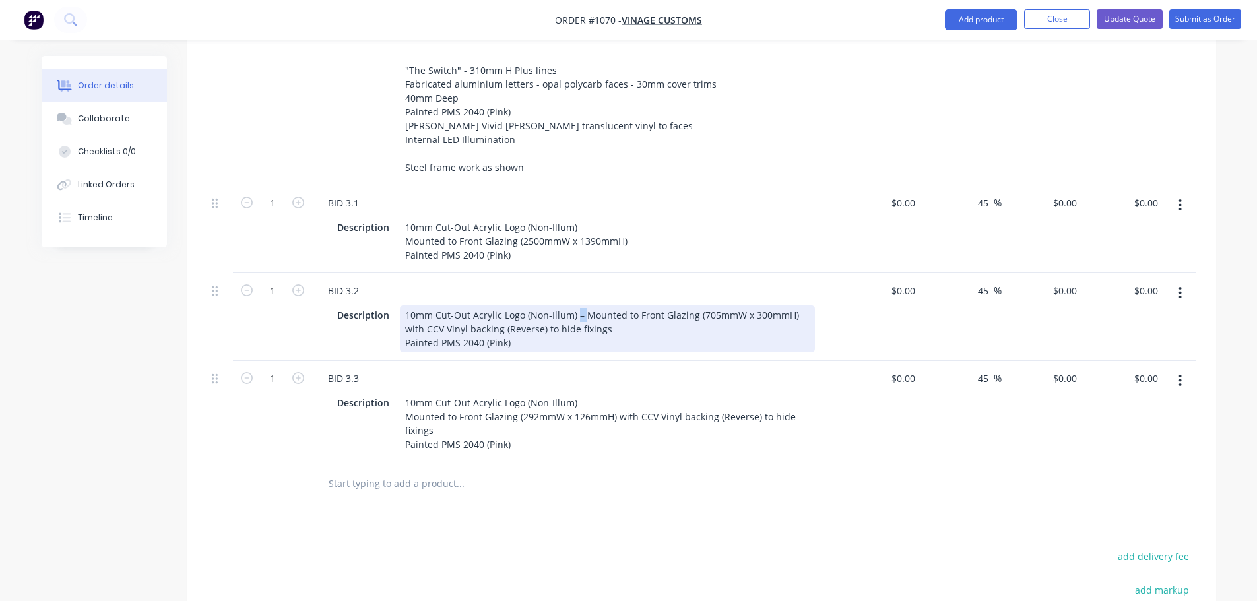
drag, startPoint x: 581, startPoint y: 390, endPoint x: 616, endPoint y: 449, distance: 68.3
click at [576, 352] on div "10mm Cut-Out Acrylic Logo (Non-Illum) – Mounted to Front Glazing (705mmW x 300m…" at bounding box center [607, 328] width 415 height 47
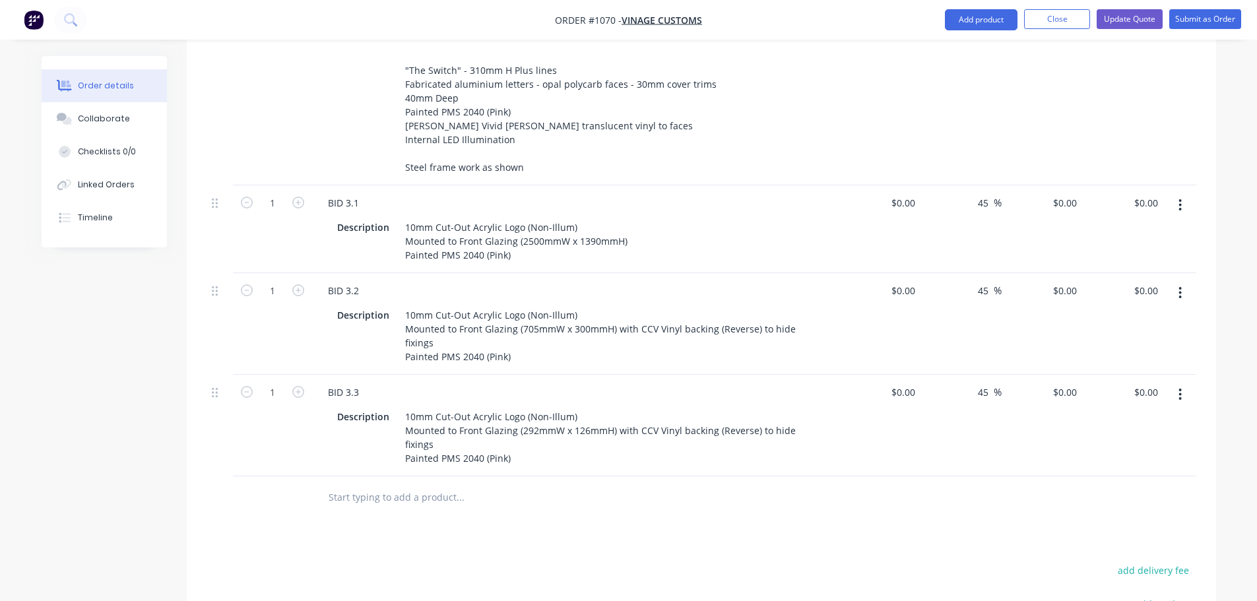
click at [639, 511] on div at bounding box center [515, 497] width 396 height 26
click at [911, 212] on input "0" at bounding box center [912, 202] width 15 height 19
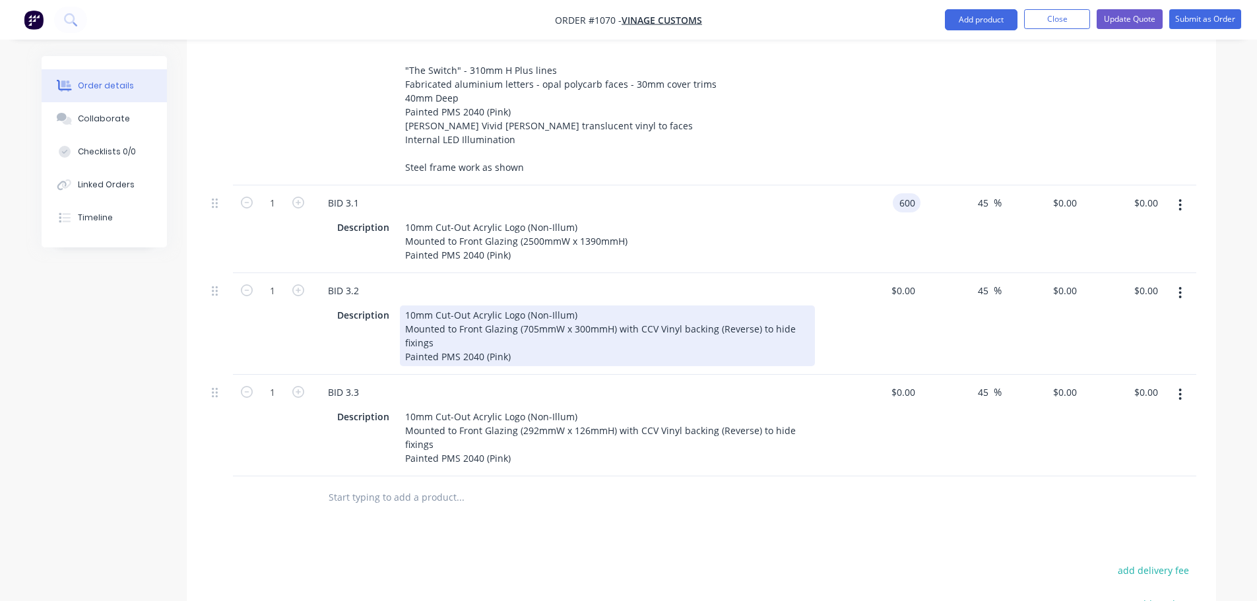
type input "$600.00"
type input "$870.00"
click at [664, 366] on div "10mm Cut-Out Acrylic Logo (Non-Illum) Mounted to Front Glazing (705mmW x 300mmH…" at bounding box center [607, 335] width 415 height 61
click at [611, 366] on div "10mm Cut-Out Acrylic Logo (Non-Illum) Mounted to Front Glazing (705mmW x 300mmH…" at bounding box center [607, 335] width 415 height 61
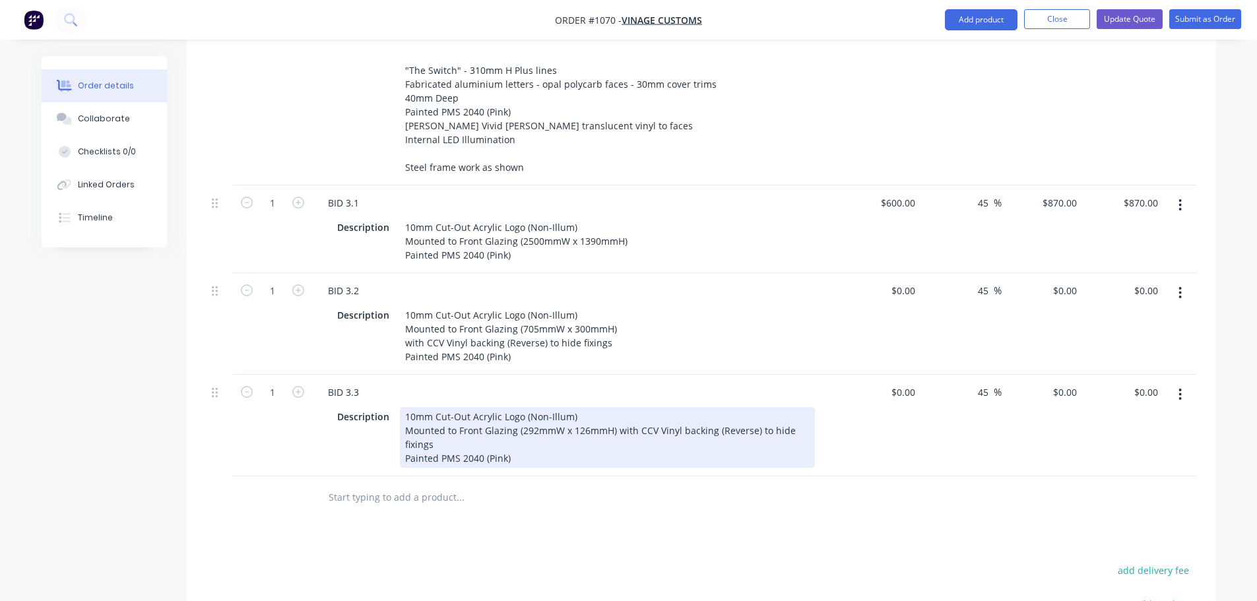
click at [616, 468] on div "10mm Cut-Out Acrylic Logo (Non-Illum) Mounted to Front Glazing (292mmW x 126mmH…" at bounding box center [607, 437] width 415 height 61
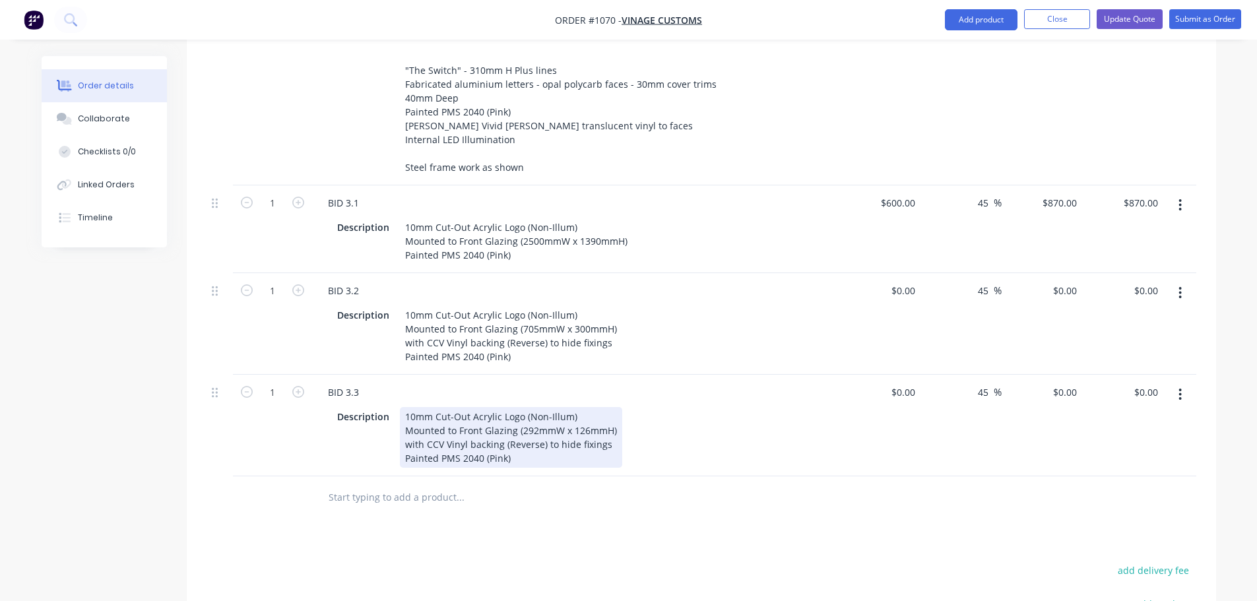
click at [826, 468] on div "Description 10mm Cut-Out Acrylic Logo (Non-Illum) Mounted to Front Glazing (292…" at bounding box center [575, 435] width 517 height 63
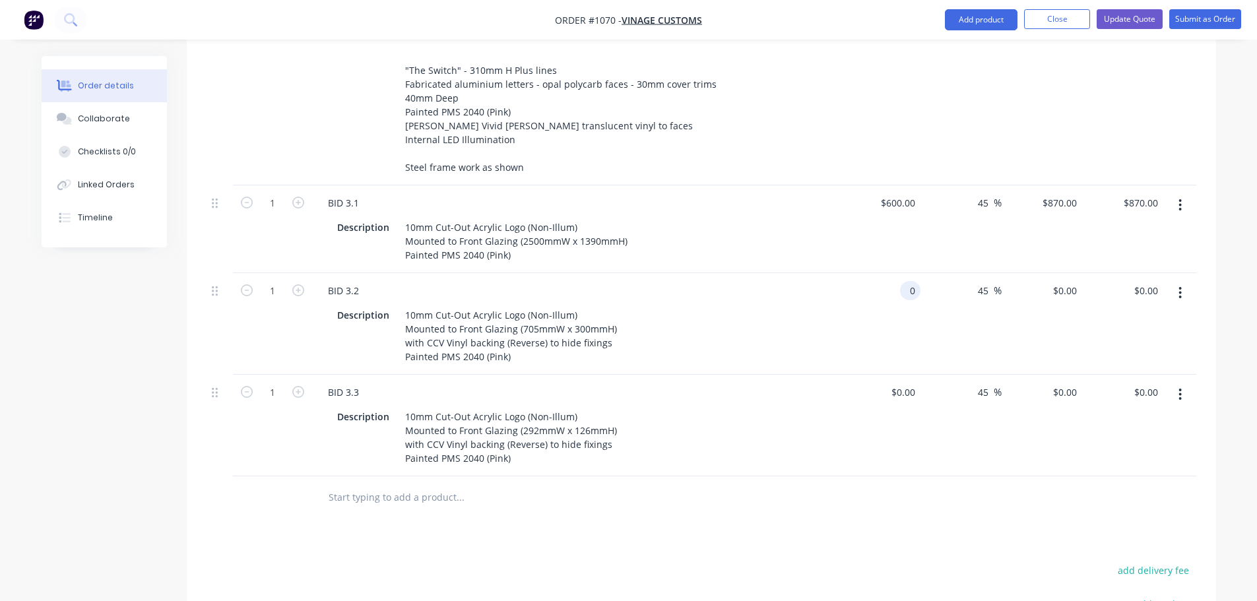
click at [895, 365] on div "0 0" at bounding box center [880, 324] width 81 height 102
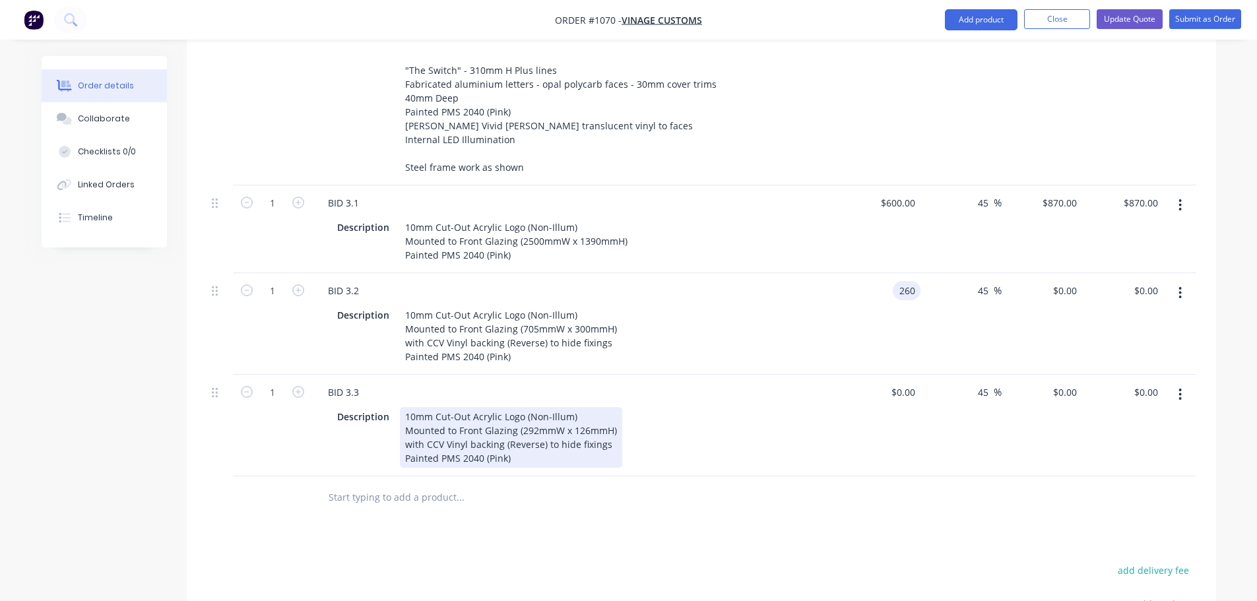
type input "$260.00"
type input "$377.00"
click at [757, 468] on div "Description 10mm Cut-Out Acrylic Logo (Non-Illum) Mounted to Front Glazing (292…" at bounding box center [573, 437] width 483 height 61
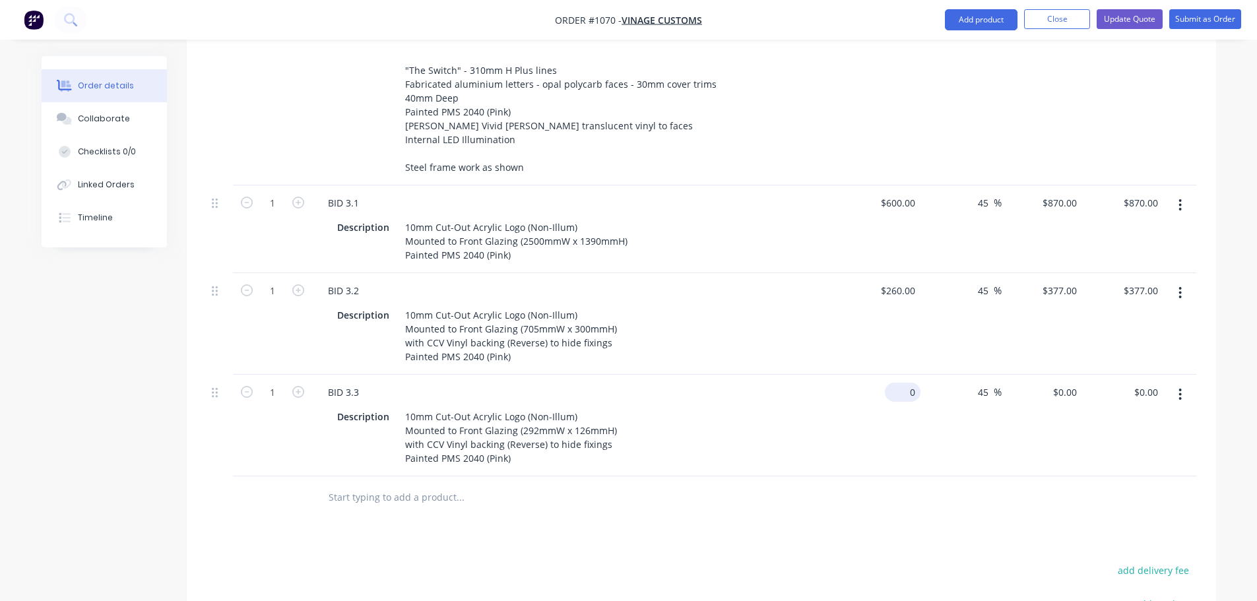
click at [901, 402] on div "0 $0.00" at bounding box center [903, 392] width 36 height 19
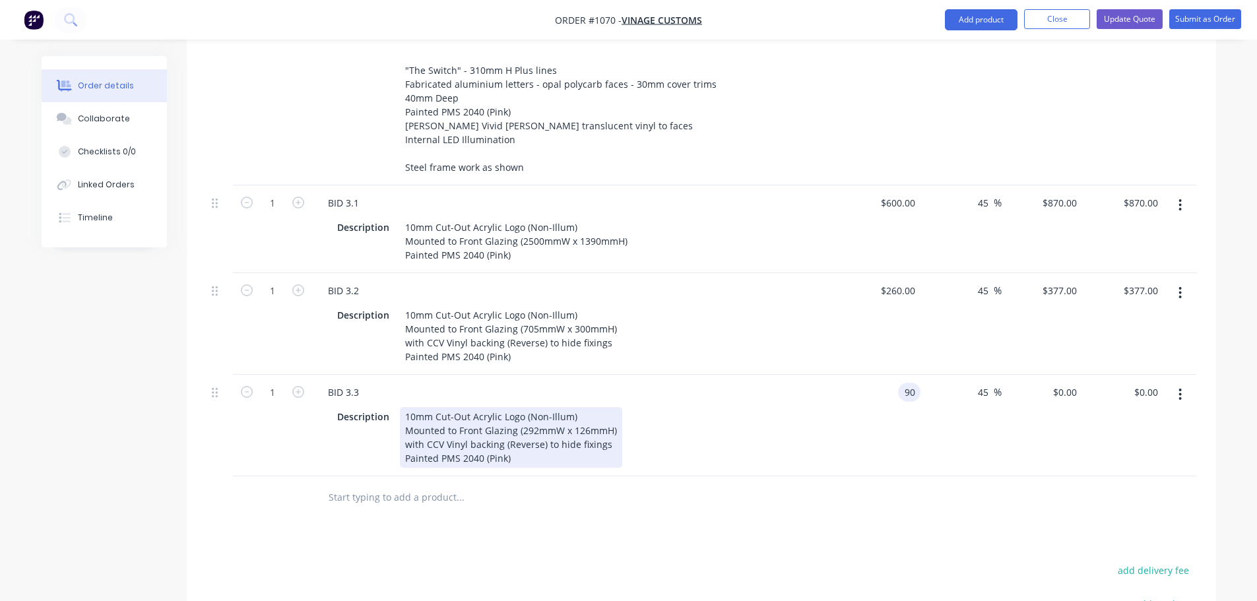
type input "$90.00"
type input "$130.50"
click at [795, 468] on div "Description 10mm Cut-Out Acrylic Logo (Non-Illum) Mounted to Front Glazing (292…" at bounding box center [573, 437] width 483 height 61
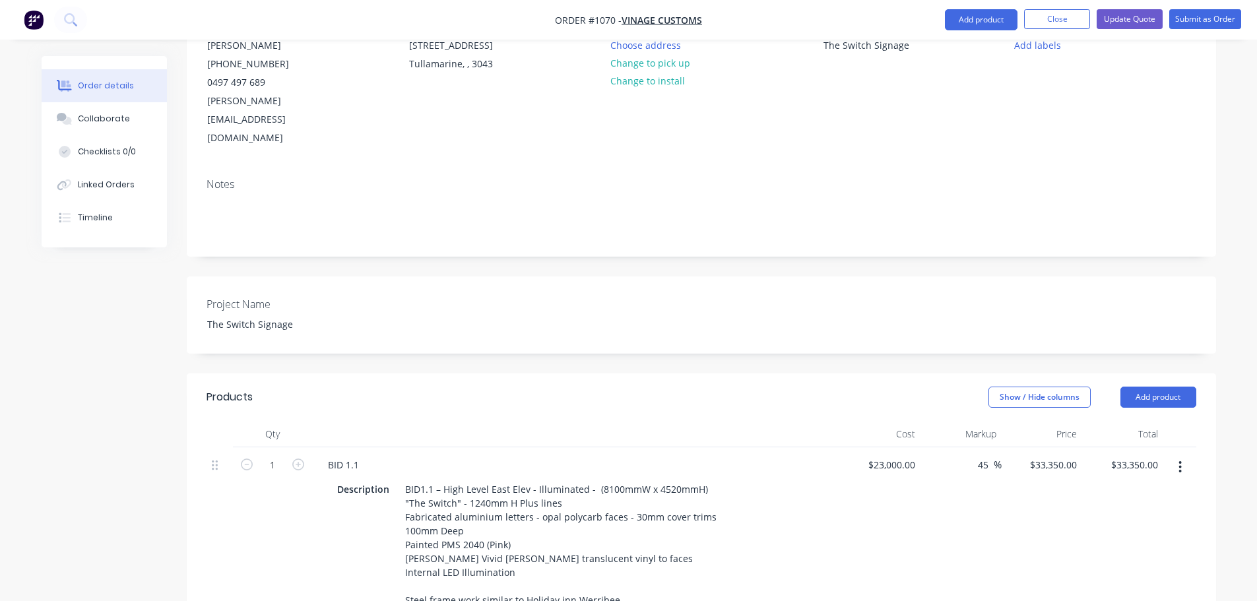
scroll to position [146, 0]
click at [1166, 389] on button "Add product" at bounding box center [1158, 399] width 76 height 21
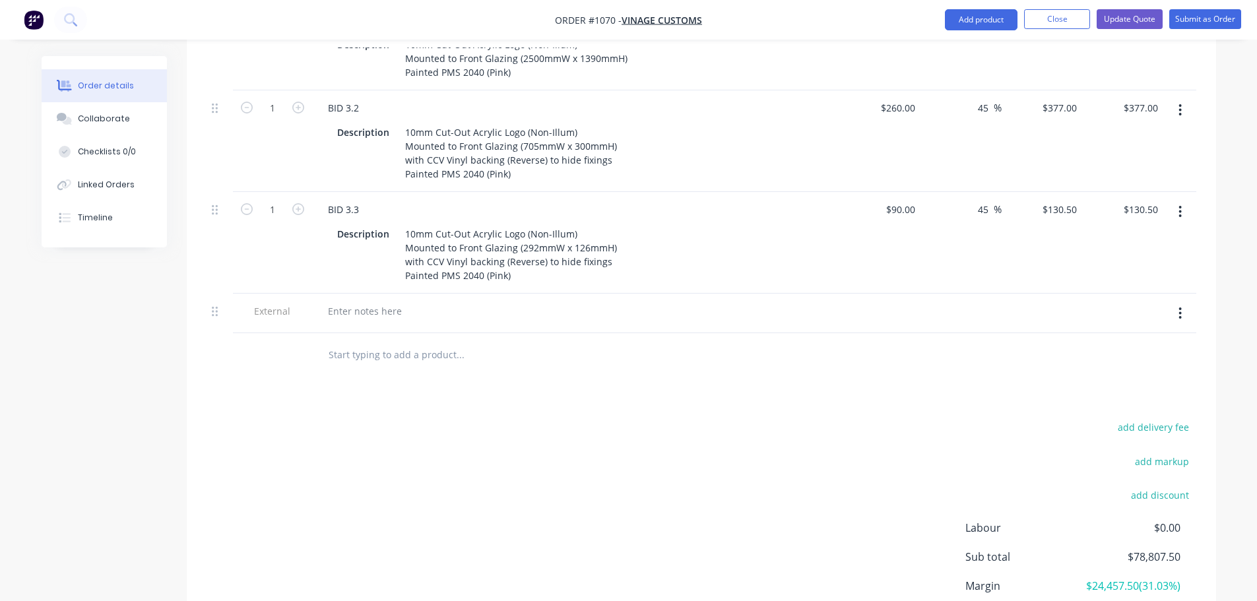
scroll to position [1506, 0]
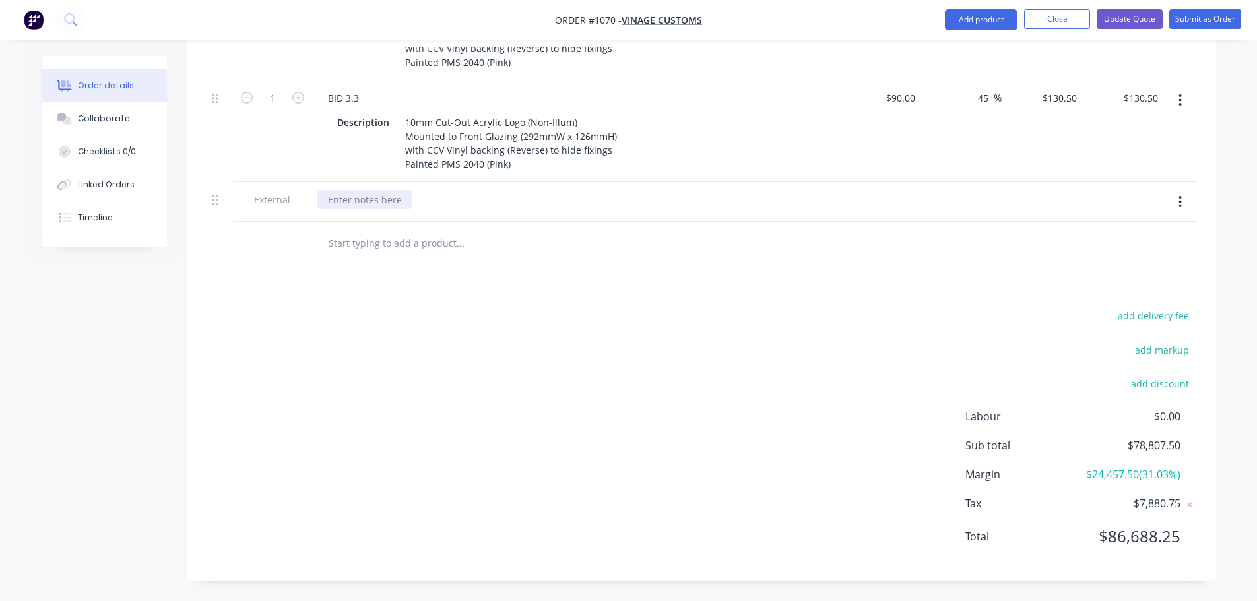
click at [352, 190] on div at bounding box center [364, 199] width 95 height 19
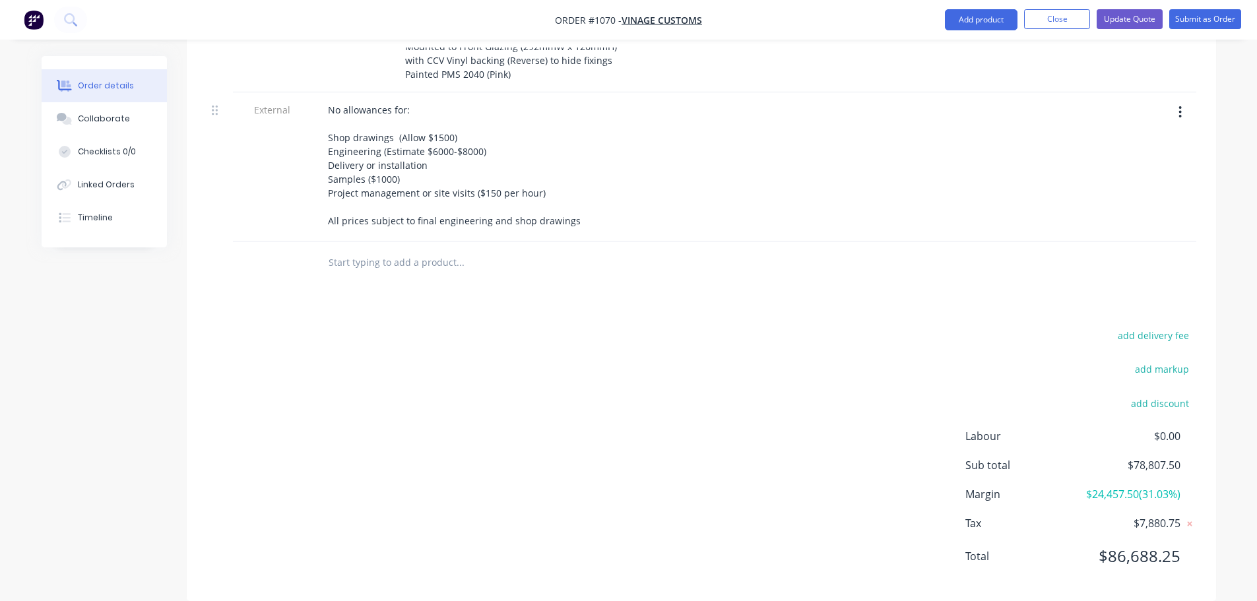
click at [661, 496] on div "add delivery fee add markup add discount Labour $0.00 Sub total $78,807.50 Marg…" at bounding box center [702, 454] width 990 height 255
click at [1117, 23] on button "Update Quote" at bounding box center [1130, 19] width 66 height 20
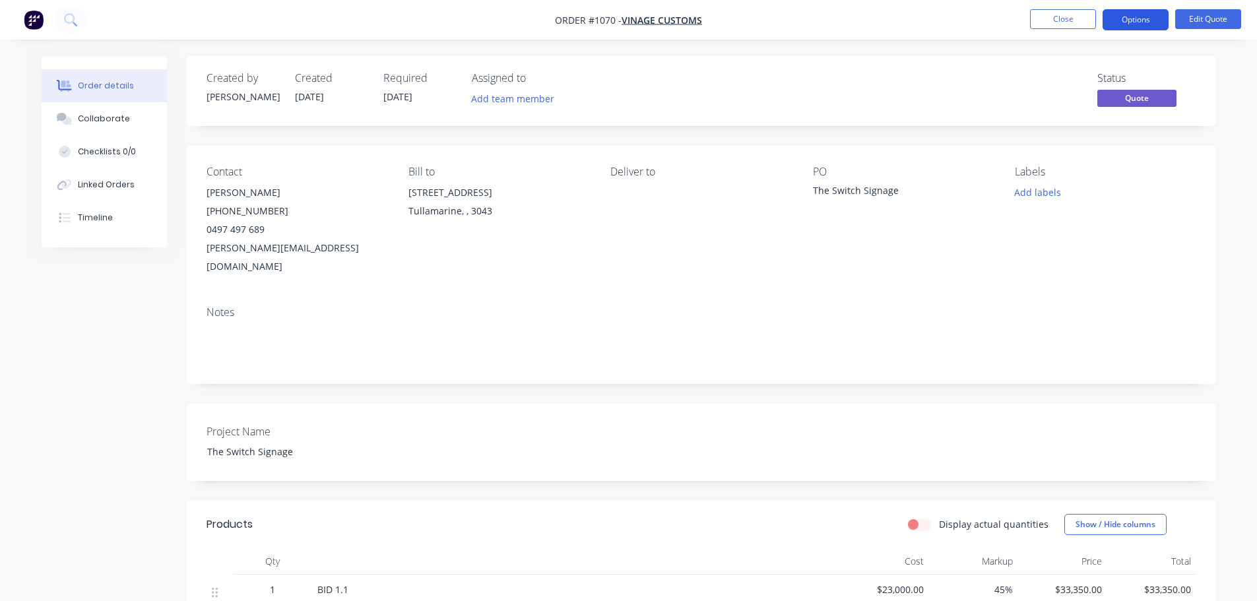
click at [1131, 21] on button "Options" at bounding box center [1136, 19] width 66 height 21
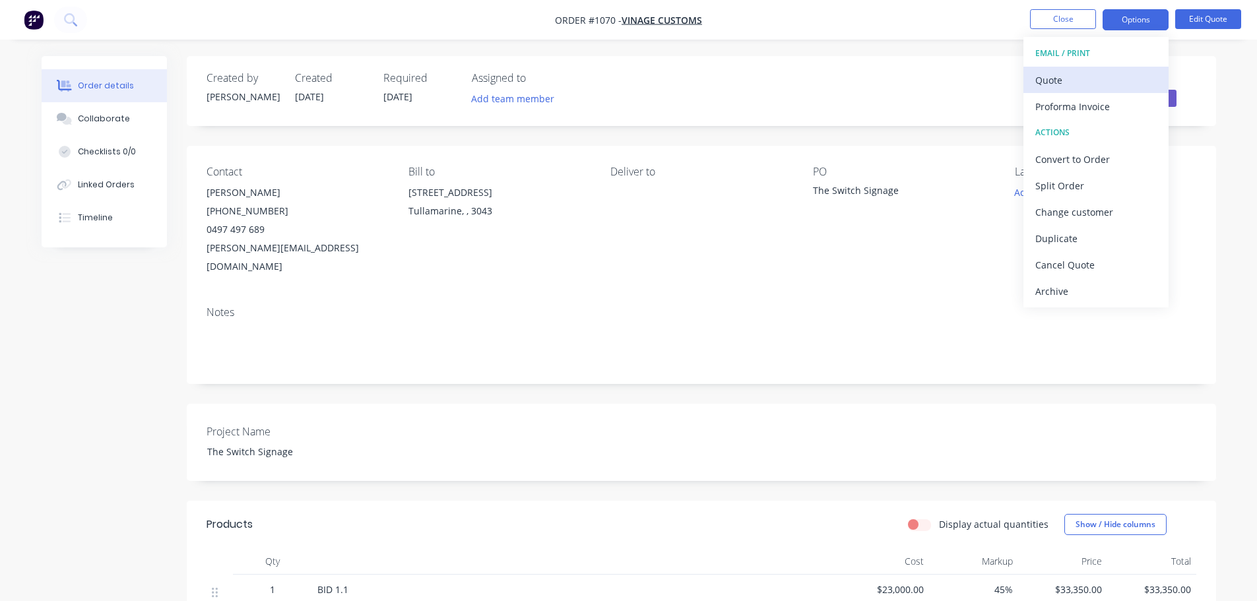
click at [1073, 80] on div "Quote" at bounding box center [1095, 80] width 121 height 19
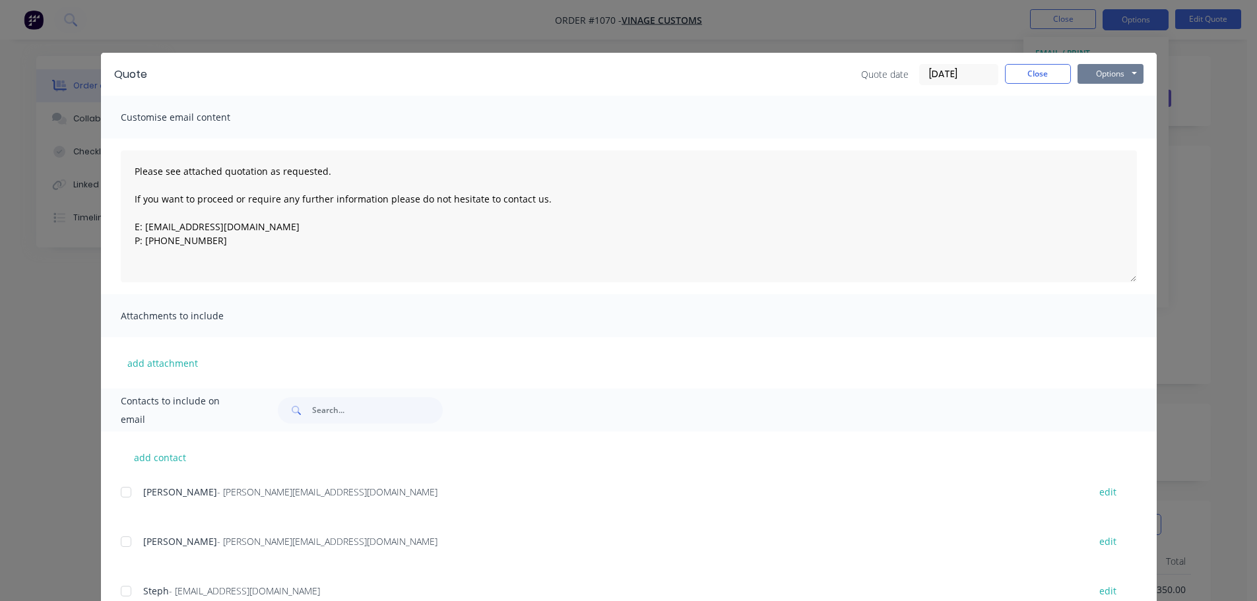
click at [1091, 77] on button "Options" at bounding box center [1110, 74] width 66 height 20
click at [1110, 113] on button "Print" at bounding box center [1119, 119] width 84 height 22
click at [1033, 68] on button "Close" at bounding box center [1038, 74] width 66 height 20
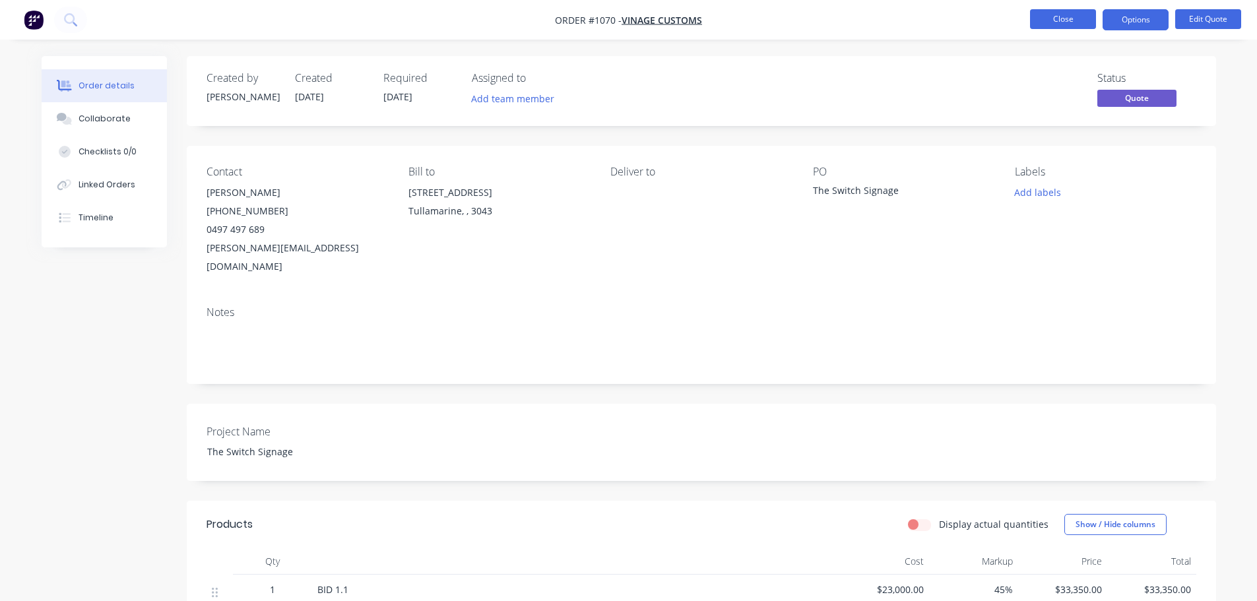
click at [1048, 20] on button "Close" at bounding box center [1063, 19] width 66 height 20
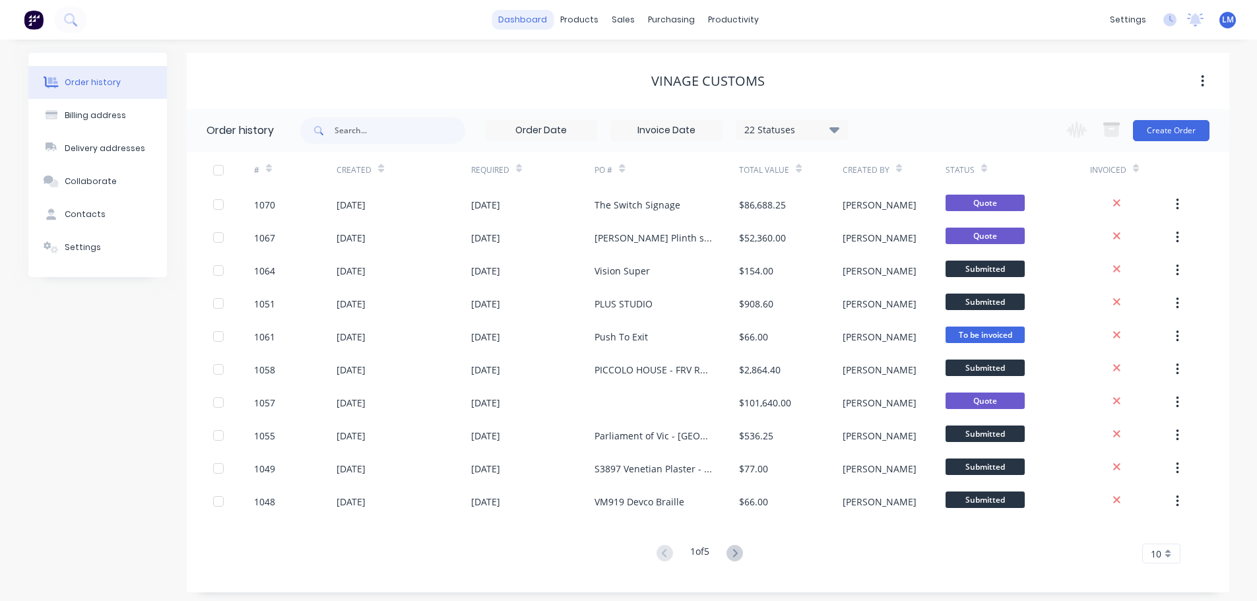
click at [529, 18] on link "dashboard" at bounding box center [523, 20] width 62 height 20
